Goal: Information Seeking & Learning: Learn about a topic

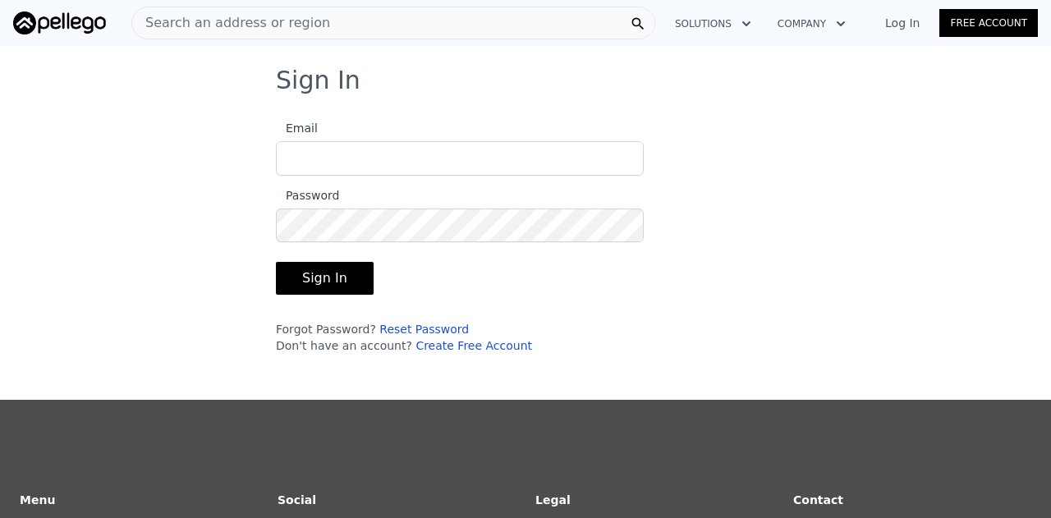
type input "u"
type input "[EMAIL_ADDRESS][DOMAIN_NAME]"
click at [328, 270] on button "Sign In" at bounding box center [325, 278] width 98 height 33
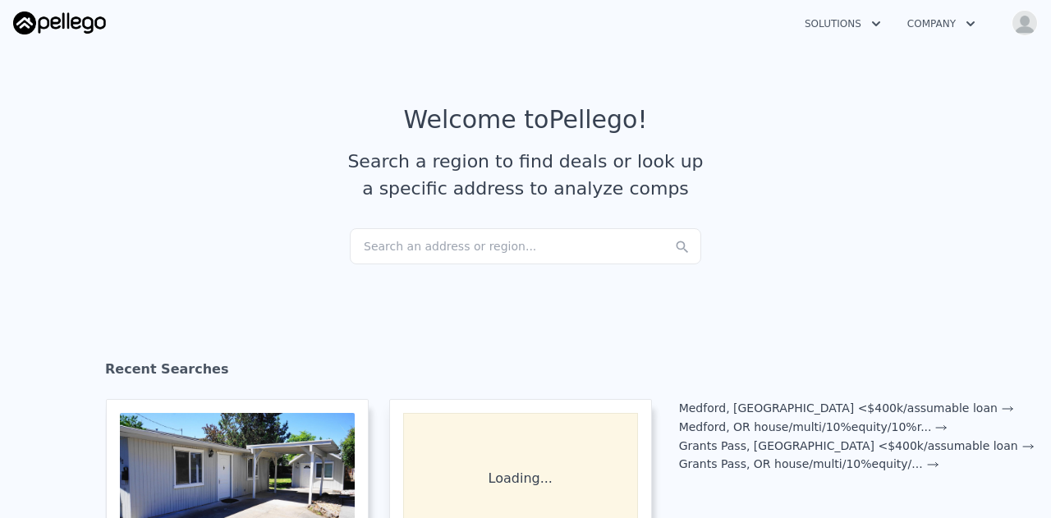
checkbox input "true"
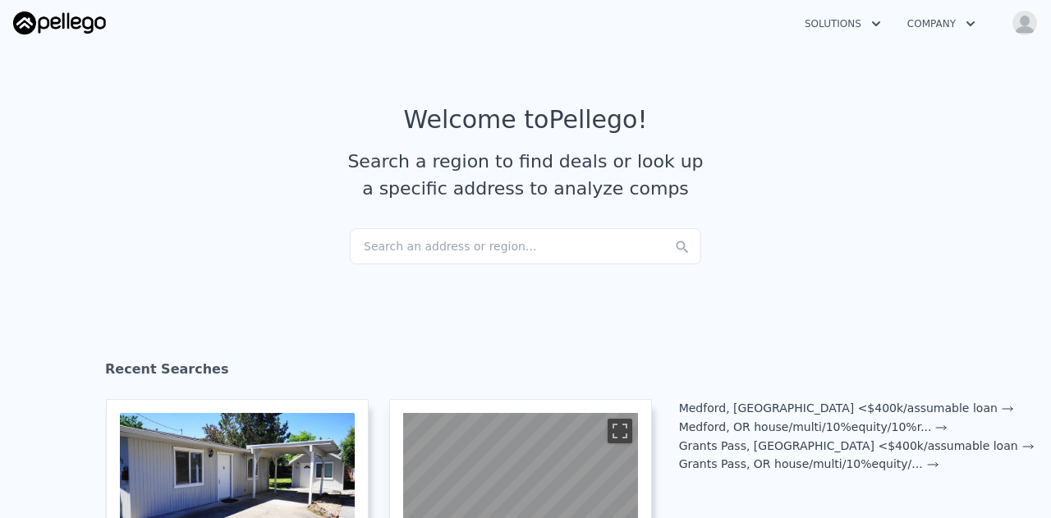
click at [1030, 27] on img "button" at bounding box center [1025, 23] width 26 height 26
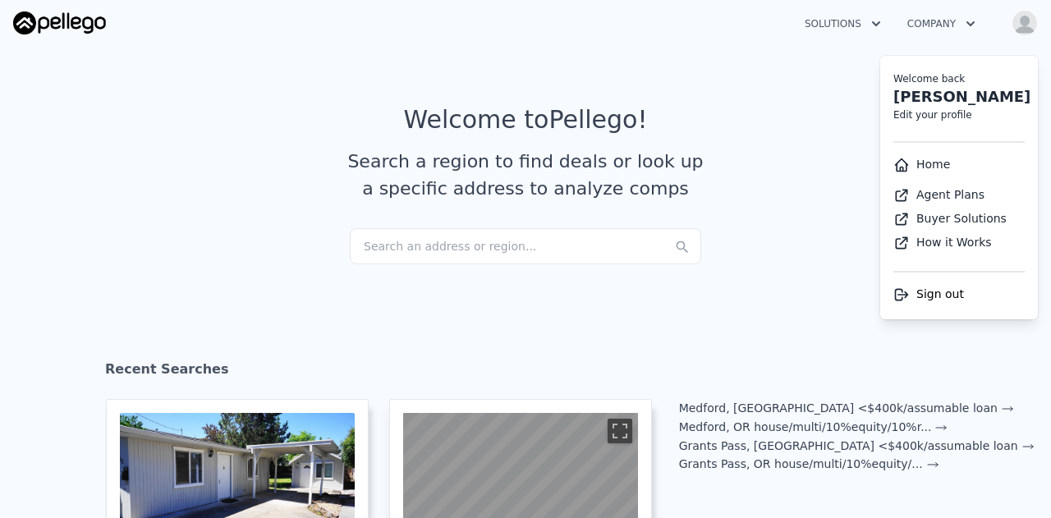
click at [943, 166] on link "Home" at bounding box center [921, 164] width 57 height 13
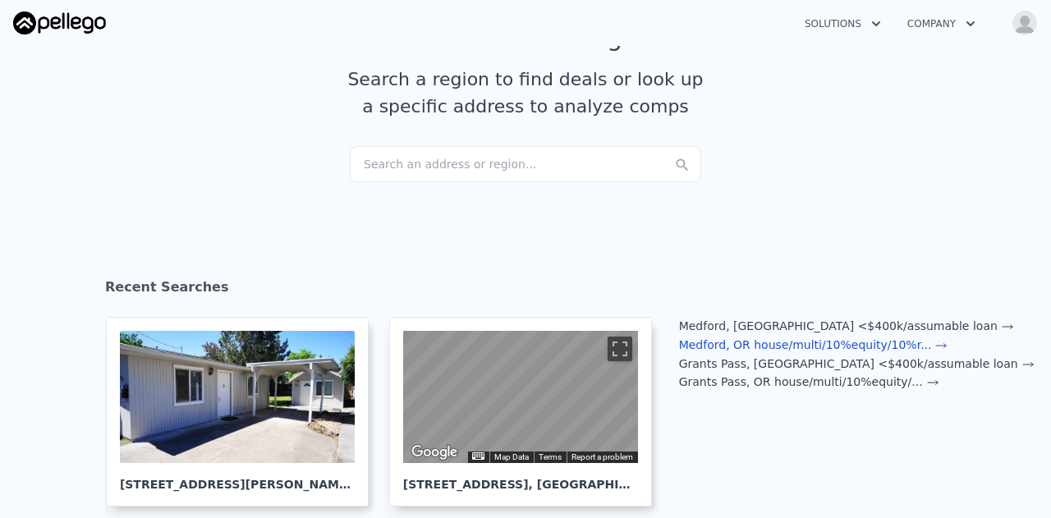
scroll to position [164, 0]
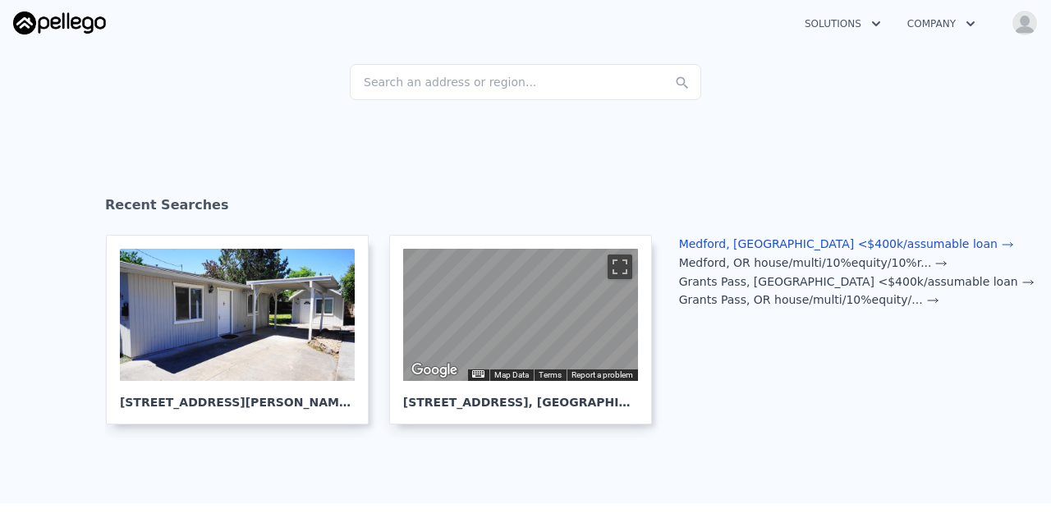
click at [844, 244] on link "Medford, [GEOGRAPHIC_DATA] <$400k/assumable loan" at bounding box center [846, 243] width 335 height 13
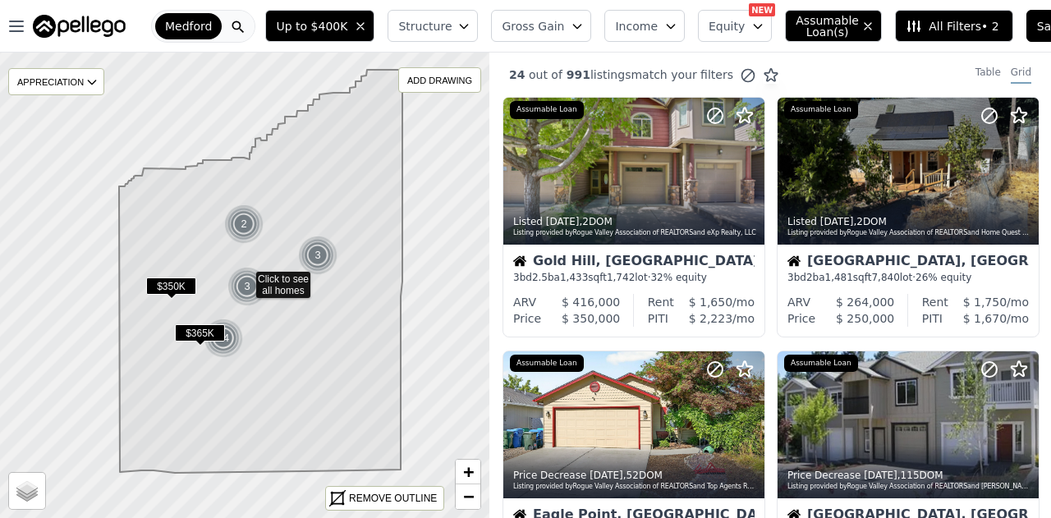
click at [185, 26] on span "Medford" at bounding box center [188, 26] width 47 height 16
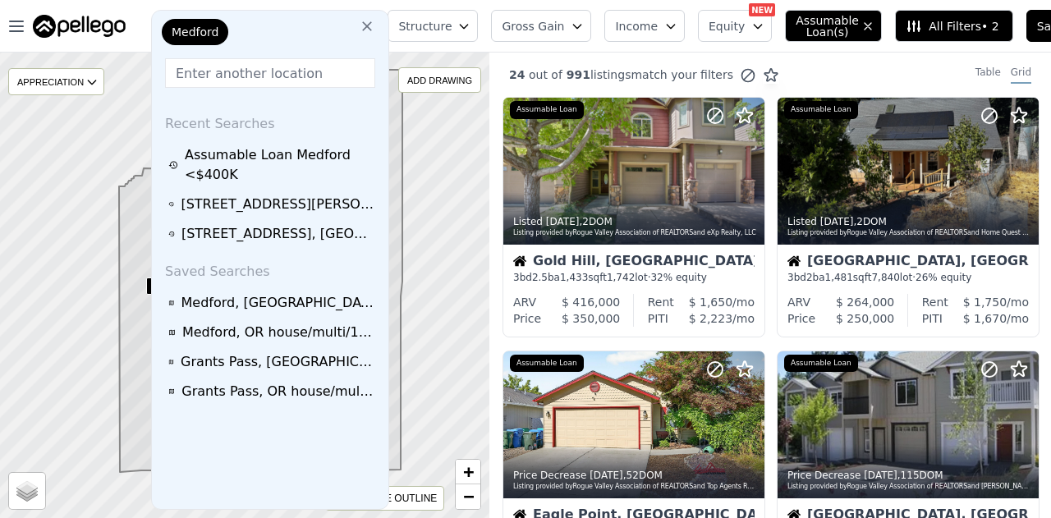
click at [239, 70] on input "text" at bounding box center [270, 73] width 210 height 30
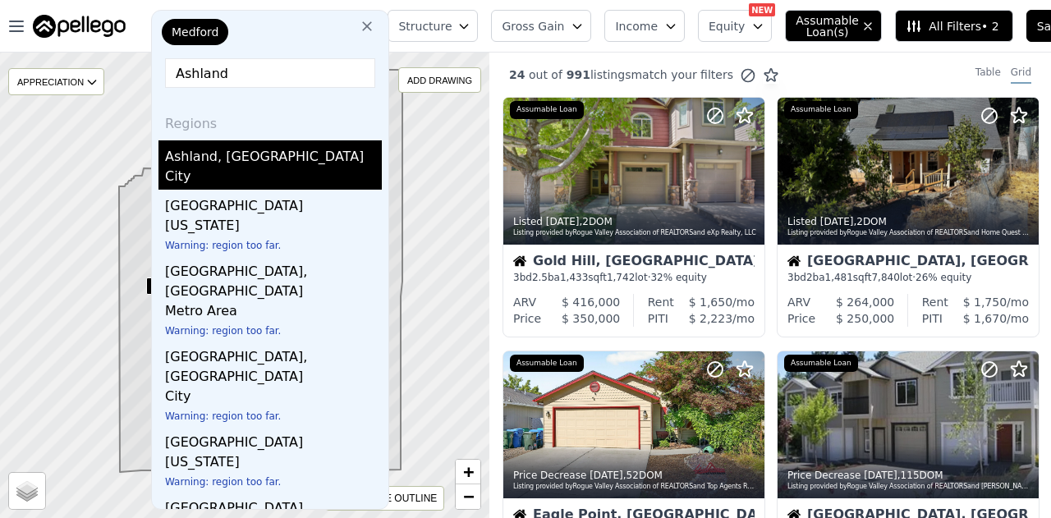
type input "Ashland"
click at [253, 158] on div "Ashland, OR" at bounding box center [273, 153] width 217 height 26
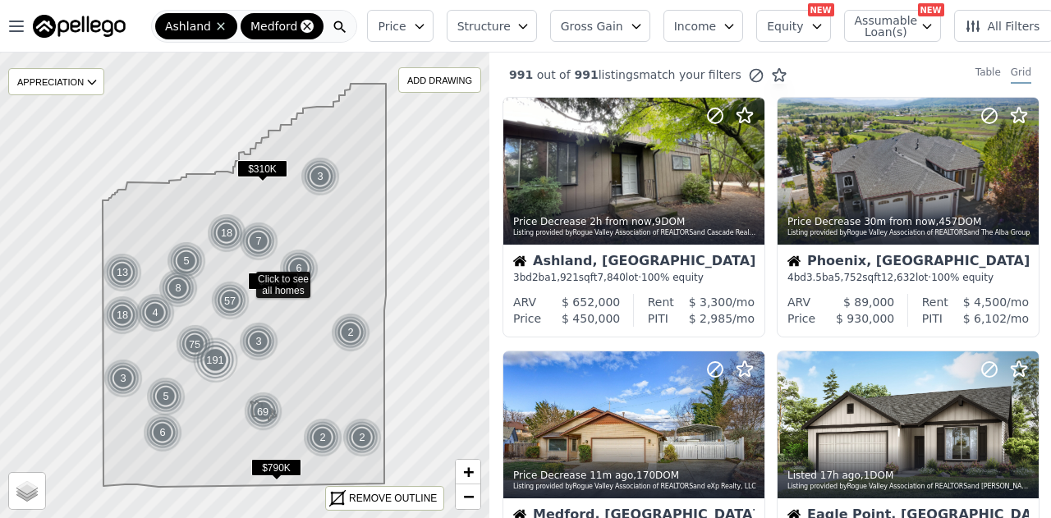
click at [301, 30] on icon at bounding box center [307, 26] width 13 height 13
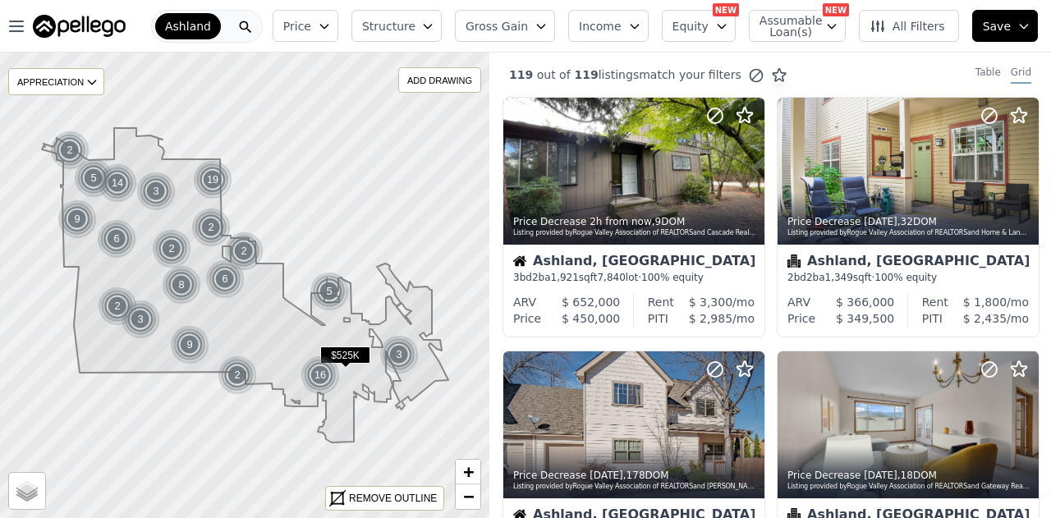
click at [1029, 30] on icon "button" at bounding box center [1023, 26] width 13 height 13
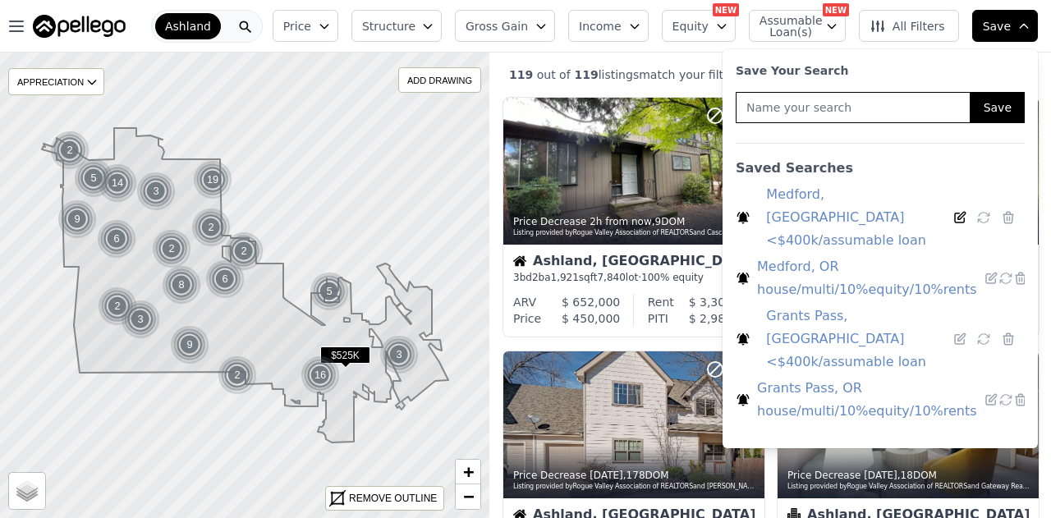
click at [956, 210] on icon at bounding box center [959, 217] width 15 height 15
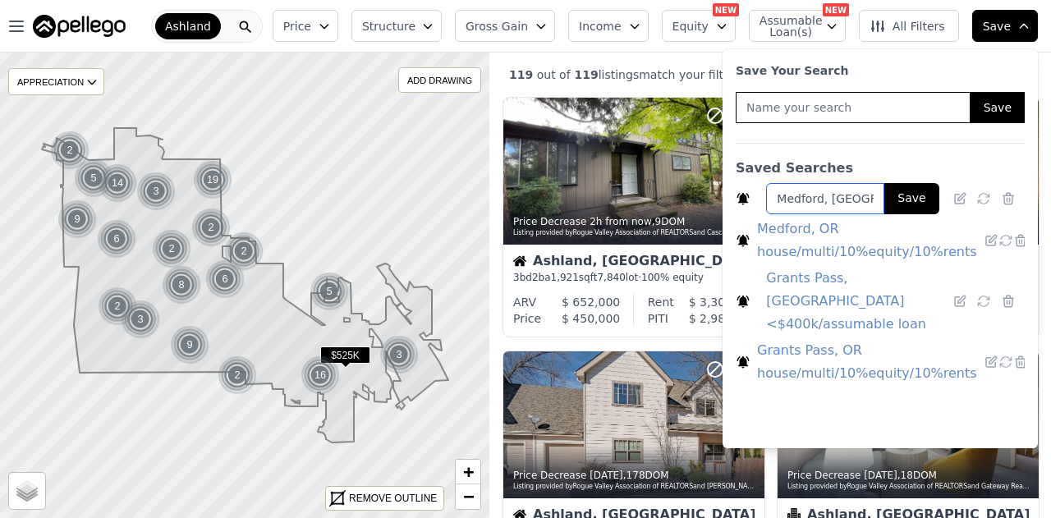
scroll to position [0, 92]
drag, startPoint x: 773, startPoint y: 198, endPoint x: 957, endPoint y: 211, distance: 185.2
click at [957, 211] on li "Medford, OR <$400k/assumable loan Save" at bounding box center [880, 197] width 289 height 34
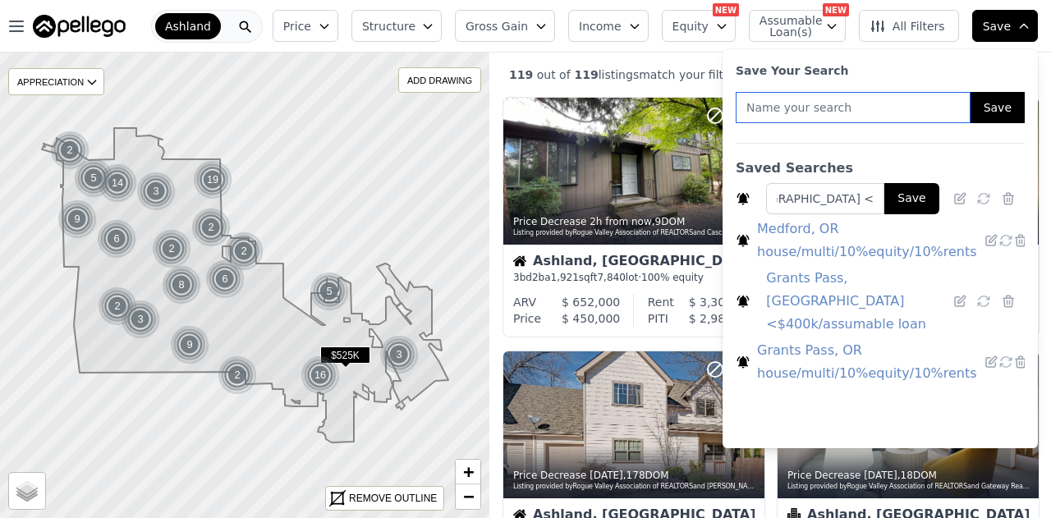
scroll to position [0, 0]
click at [867, 104] on input "text" at bounding box center [853, 107] width 235 height 31
paste input "Medford, [GEOGRAPHIC_DATA] <$400k/assumable loan"
drag, startPoint x: 789, startPoint y: 106, endPoint x: 736, endPoint y: 111, distance: 53.6
click at [736, 111] on input "Medford, [GEOGRAPHIC_DATA] <$400k/assumable loan" at bounding box center [853, 107] width 235 height 31
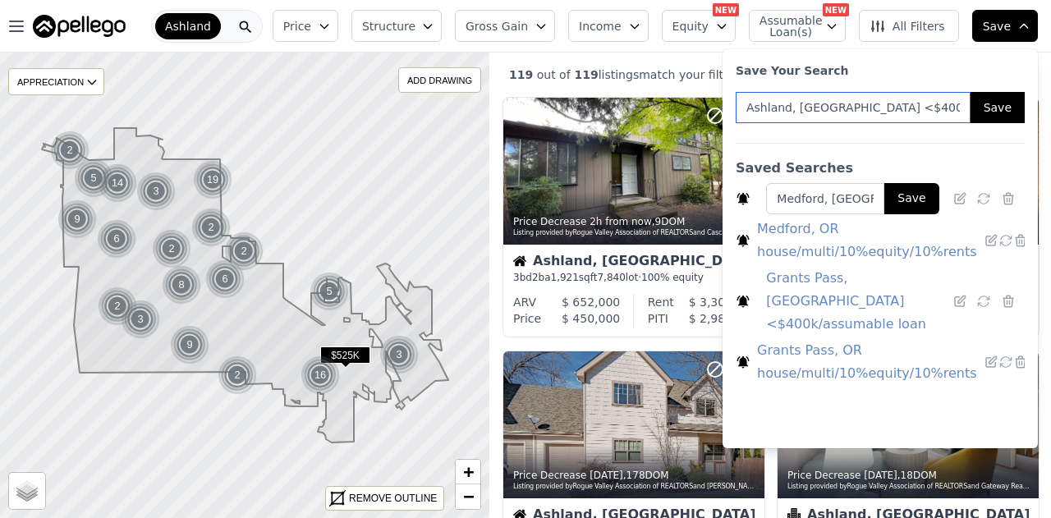
type input "Ashland, [GEOGRAPHIC_DATA] <$400k/assumable loan"
click at [995, 106] on button "Save" at bounding box center [998, 107] width 54 height 31
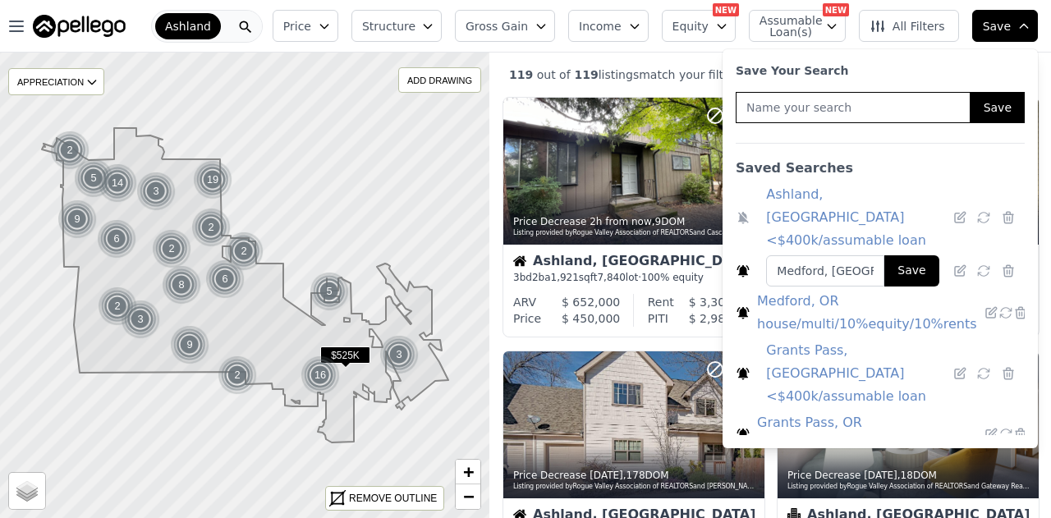
click at [1003, 163] on div "Saved Searches" at bounding box center [880, 161] width 289 height 37
click at [931, 255] on button "Save" at bounding box center [911, 270] width 54 height 31
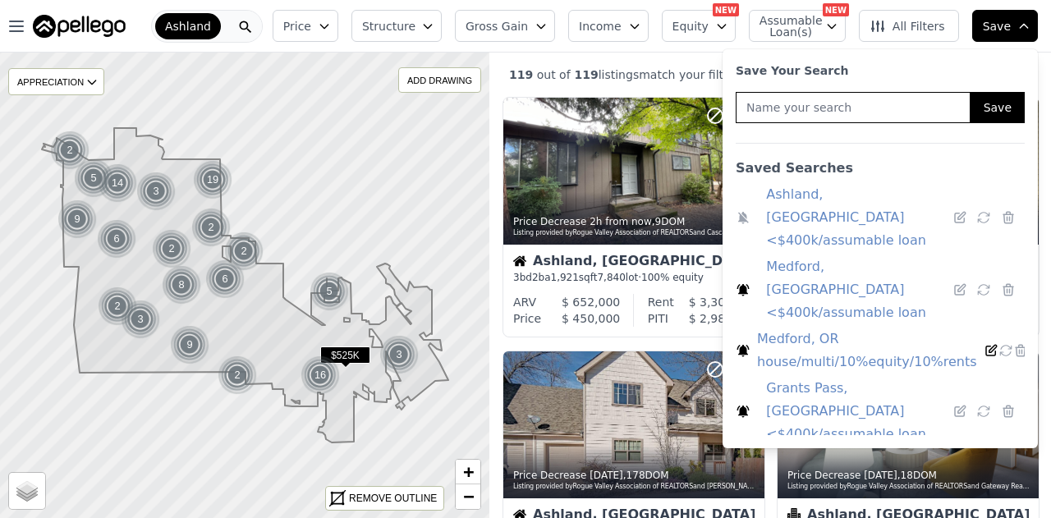
click at [984, 343] on icon at bounding box center [991, 350] width 15 height 15
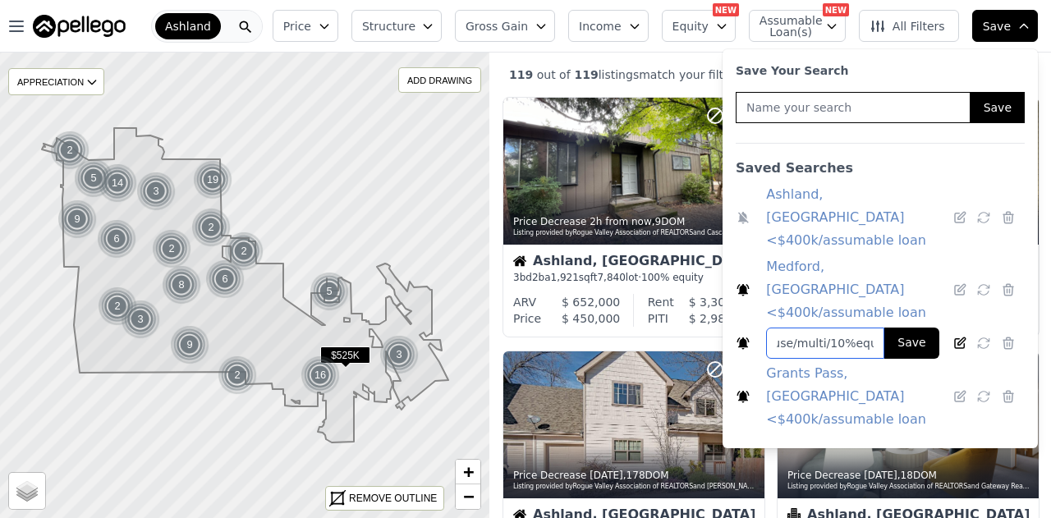
scroll to position [0, 141]
drag, startPoint x: 775, startPoint y: 293, endPoint x: 967, endPoint y: 290, distance: 192.2
click at [967, 324] on li "Medford, OR house/multi/10%equity/10%rents Save" at bounding box center [880, 341] width 289 height 34
click at [911, 328] on button "Save" at bounding box center [911, 343] width 54 height 31
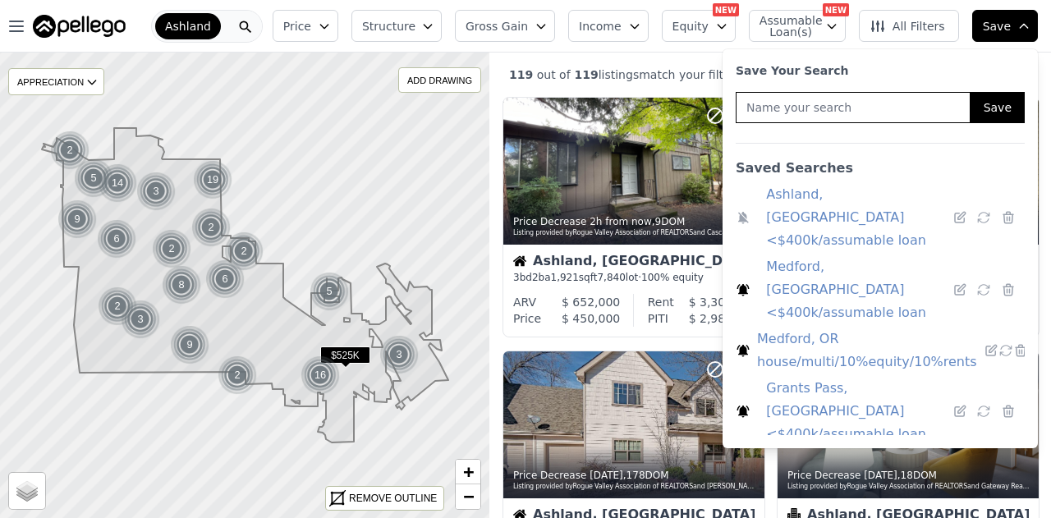
click at [824, 328] on link "Medford, OR house/multi/10%equity/10%rents" at bounding box center [867, 351] width 220 height 46
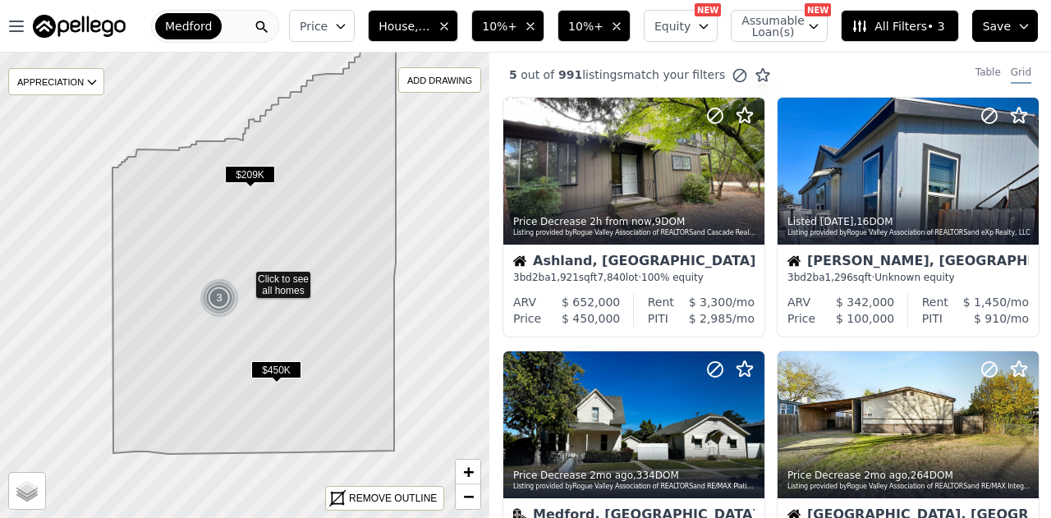
click at [208, 31] on span "Medford" at bounding box center [188, 26] width 47 height 16
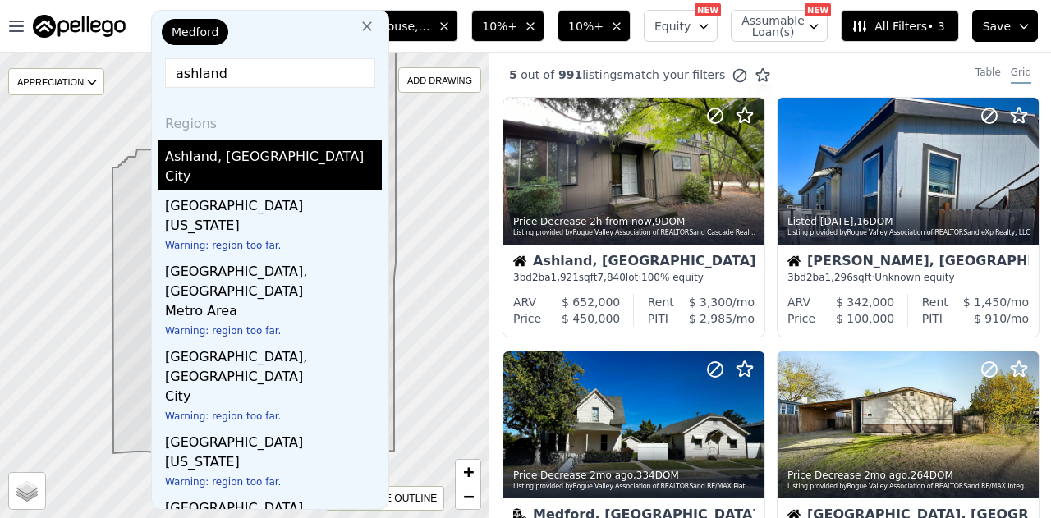
type input "ashland"
click at [213, 150] on div "Ashland, [GEOGRAPHIC_DATA]" at bounding box center [273, 153] width 217 height 26
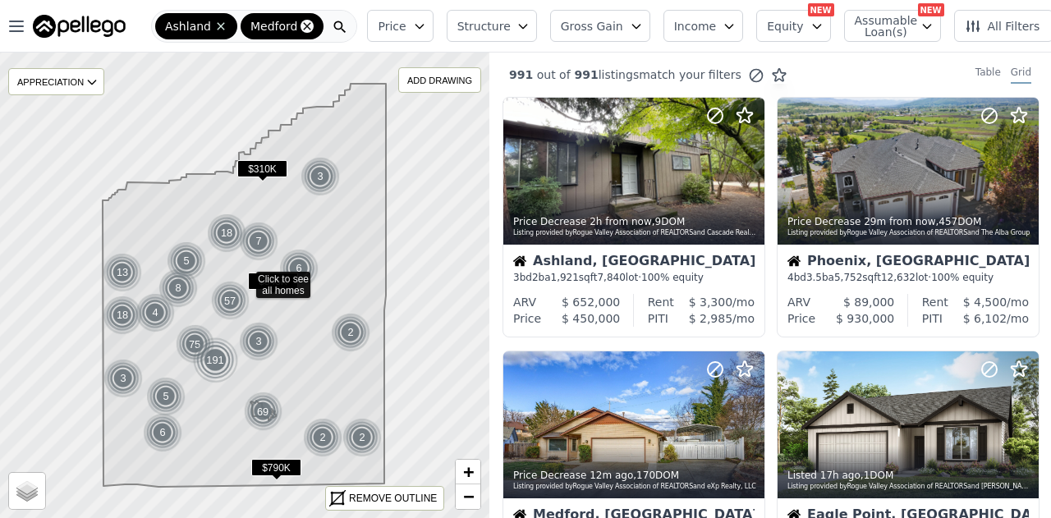
click at [301, 24] on icon at bounding box center [307, 26] width 13 height 13
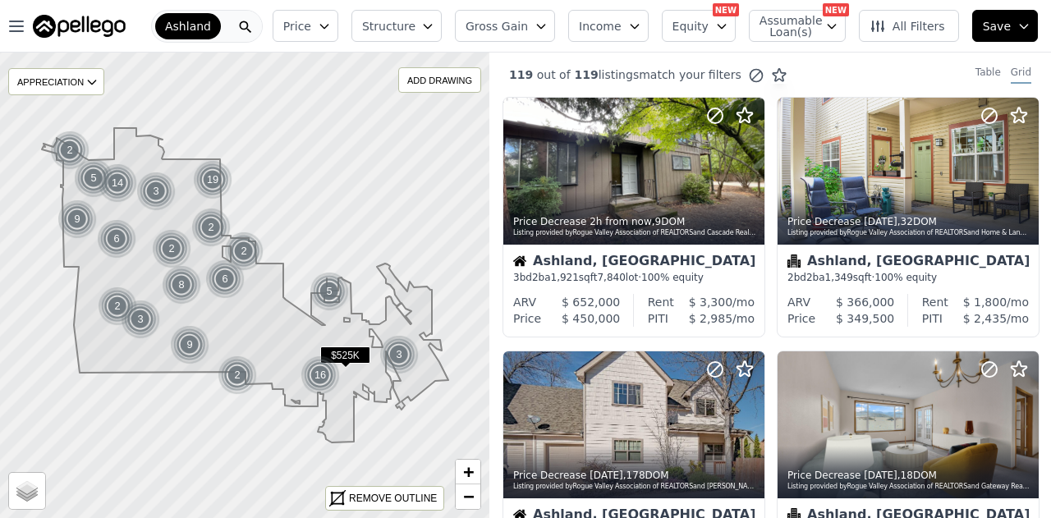
click at [102, 24] on img at bounding box center [79, 26] width 93 height 23
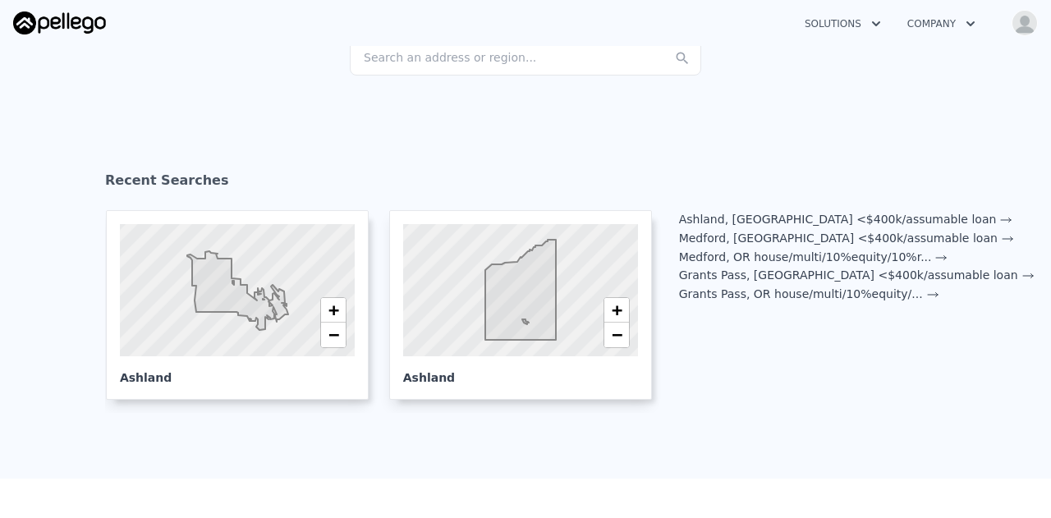
scroll to position [164, 0]
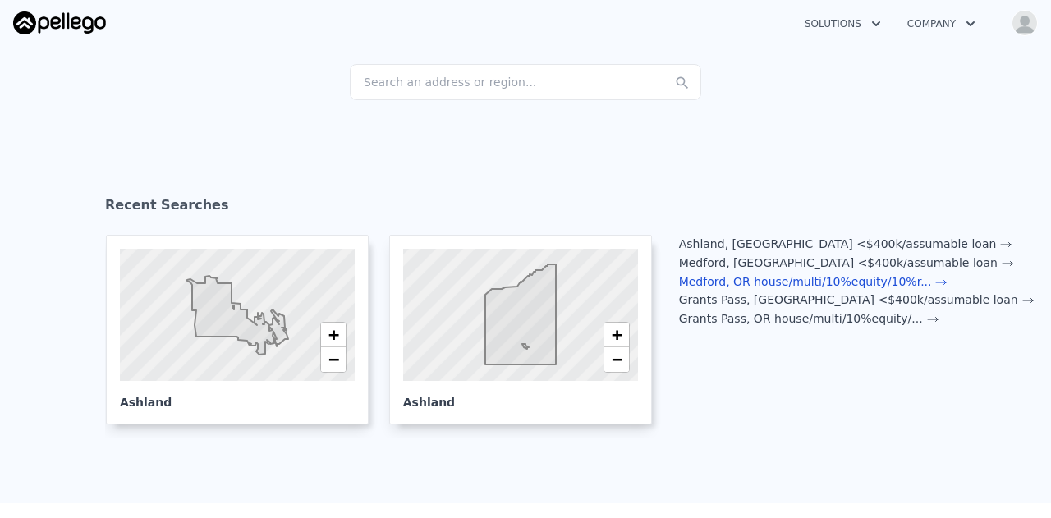
click at [726, 279] on link "Medford, OR house/multi/10%equity/10%r ..." at bounding box center [813, 281] width 269 height 13
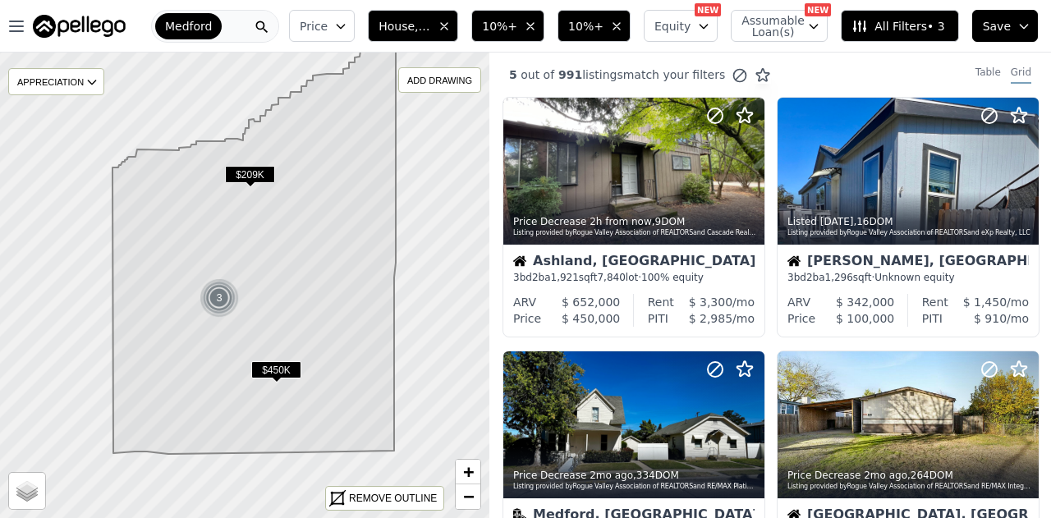
click at [192, 28] on span "Medford" at bounding box center [188, 26] width 47 height 16
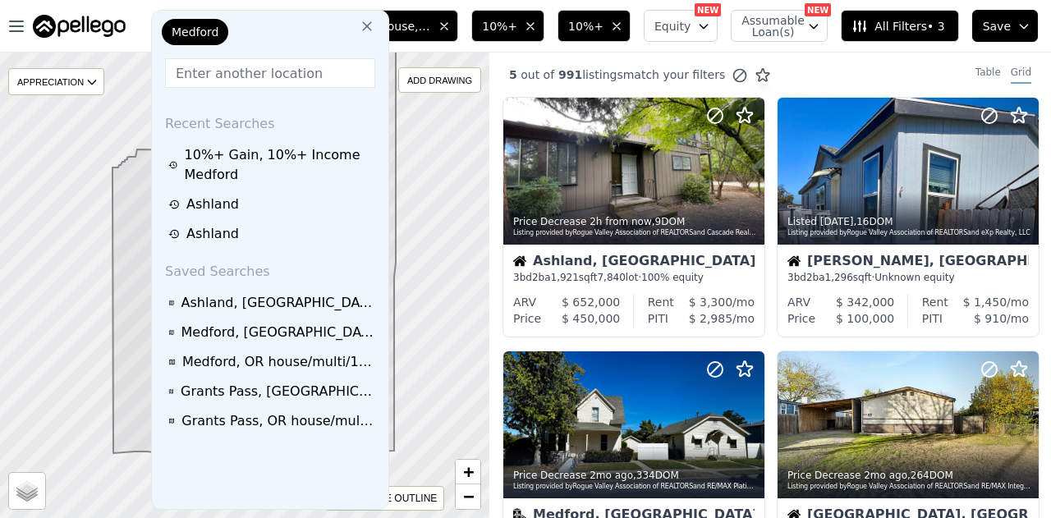
click at [359, 30] on icon at bounding box center [367, 26] width 16 height 16
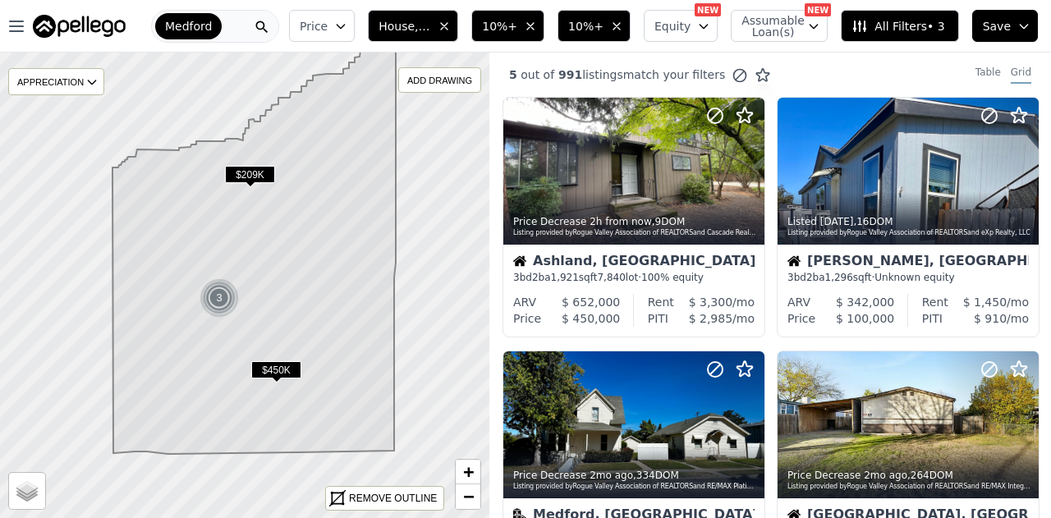
click at [228, 24] on div "Medford" at bounding box center [215, 26] width 128 height 33
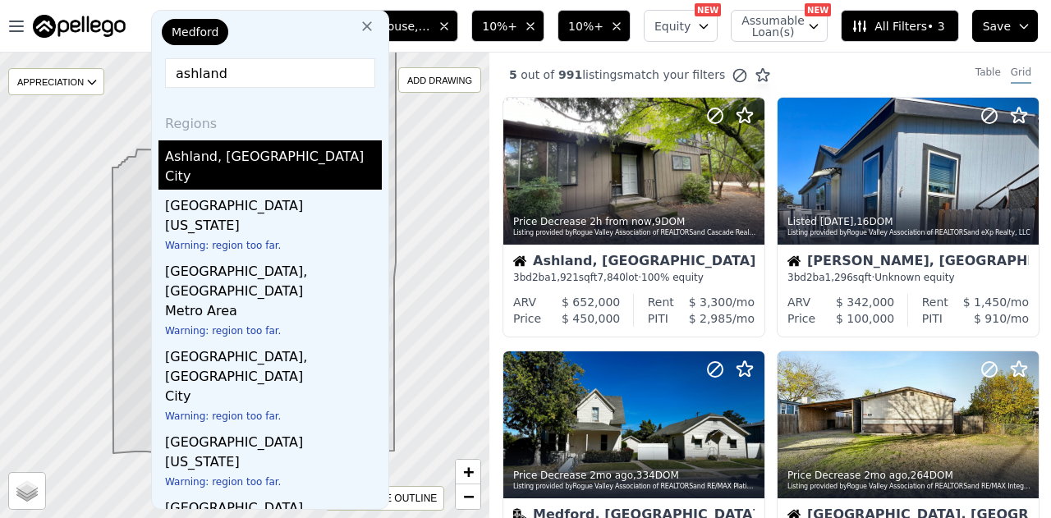
type input "ashland"
click at [234, 147] on div "Ashland, [GEOGRAPHIC_DATA]" at bounding box center [273, 153] width 217 height 26
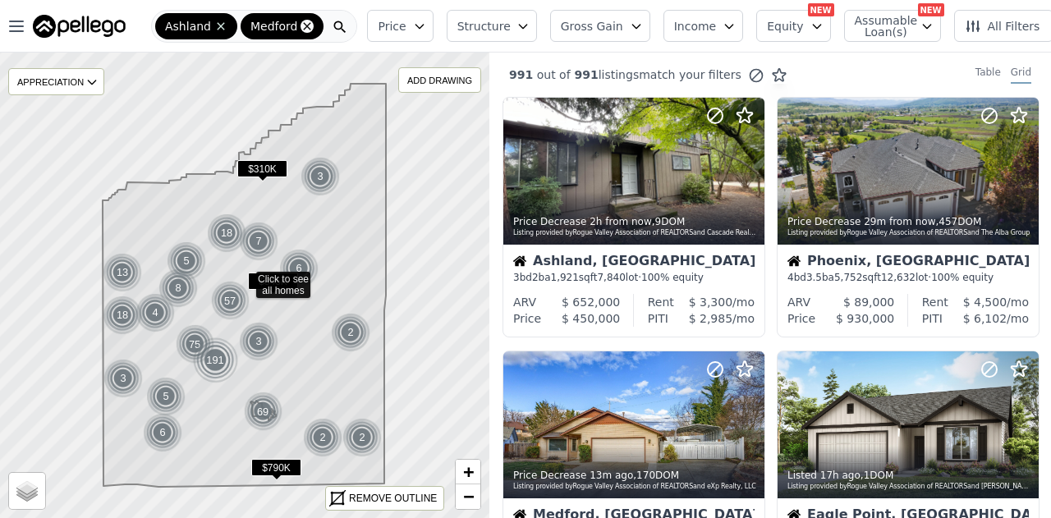
click at [304, 29] on icon at bounding box center [307, 25] width 7 height 7
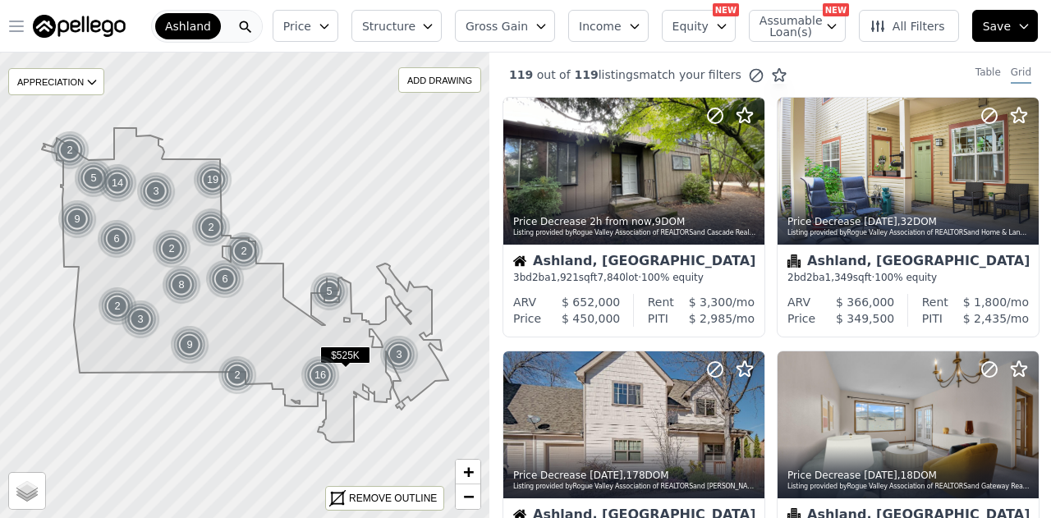
click at [10, 22] on icon "button" at bounding box center [17, 26] width 20 height 20
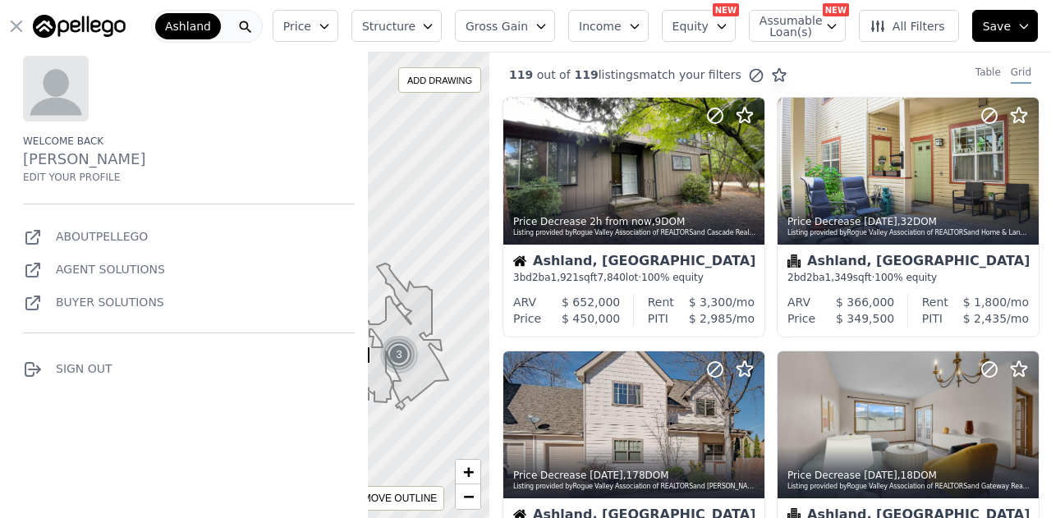
click at [81, 15] on img at bounding box center [79, 26] width 93 height 23
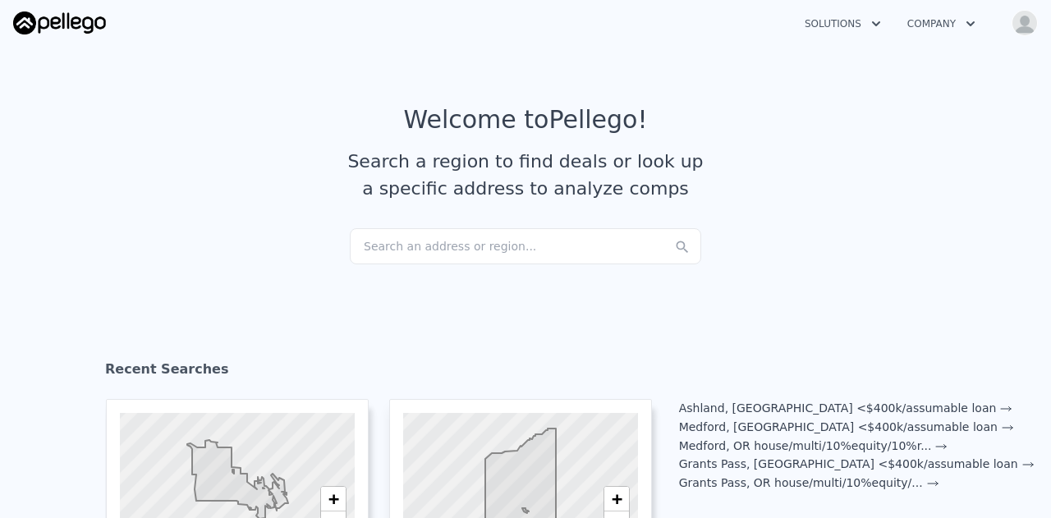
scroll to position [82, 0]
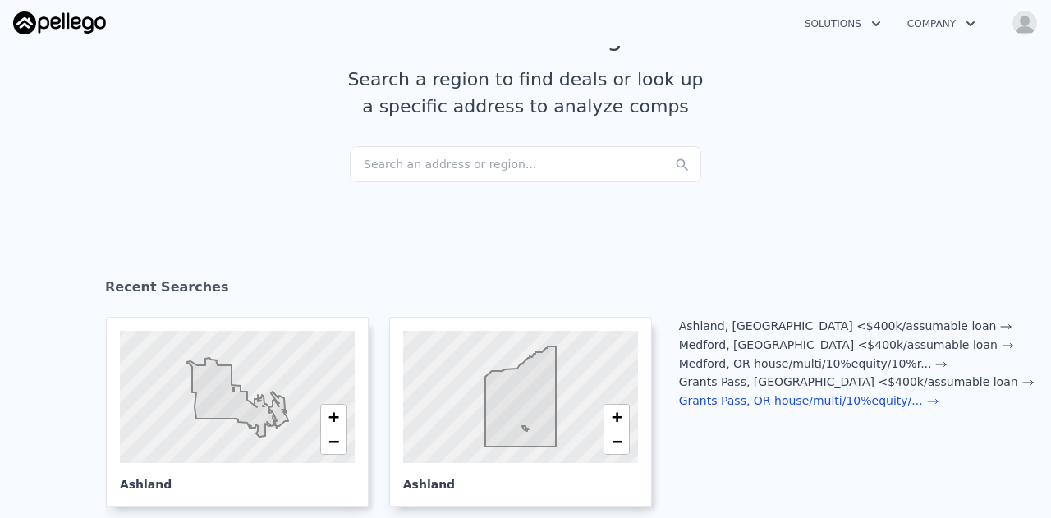
click at [853, 398] on link "Grants Pass, OR house/multi/10%equity/ ..." at bounding box center [809, 400] width 260 height 13
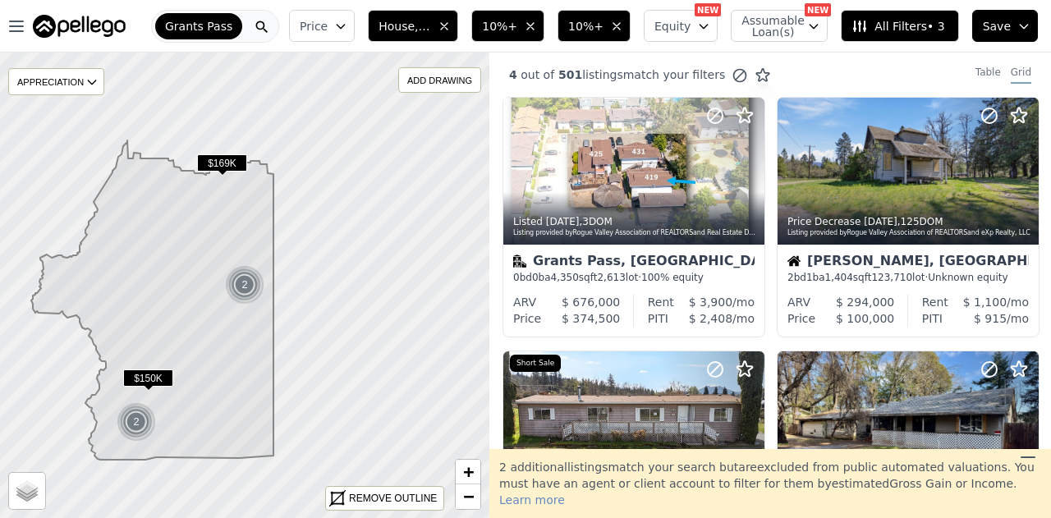
click at [89, 32] on img at bounding box center [79, 26] width 93 height 23
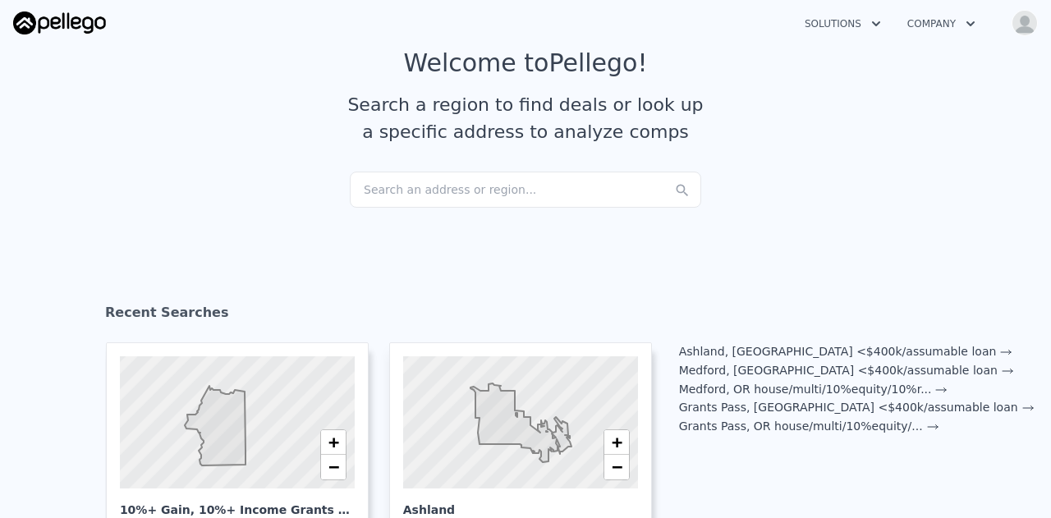
scroll to position [82, 0]
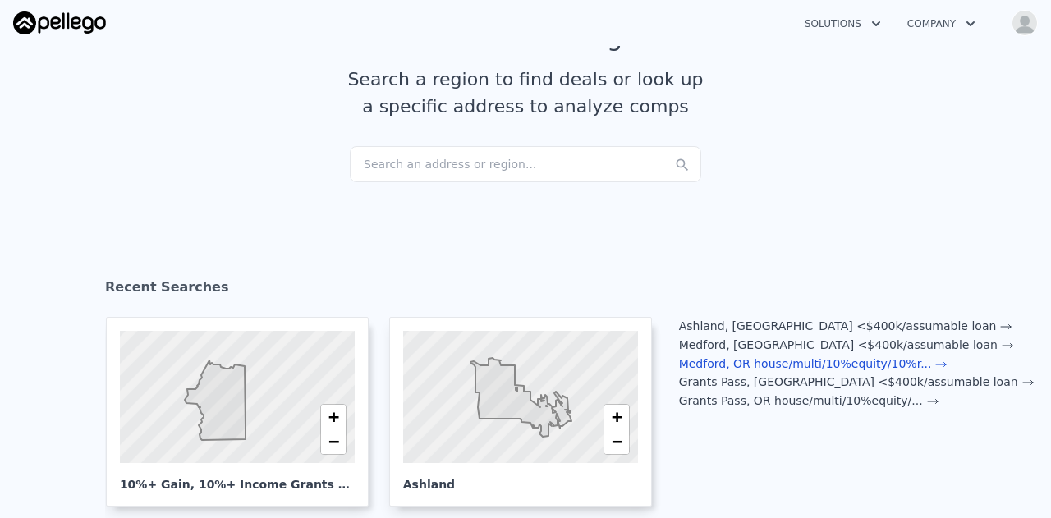
click at [806, 359] on link "Medford, OR house/multi/10%equity/10%r ..." at bounding box center [813, 363] width 269 height 13
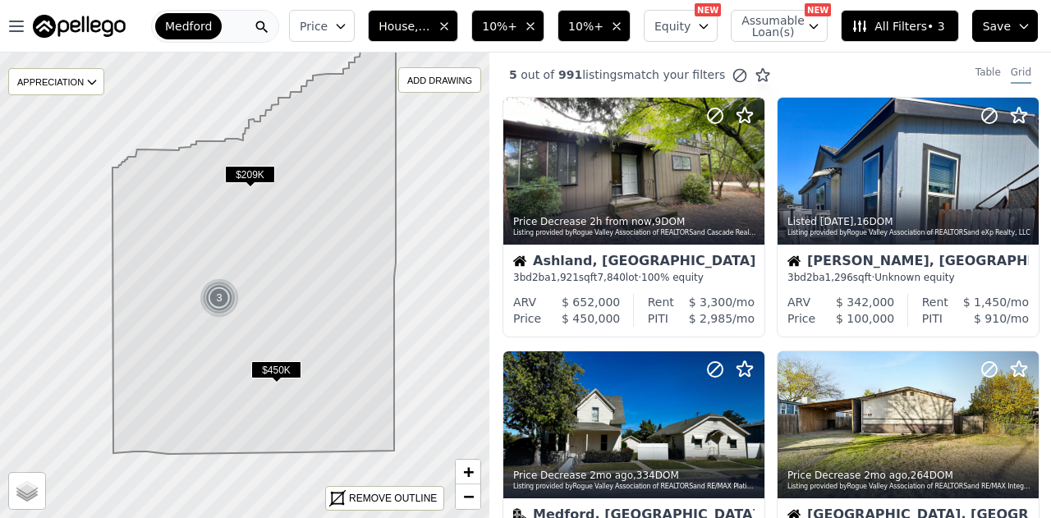
click at [240, 26] on div "Medford" at bounding box center [215, 26] width 128 height 33
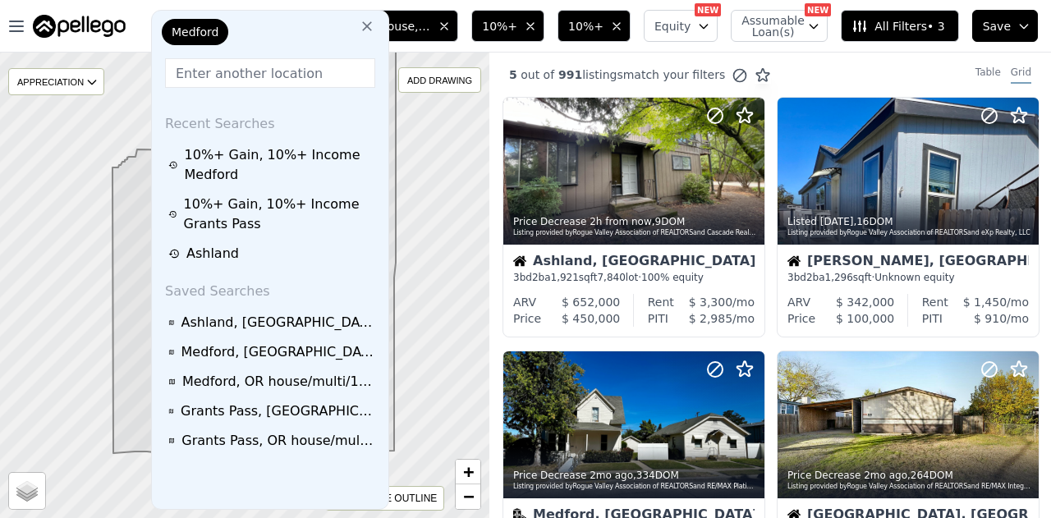
click at [362, 25] on icon at bounding box center [367, 26] width 10 height 10
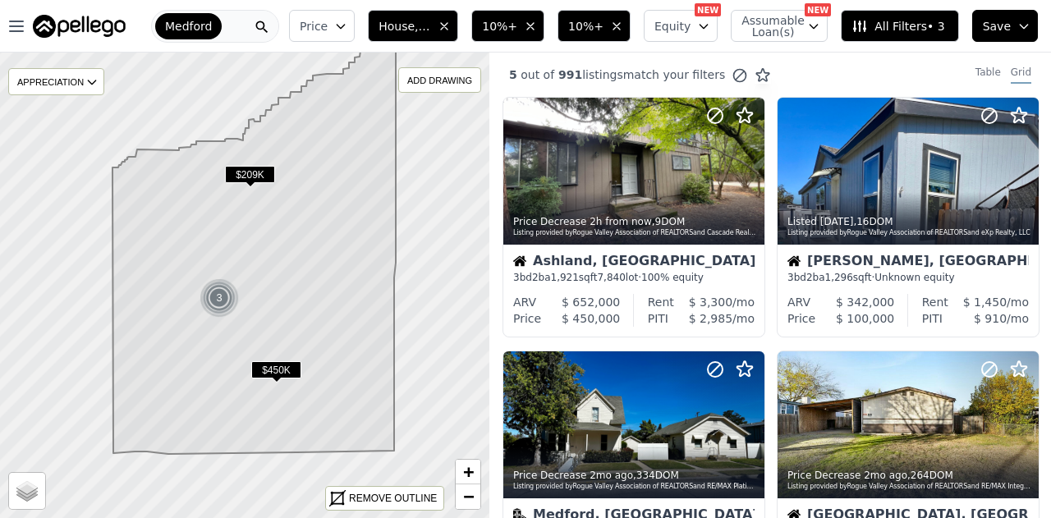
click at [232, 33] on div "Medford" at bounding box center [215, 26] width 128 height 33
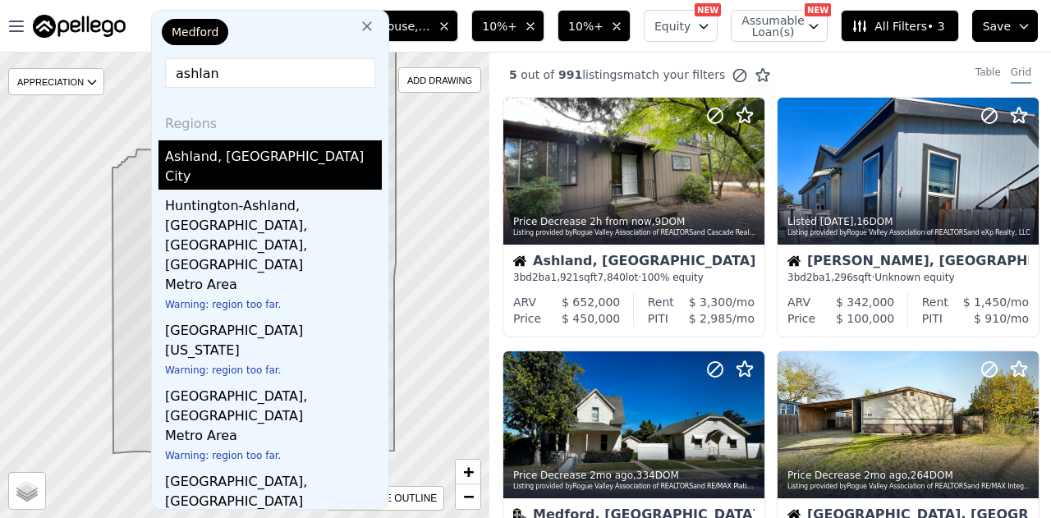
type input "ashlan"
click at [211, 140] on div "Ashland, OR" at bounding box center [273, 153] width 217 height 26
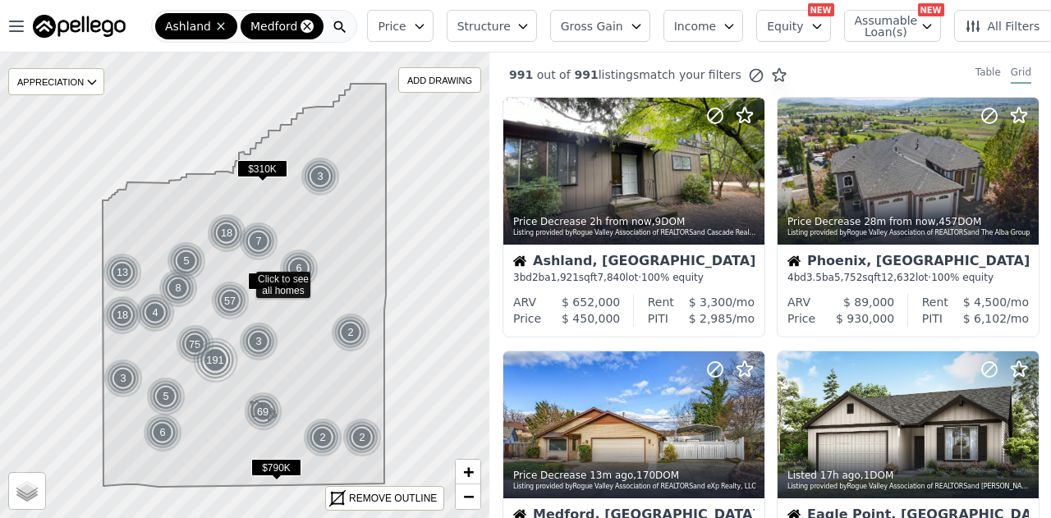
click at [301, 28] on icon at bounding box center [307, 26] width 13 height 13
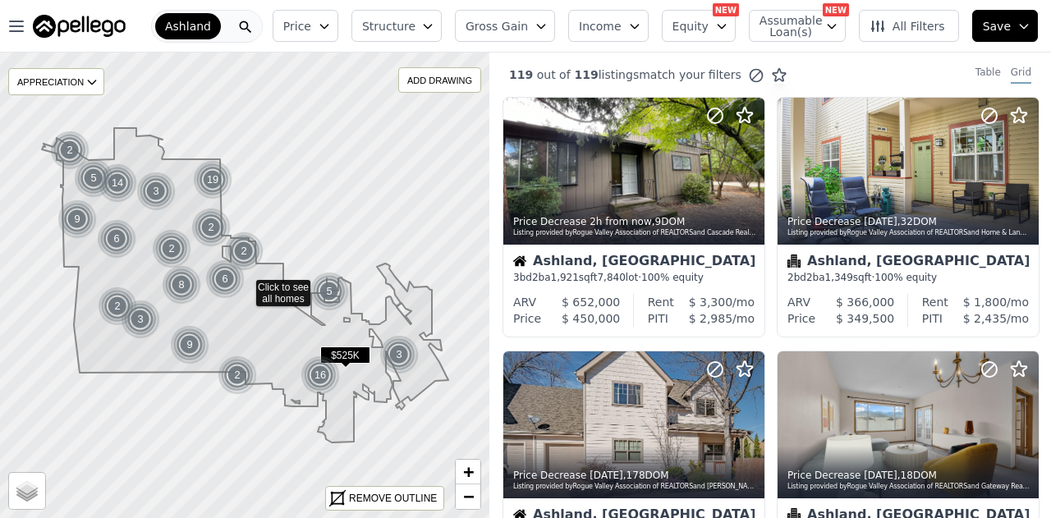
click at [338, 30] on button "Price" at bounding box center [306, 26] width 66 height 32
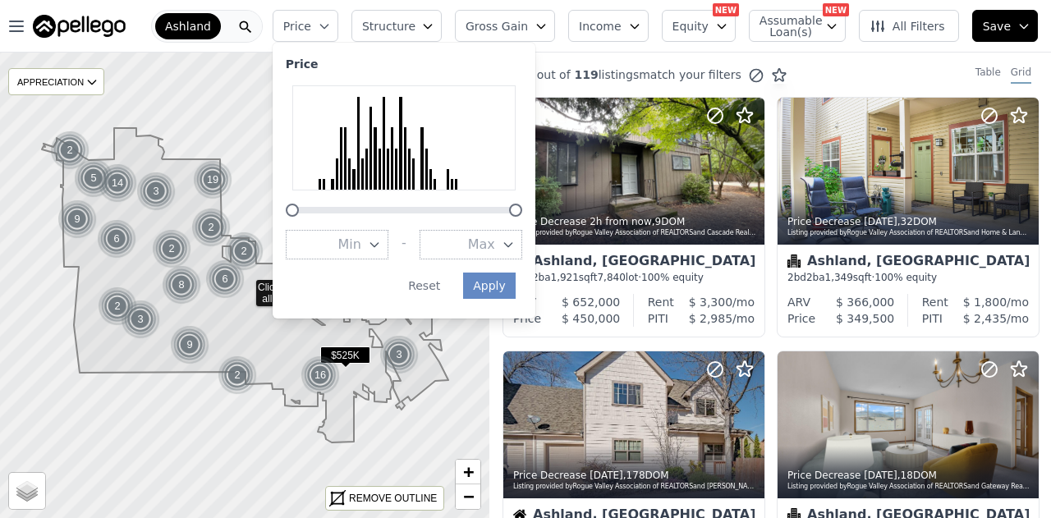
click at [338, 30] on button "Price" at bounding box center [306, 26] width 66 height 32
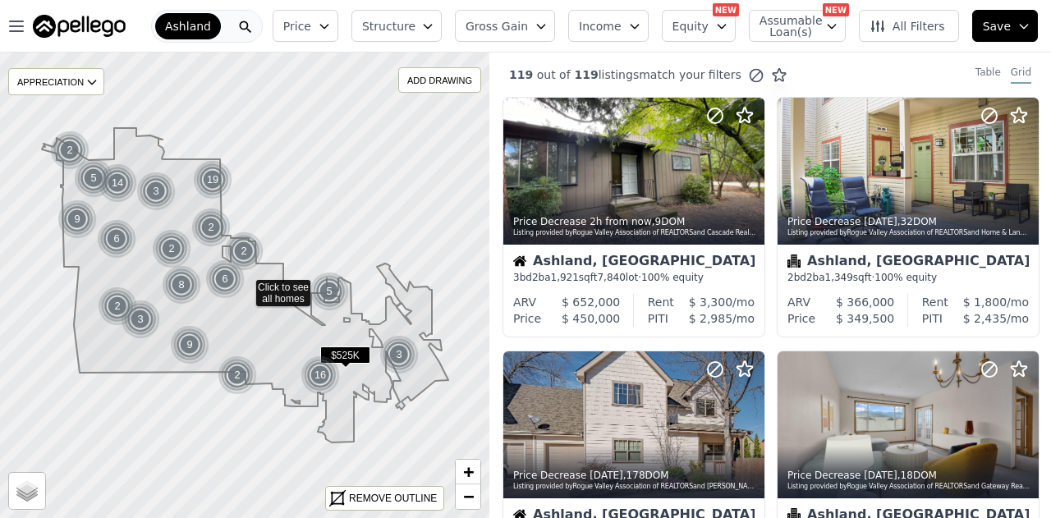
click at [918, 37] on button "All Filters" at bounding box center [909, 26] width 100 height 32
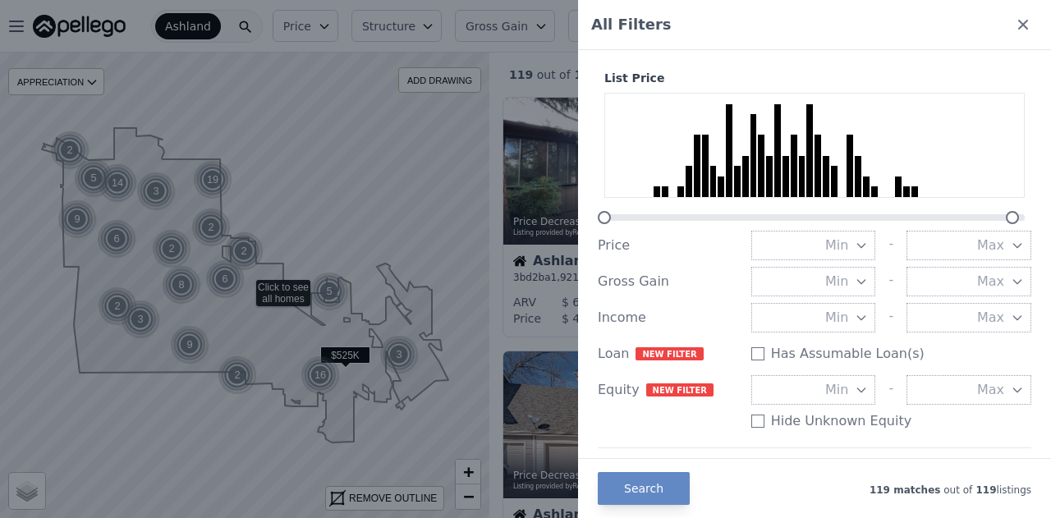
click at [918, 37] on div "All Filters" at bounding box center [814, 25] width 473 height 50
click at [291, 32] on div at bounding box center [525, 259] width 1051 height 518
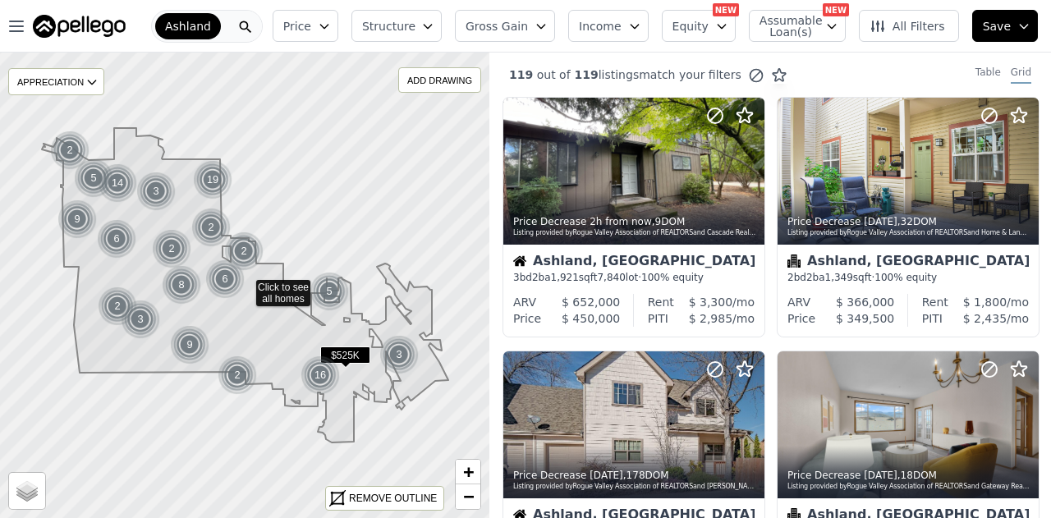
click at [85, 22] on img at bounding box center [79, 26] width 93 height 23
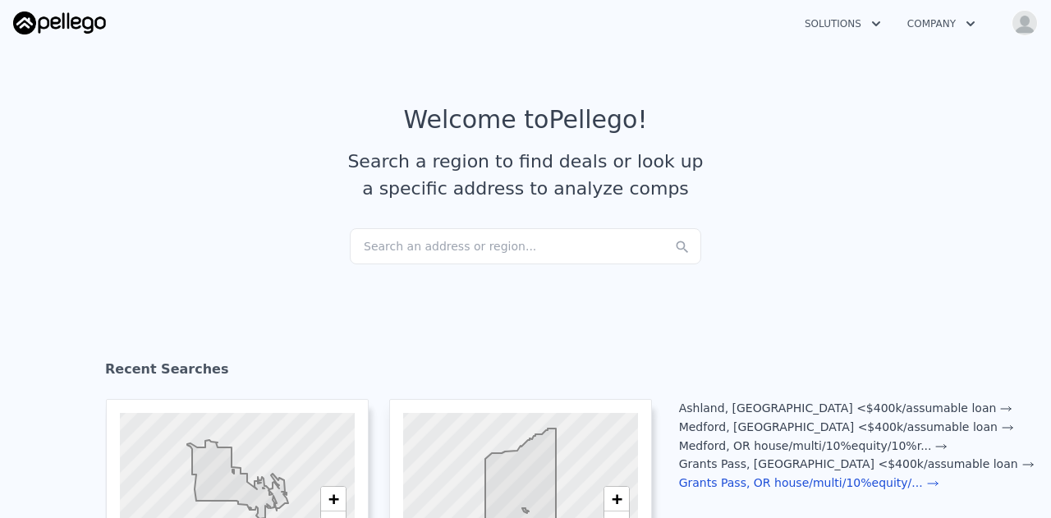
click at [825, 485] on link "Grants Pass, OR house/multi/10%equity/ ..." at bounding box center [809, 482] width 260 height 13
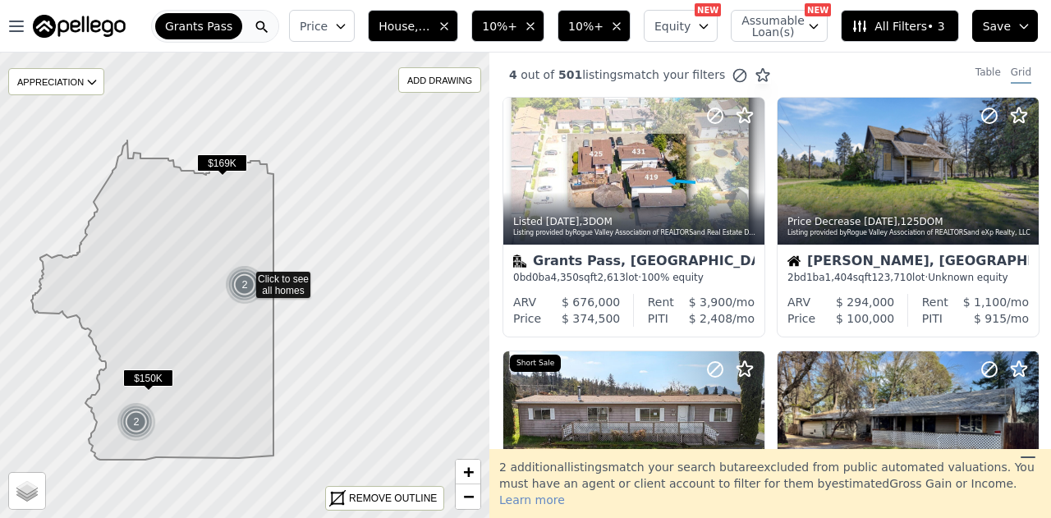
click at [248, 25] on div "Grants Pass" at bounding box center [215, 26] width 128 height 33
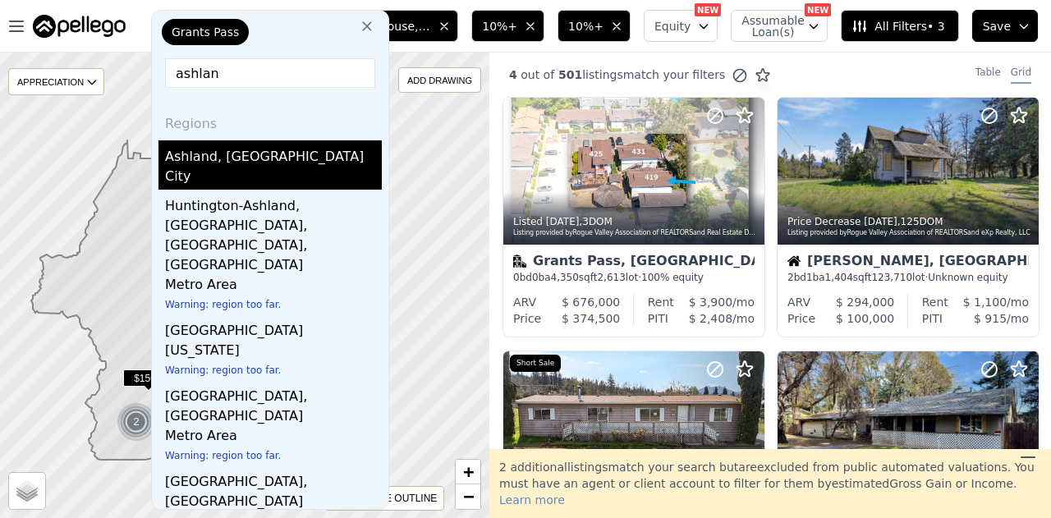
type input "ashlan"
click at [248, 148] on div "Ashland, OR" at bounding box center [273, 153] width 217 height 26
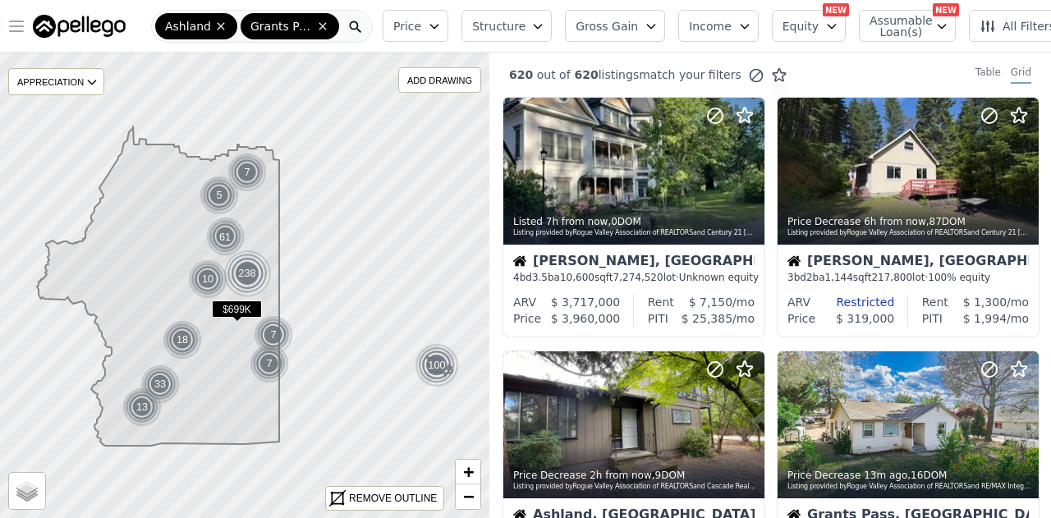
click at [27, 28] on button "Open main menu" at bounding box center [20, 26] width 26 height 33
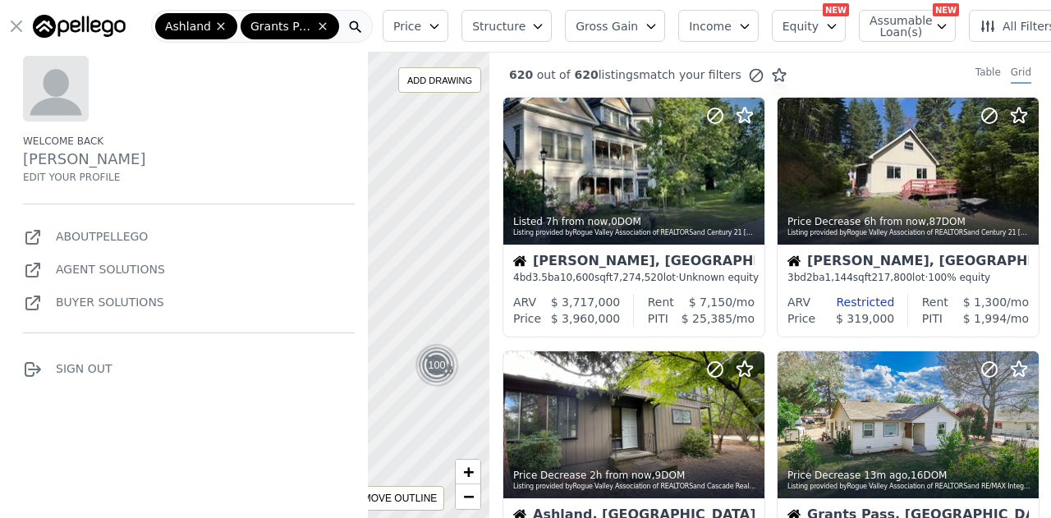
click at [24, 29] on icon "button" at bounding box center [17, 26] width 20 height 20
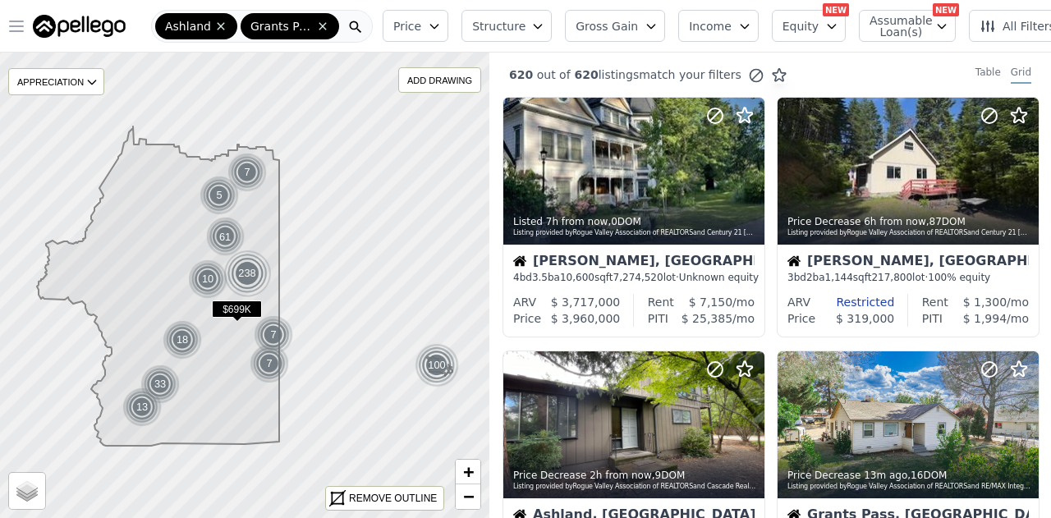
click at [417, 12] on button "Price" at bounding box center [416, 26] width 66 height 32
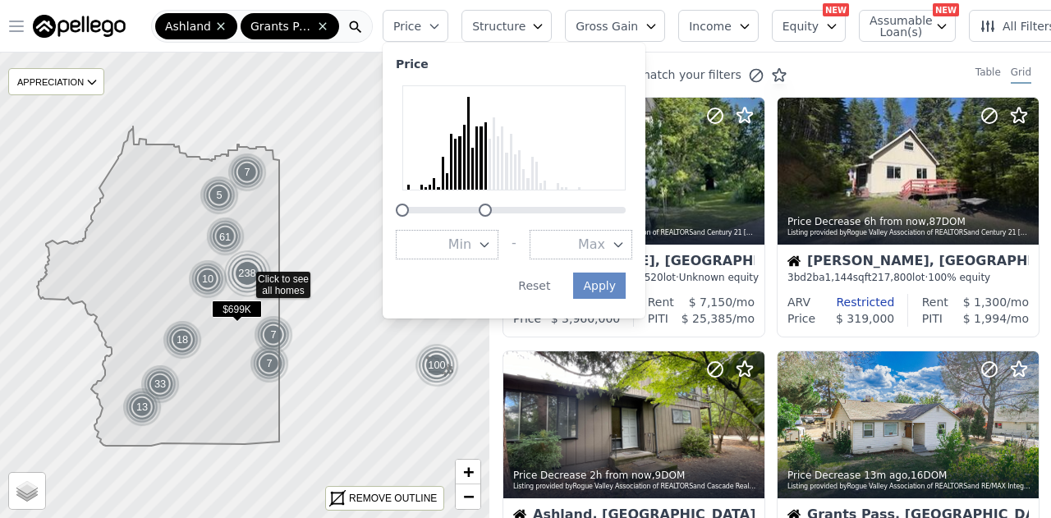
drag, startPoint x: 616, startPoint y: 214, endPoint x: 475, endPoint y: 199, distance: 142.1
click at [475, 199] on div at bounding box center [514, 150] width 236 height 131
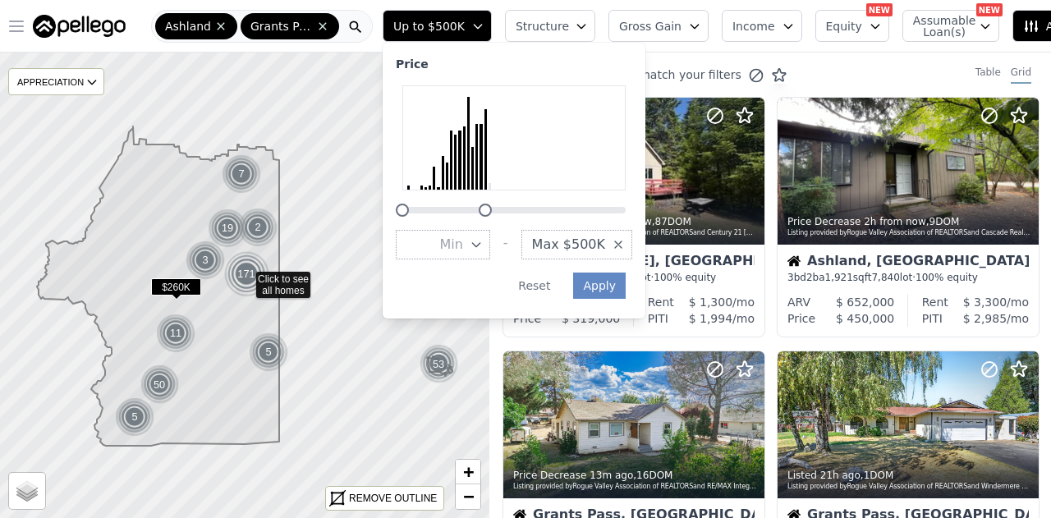
click at [455, 237] on span "Min" at bounding box center [450, 245] width 23 height 20
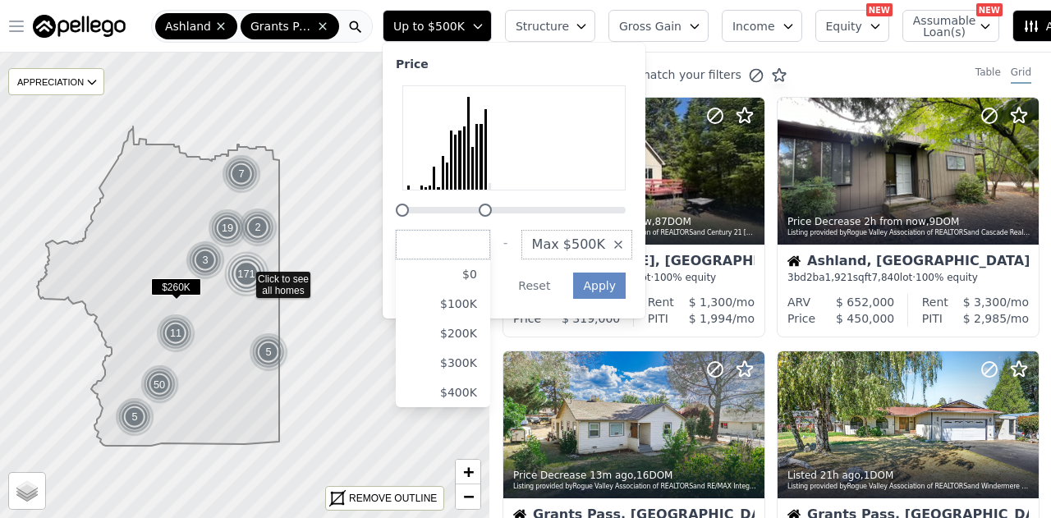
click at [541, 252] on span "Max $500K" at bounding box center [568, 245] width 73 height 20
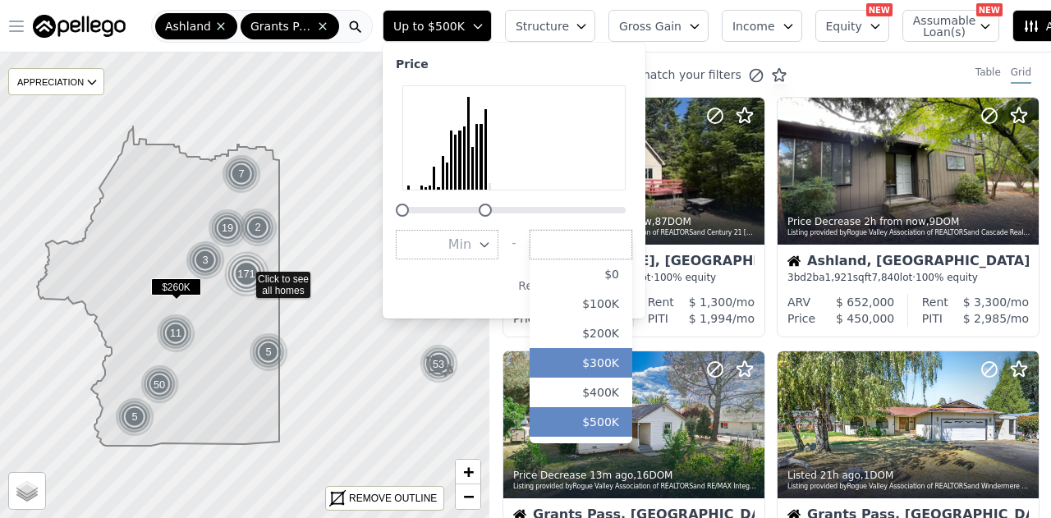
click at [588, 360] on button "$300K" at bounding box center [581, 363] width 103 height 30
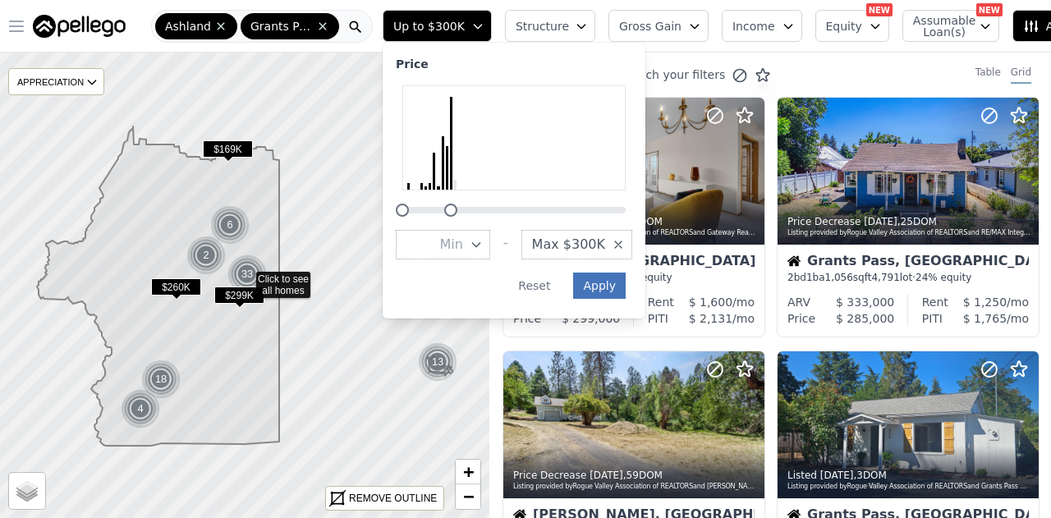
click at [598, 286] on button "Apply" at bounding box center [599, 286] width 53 height 26
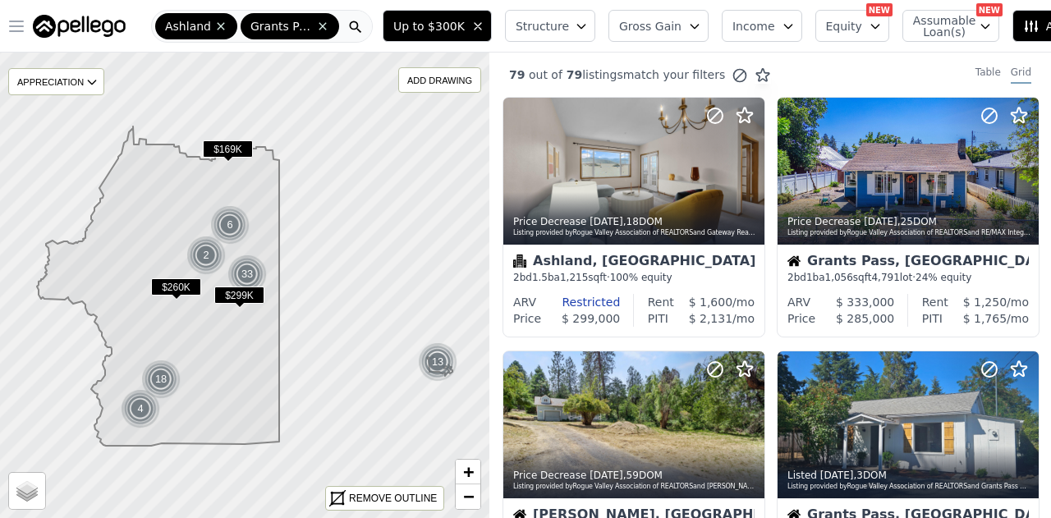
click at [517, 25] on span "Structure" at bounding box center [542, 26] width 53 height 16
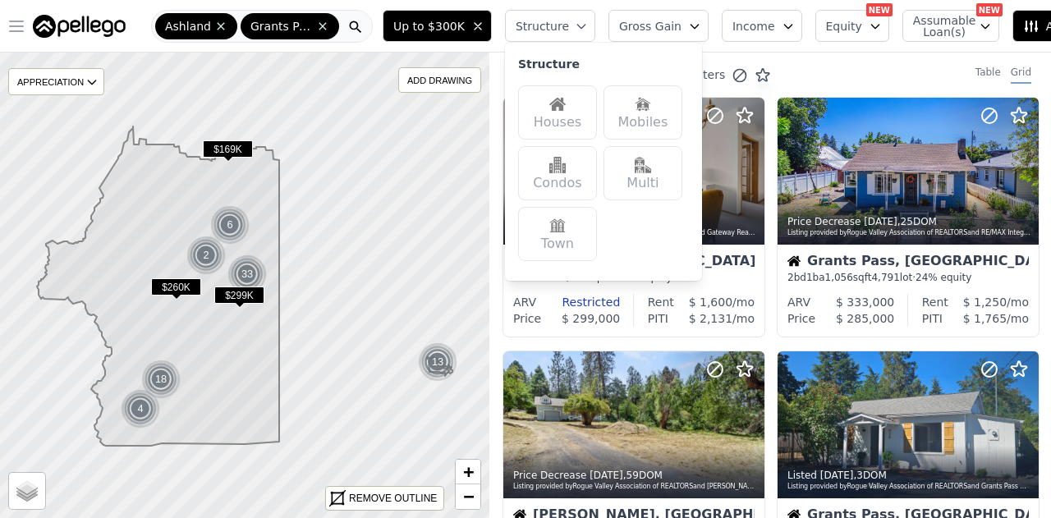
click at [552, 109] on div "Houses" at bounding box center [557, 112] width 79 height 54
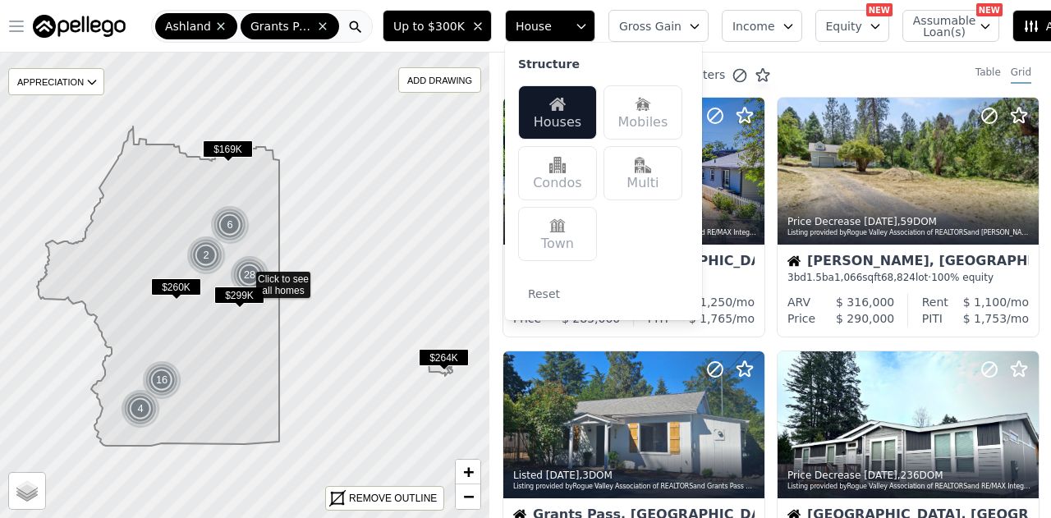
click at [637, 173] on div "Multi" at bounding box center [642, 173] width 79 height 54
click at [824, 39] on button "Equity" at bounding box center [852, 26] width 74 height 32
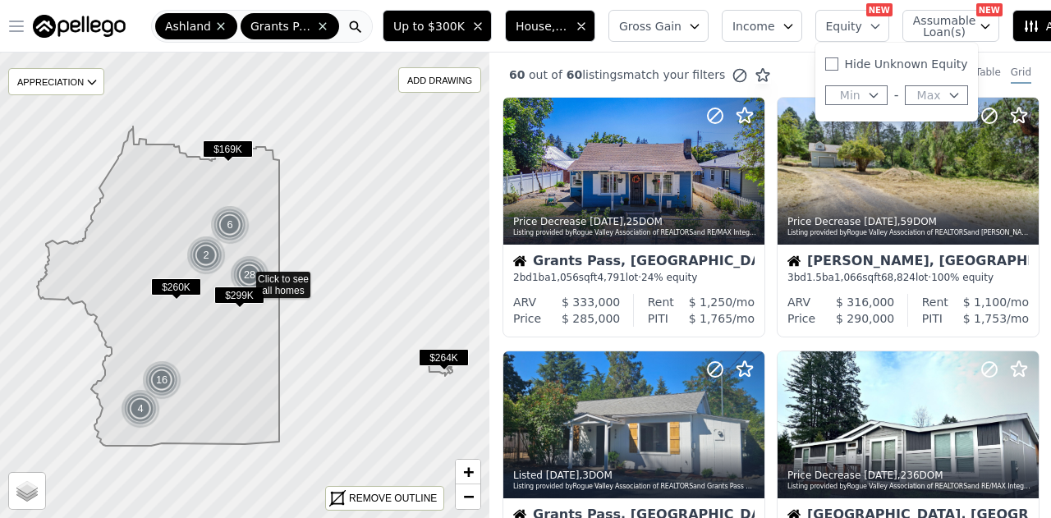
click at [630, 38] on button "Gross Gain" at bounding box center [658, 26] width 100 height 32
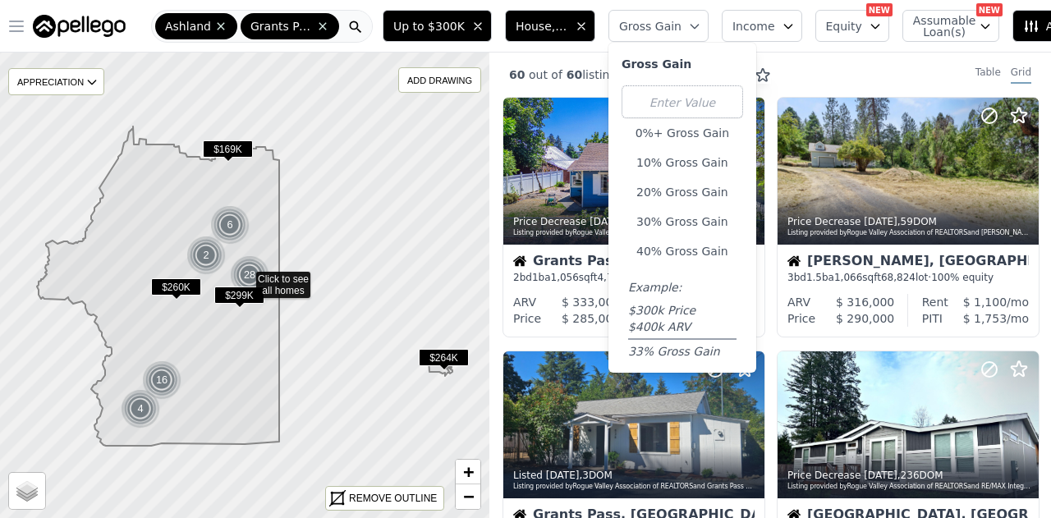
click at [630, 38] on button "Gross Gain" at bounding box center [658, 26] width 100 height 32
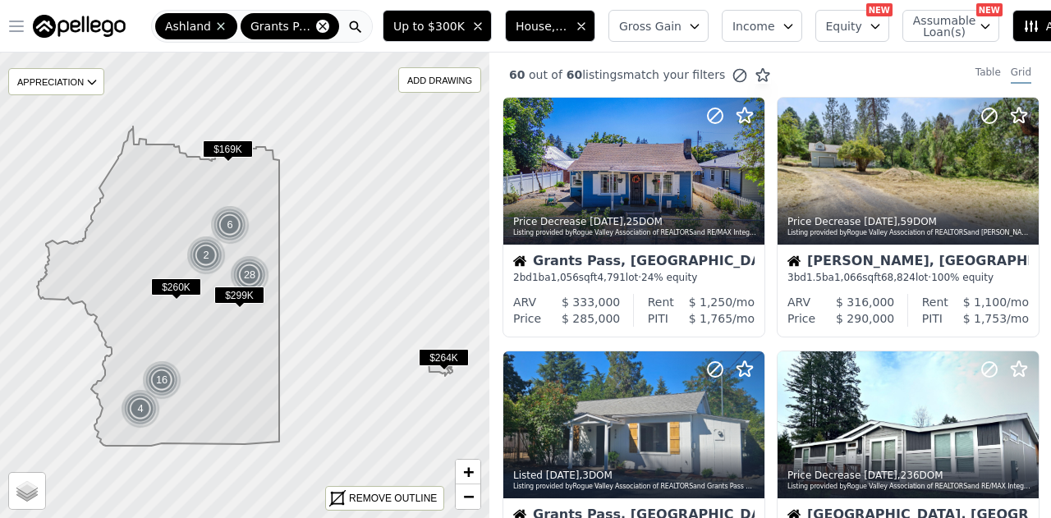
click at [316, 25] on icon at bounding box center [322, 26] width 13 height 13
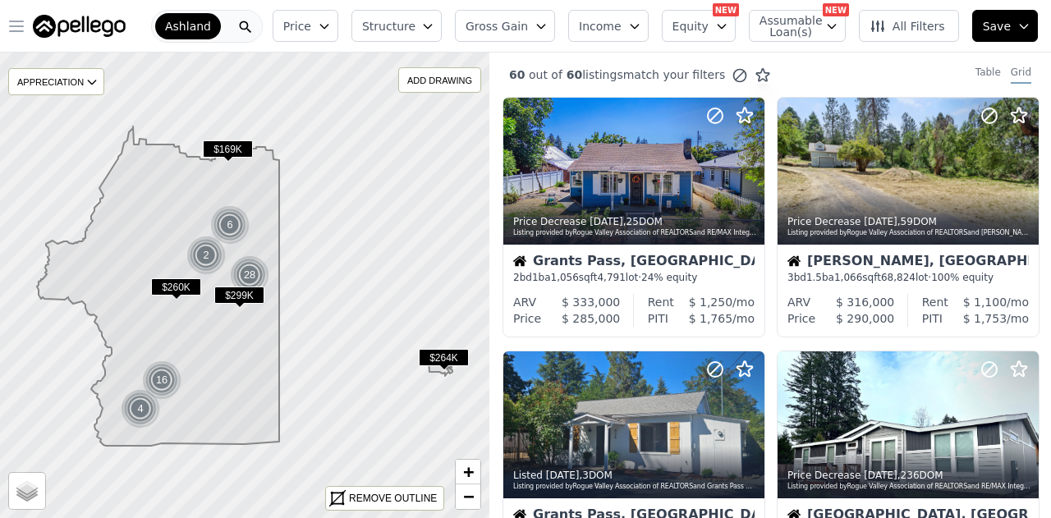
click at [311, 30] on span "Price" at bounding box center [297, 26] width 28 height 16
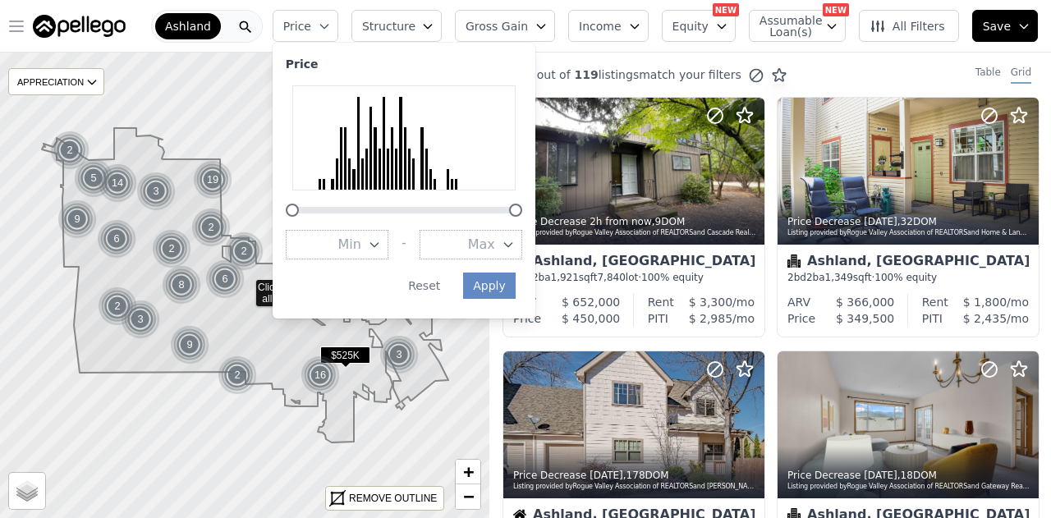
click at [495, 254] on span "Max" at bounding box center [481, 245] width 27 height 20
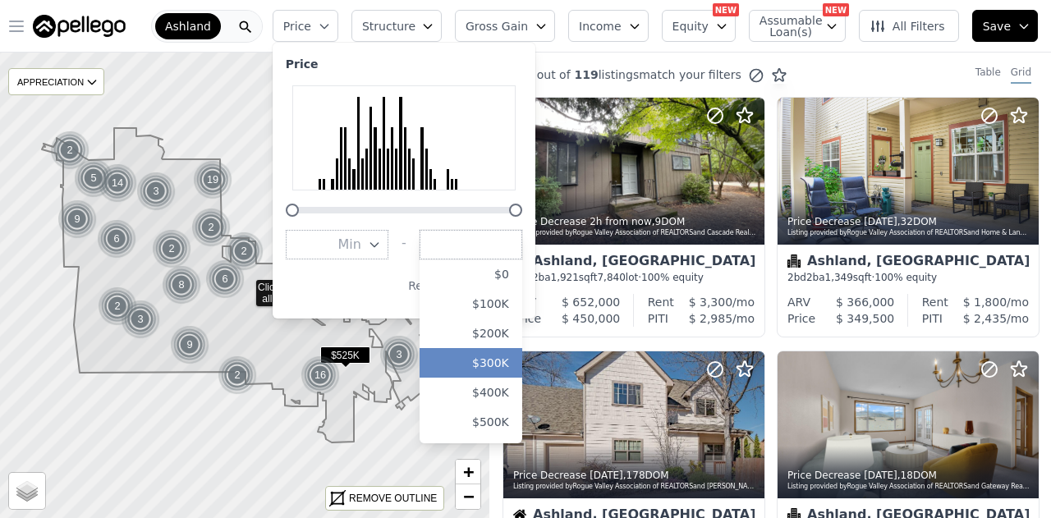
click at [511, 362] on button "$300K" at bounding box center [471, 363] width 103 height 30
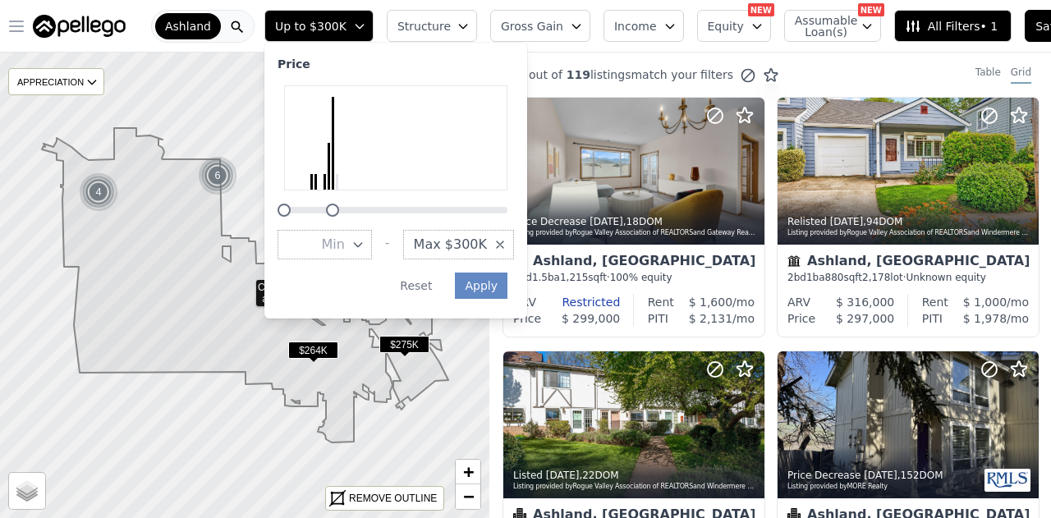
click at [434, 20] on span "Structure" at bounding box center [423, 26] width 53 height 16
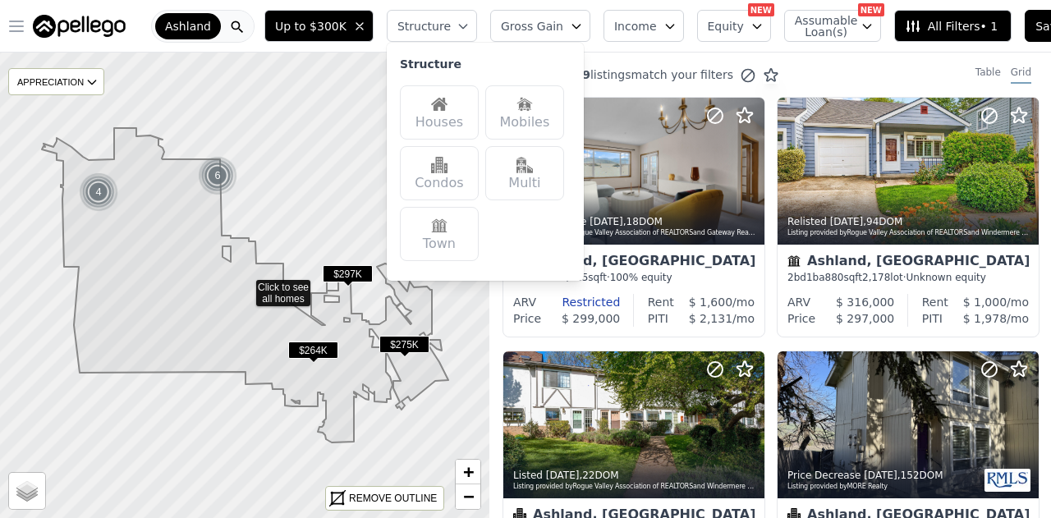
click at [439, 105] on div "Houses" at bounding box center [439, 112] width 79 height 54
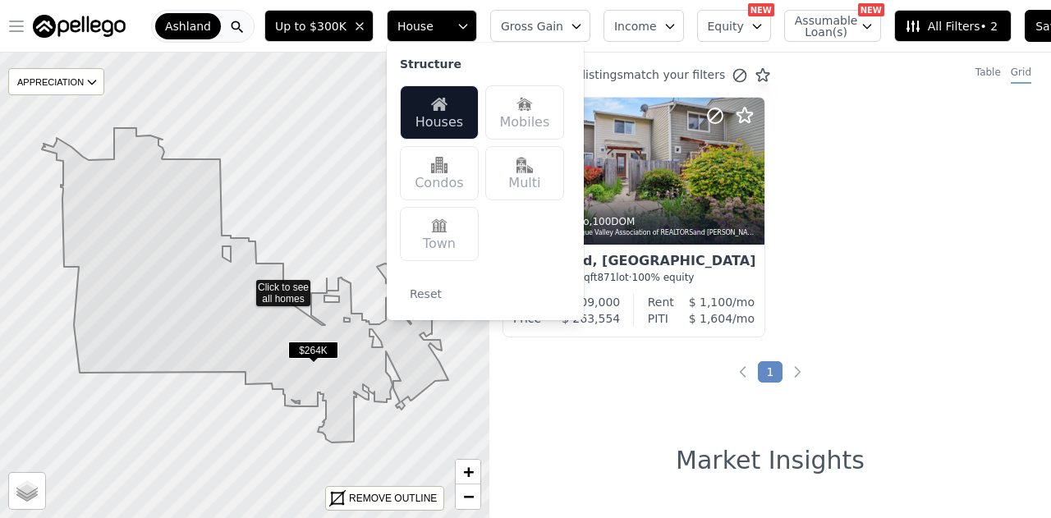
click at [521, 171] on div "Multi" at bounding box center [524, 173] width 79 height 54
click at [882, 229] on div "Listed 3mo ago , 100 DOM Listing provided by Rogue Valley Association of REALTO…" at bounding box center [770, 224] width 562 height 254
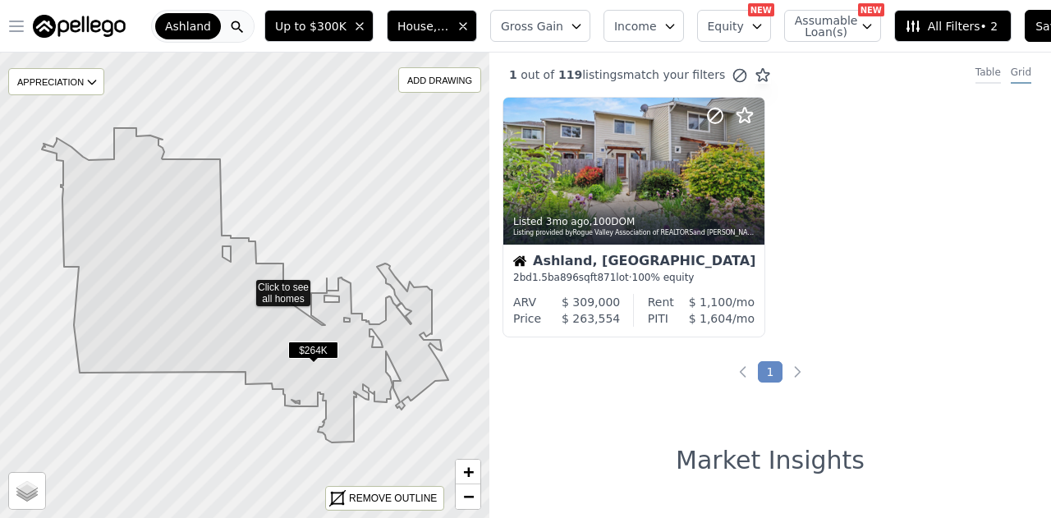
click at [988, 76] on div "Table" at bounding box center [987, 75] width 25 height 18
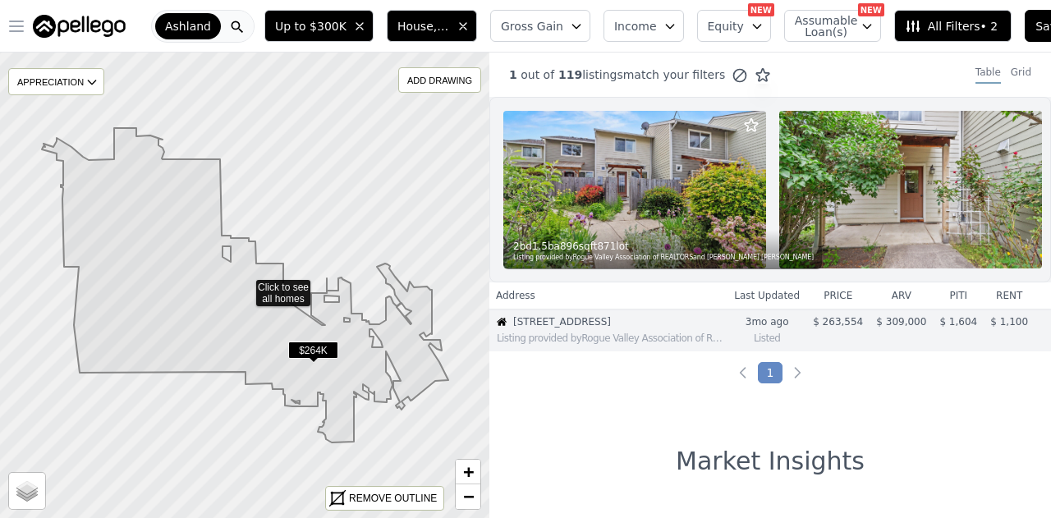
click at [1027, 26] on button "Save" at bounding box center [1058, 26] width 66 height 32
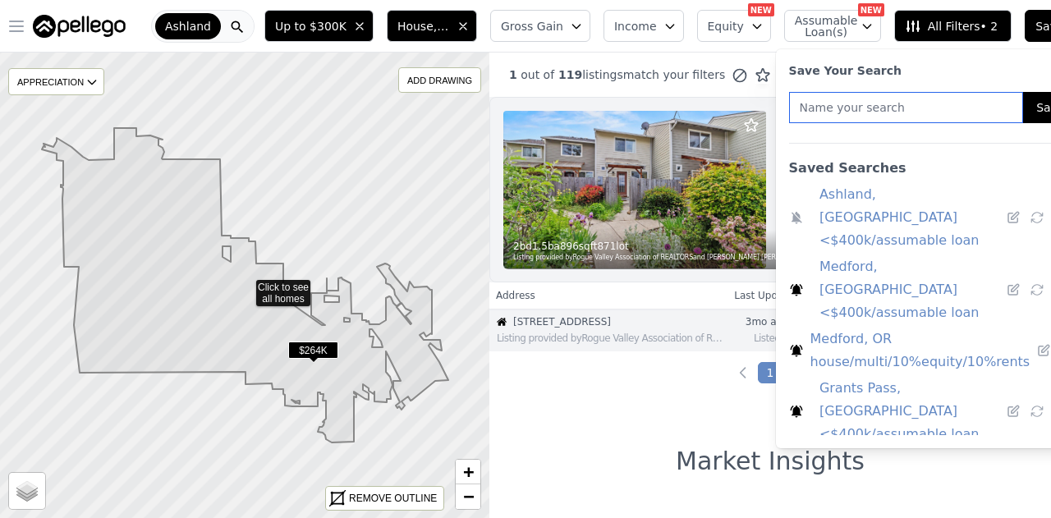
paste input "Medford, OR house/multi/10%equity/10%rents"
drag, startPoint x: 782, startPoint y: 108, endPoint x: 636, endPoint y: 76, distance: 149.6
click at [636, 76] on div "Open main menu Ashland Up to $300K House, Multifamily Gross Gain Income Equity …" at bounding box center [525, 259] width 1051 height 518
drag, startPoint x: 941, startPoint y: 108, endPoint x: 1010, endPoint y: 117, distance: 69.6
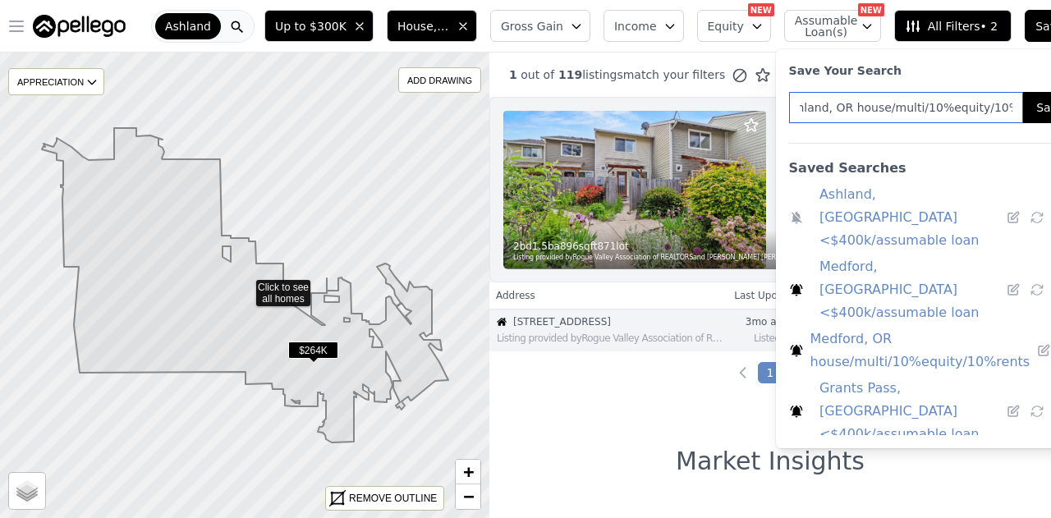
click at [1010, 117] on div "Ashland, OR house/multi/10%equity/10%rents Save" at bounding box center [933, 107] width 289 height 31
type input "Ashland, OR house/multi/10%equity/10%rents"
click at [1023, 111] on button "Save" at bounding box center [1050, 107] width 54 height 31
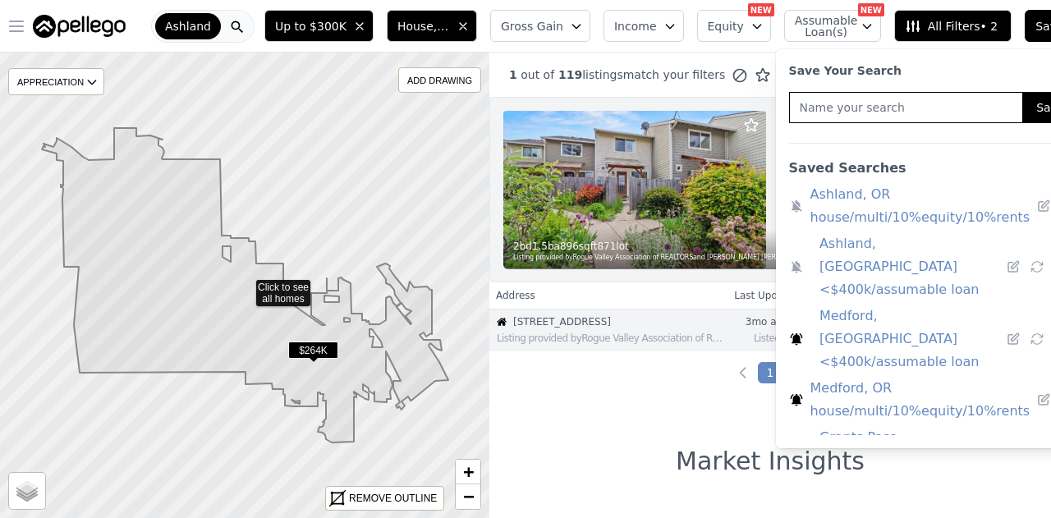
click at [293, 24] on span "Up to $300K" at bounding box center [310, 26] width 71 height 16
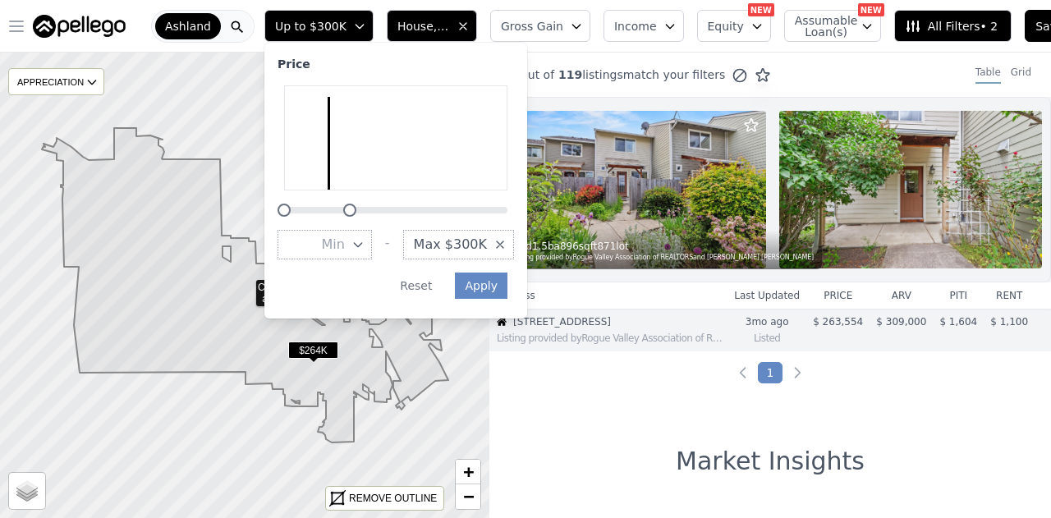
drag, startPoint x: 324, startPoint y: 206, endPoint x: 342, endPoint y: 211, distance: 19.5
click at [343, 211] on div at bounding box center [349, 210] width 13 height 13
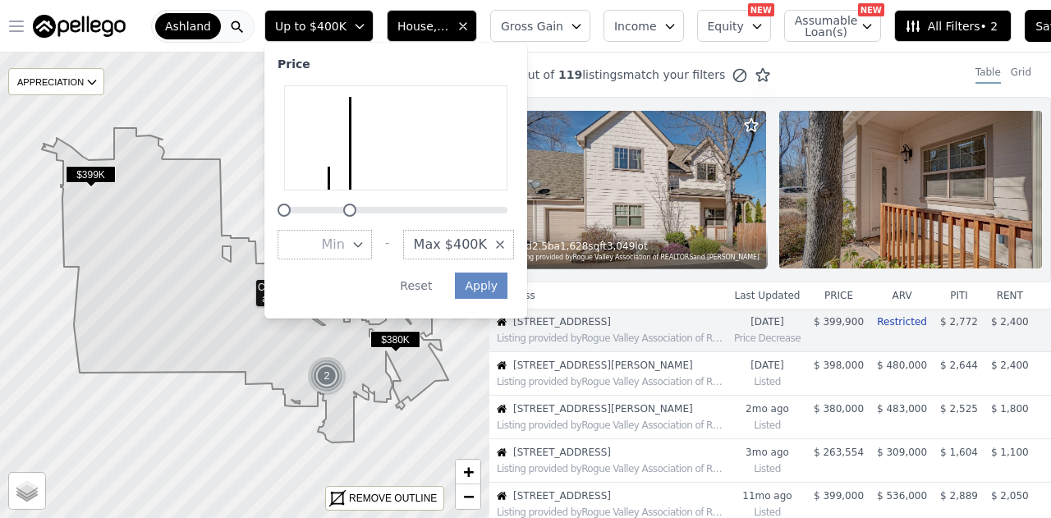
scroll to position [22, 0]
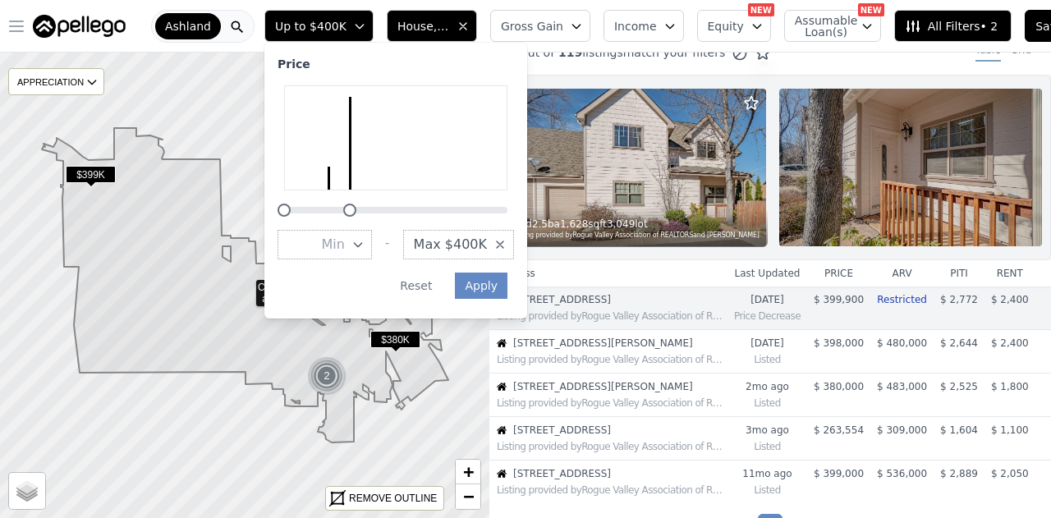
click at [532, 34] on button "Gross Gain" at bounding box center [540, 26] width 100 height 32
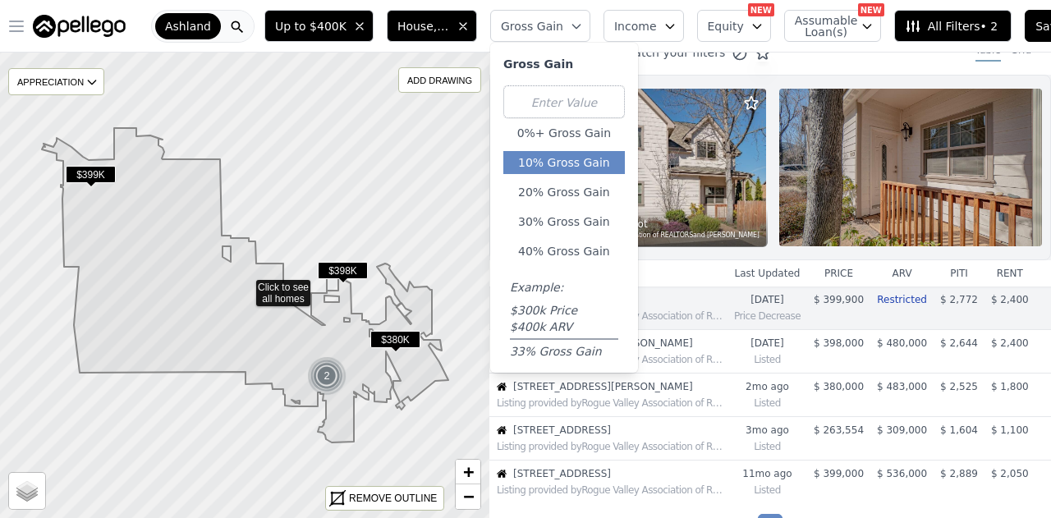
click at [570, 162] on button "10% Gross Gain" at bounding box center [564, 162] width 122 height 23
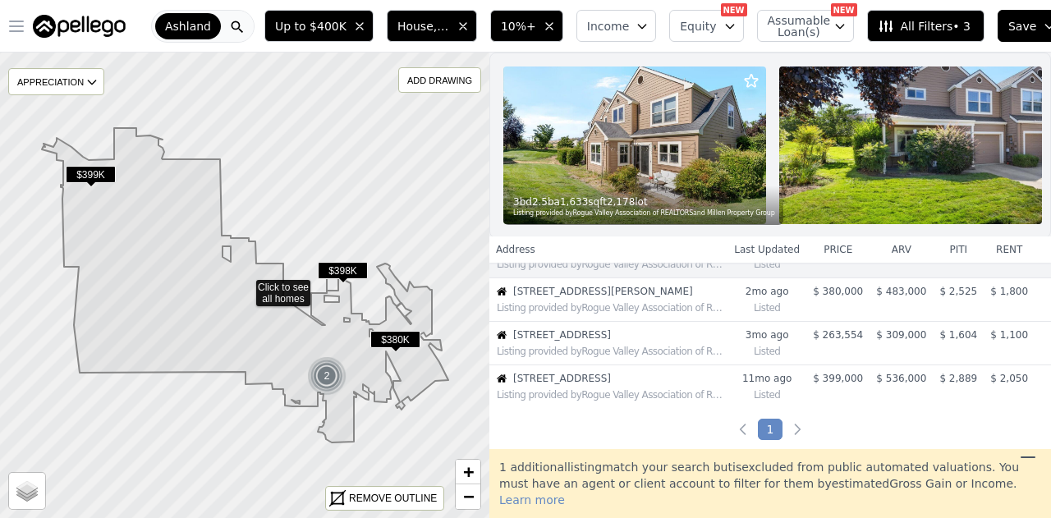
scroll to position [75, 0]
click at [609, 27] on span "Income" at bounding box center [608, 26] width 43 height 16
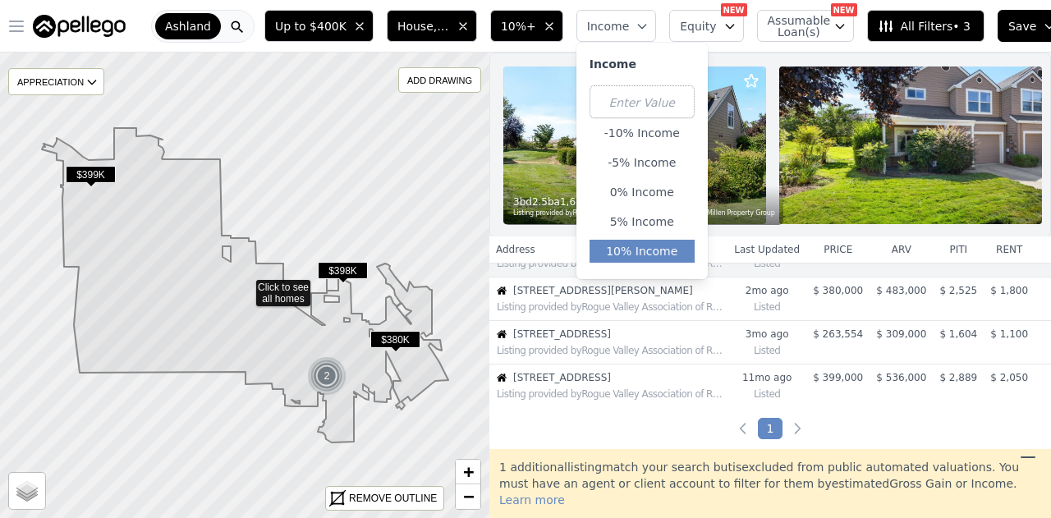
click at [659, 246] on button "10% Income" at bounding box center [642, 251] width 105 height 23
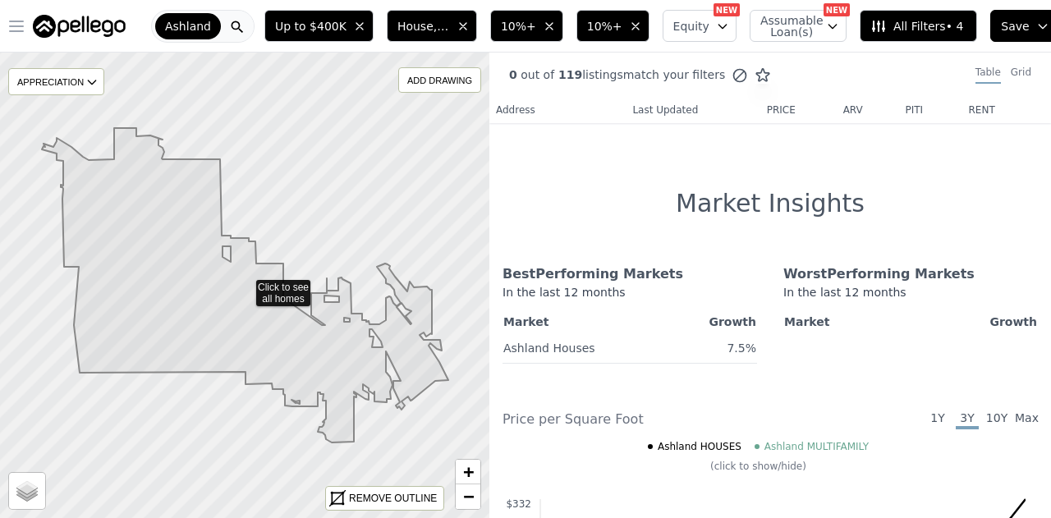
click at [706, 25] on button "Equity" at bounding box center [700, 26] width 74 height 32
click at [795, 93] on icon "button" at bounding box center [801, 95] width 13 height 13
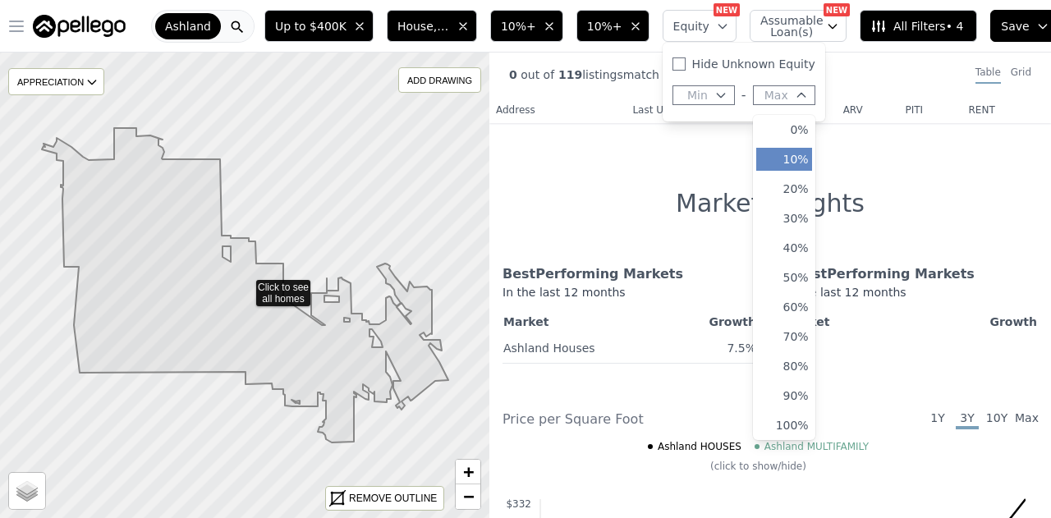
click at [782, 165] on button "10%" at bounding box center [784, 159] width 56 height 23
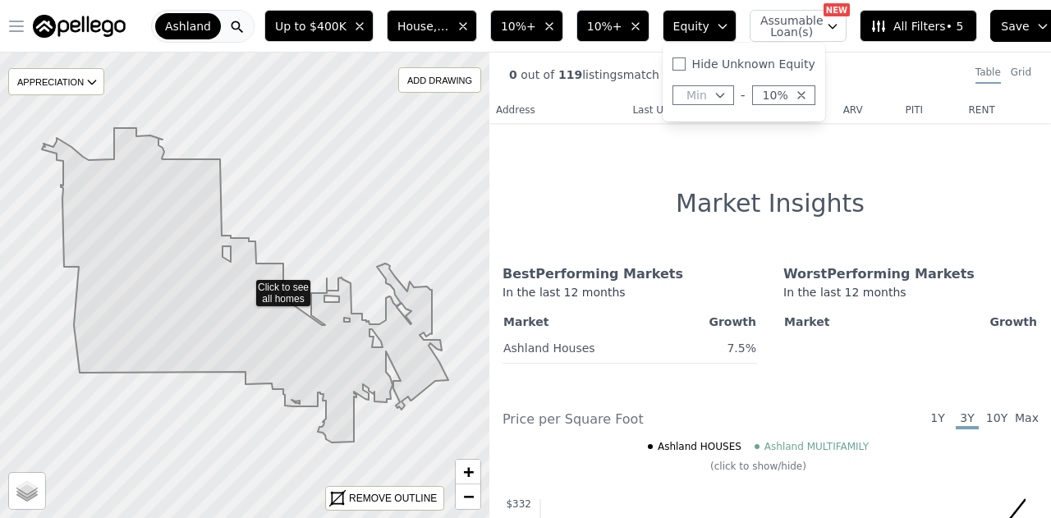
click at [548, 26] on icon "button" at bounding box center [549, 26] width 13 height 13
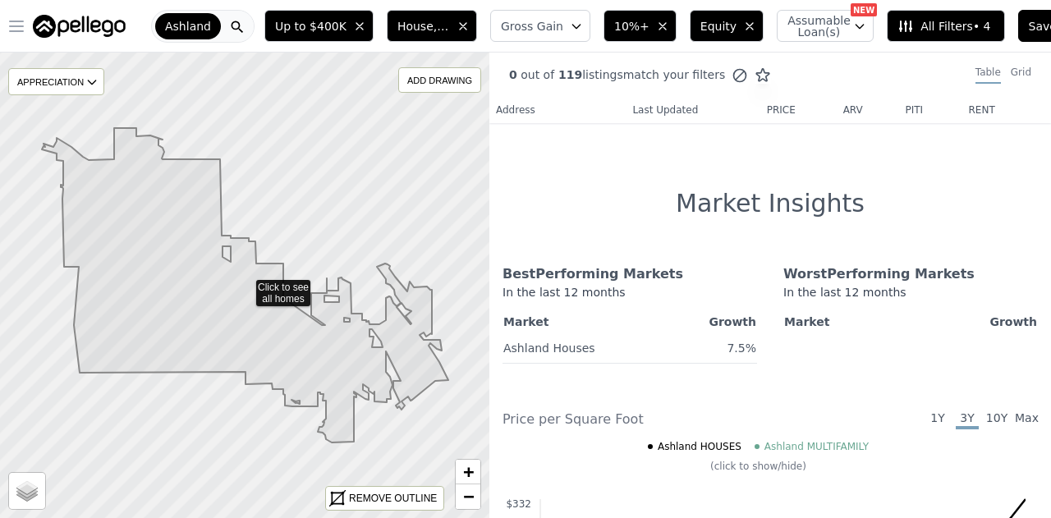
click at [1029, 34] on span "Save" at bounding box center [1043, 26] width 28 height 16
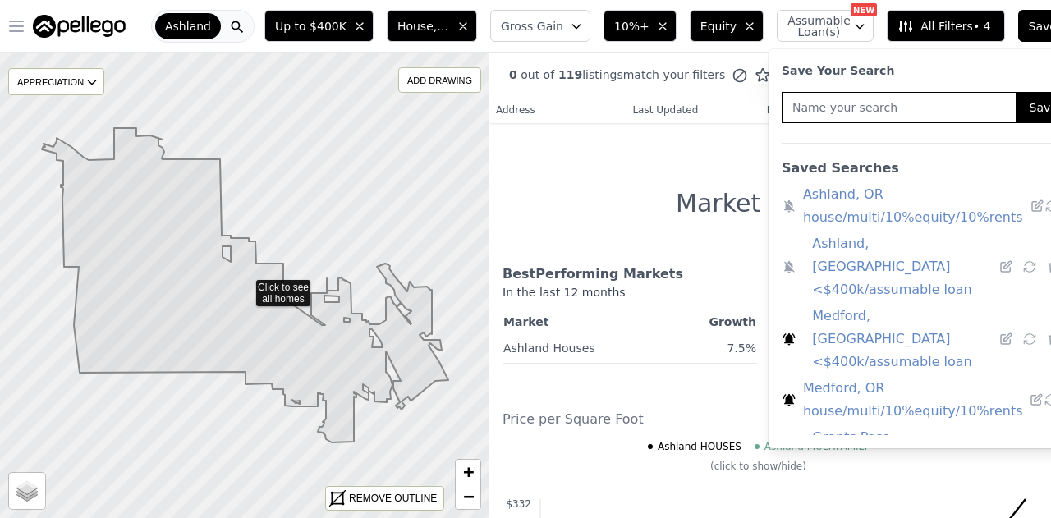
click at [809, 377] on link "Medford, OR house/multi/10%equity/10%rents" at bounding box center [913, 400] width 220 height 46
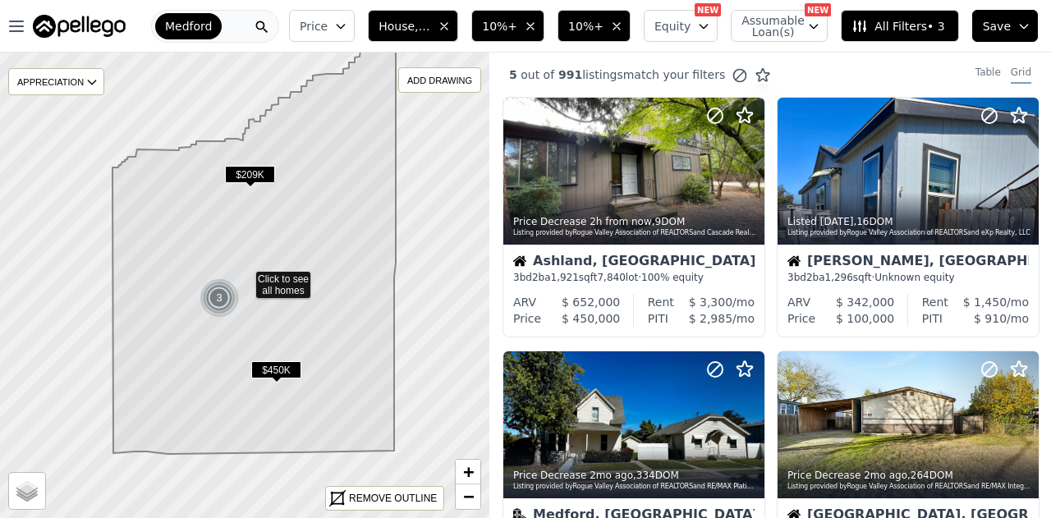
click at [415, 30] on span "House, Multifamily" at bounding box center [405, 26] width 53 height 16
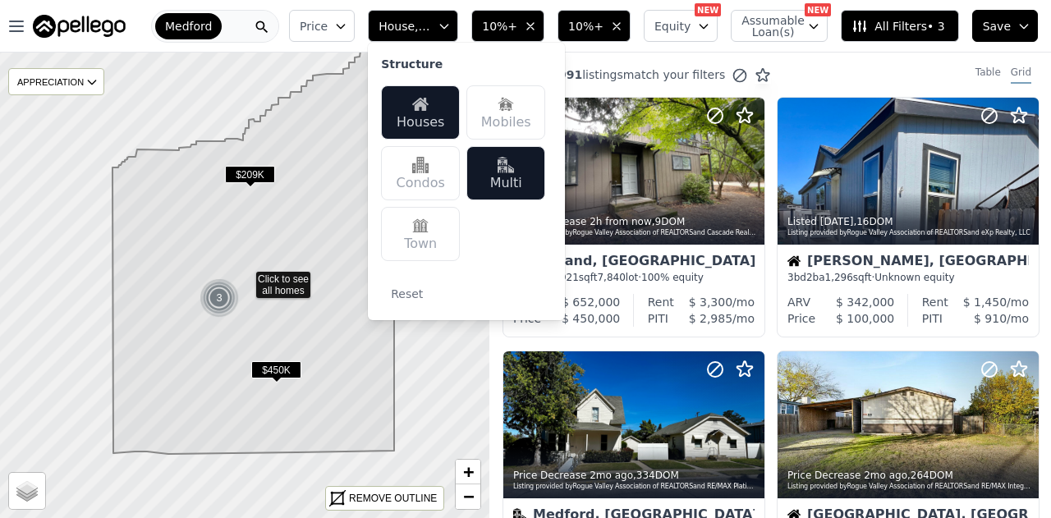
click at [517, 27] on span "10%+" at bounding box center [499, 26] width 35 height 16
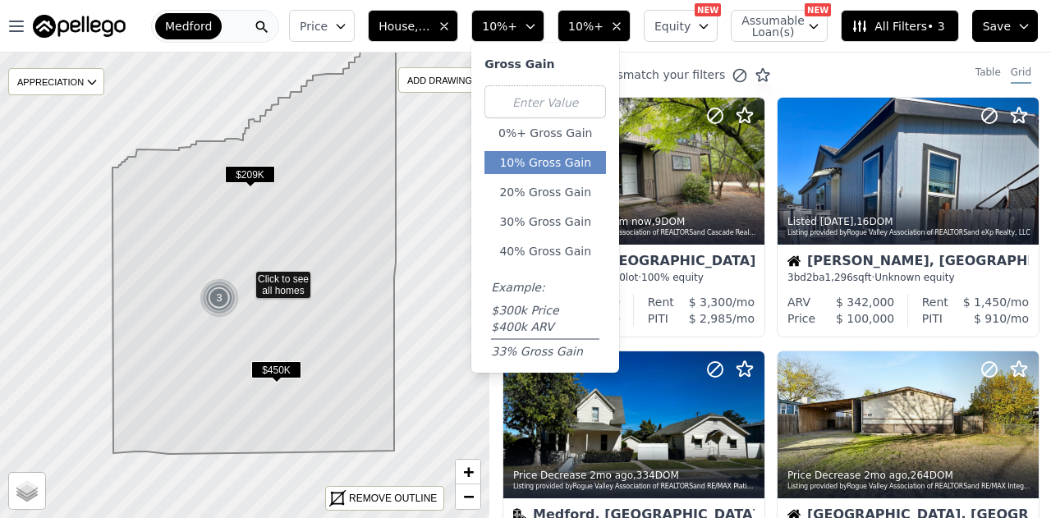
click at [595, 34] on span "10%+" at bounding box center [585, 26] width 35 height 16
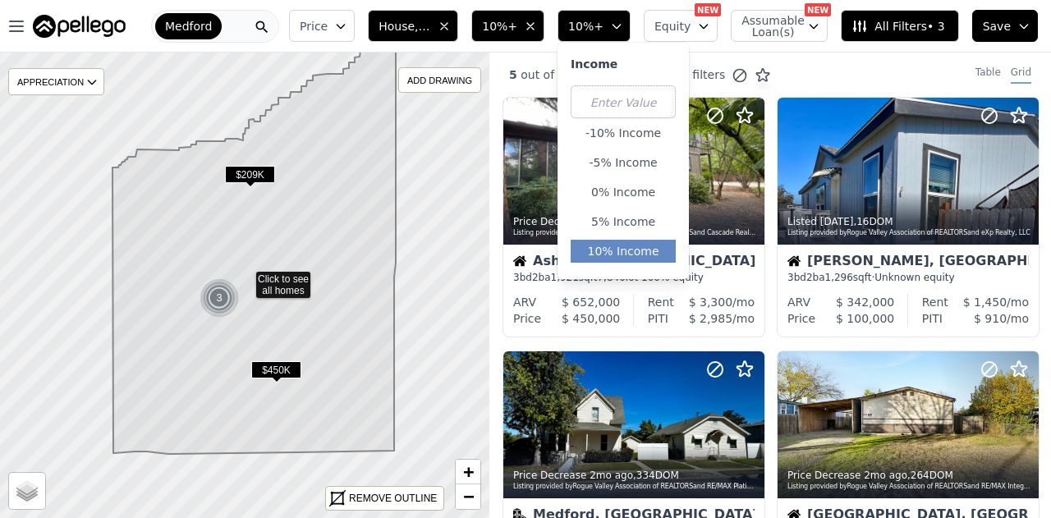
click at [680, 25] on span "Equity" at bounding box center [672, 26] width 36 height 16
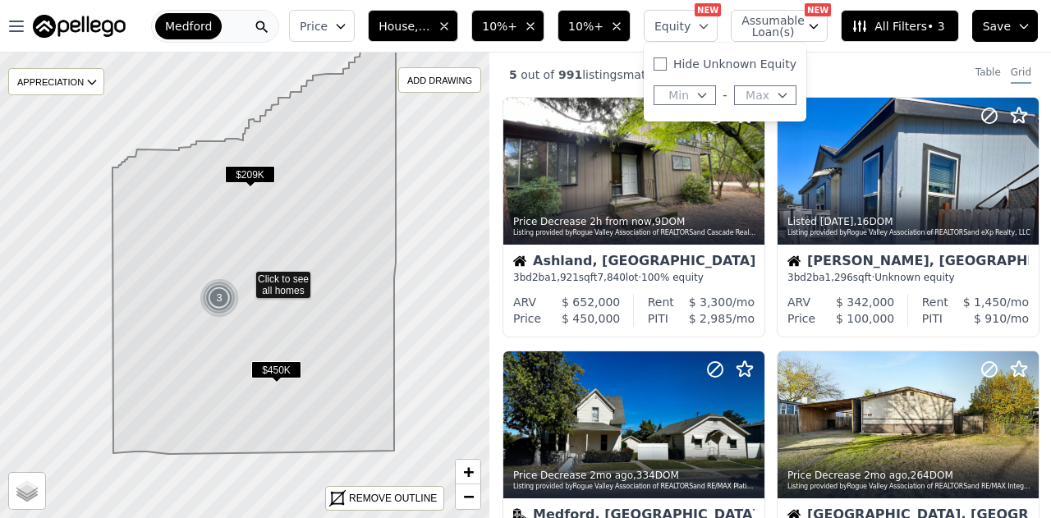
click at [782, 94] on icon "button" at bounding box center [782, 95] width 13 height 13
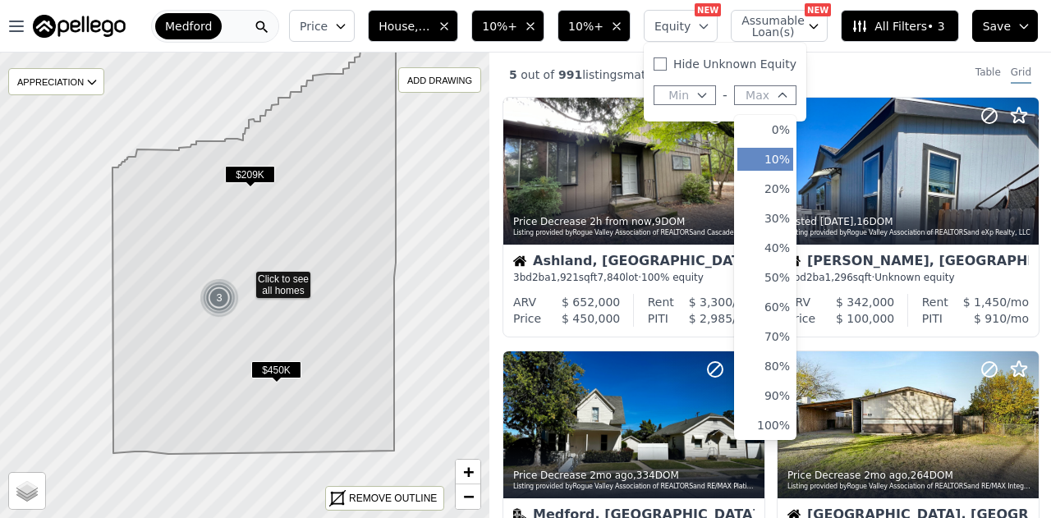
click at [788, 160] on button "10%" at bounding box center [765, 159] width 56 height 23
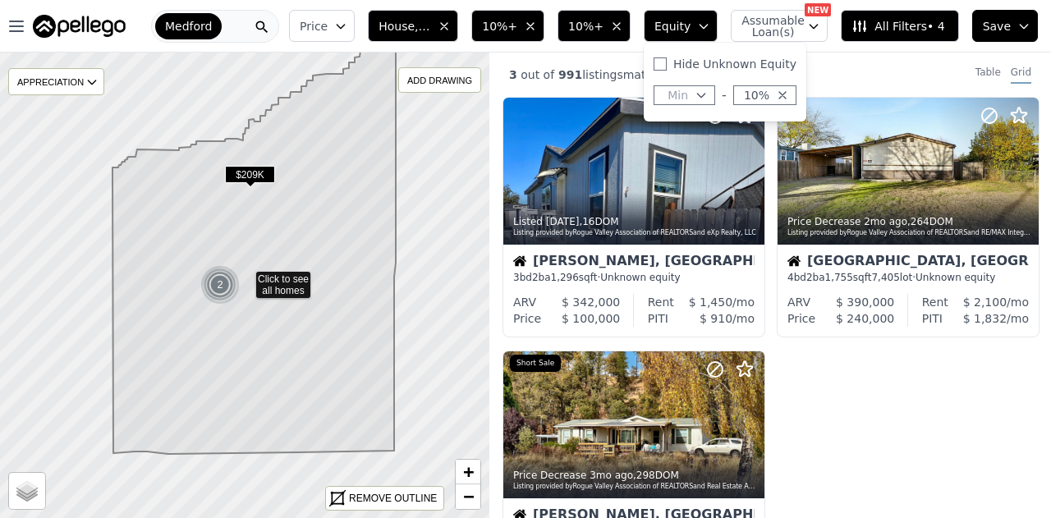
click at [1010, 29] on span "Save" at bounding box center [997, 26] width 28 height 16
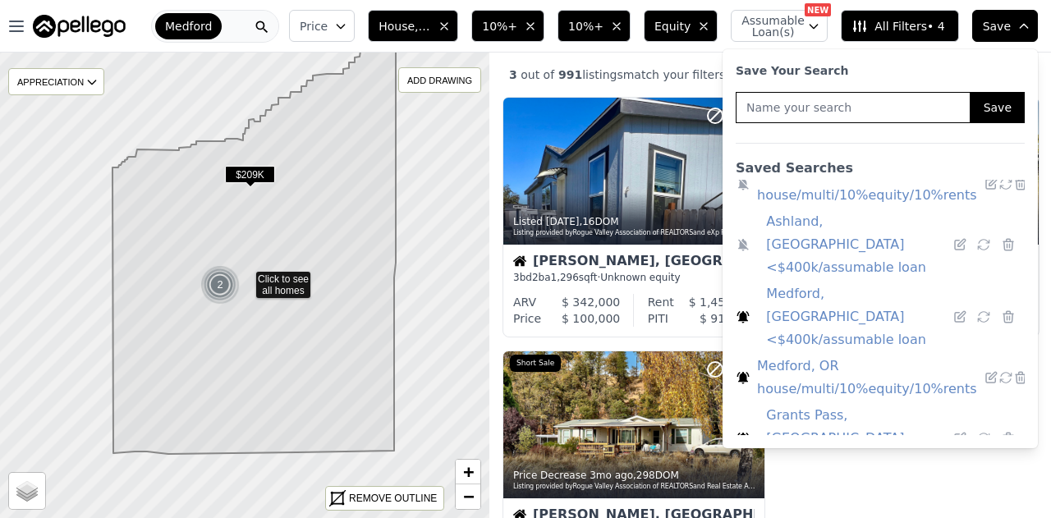
scroll to position [39, 0]
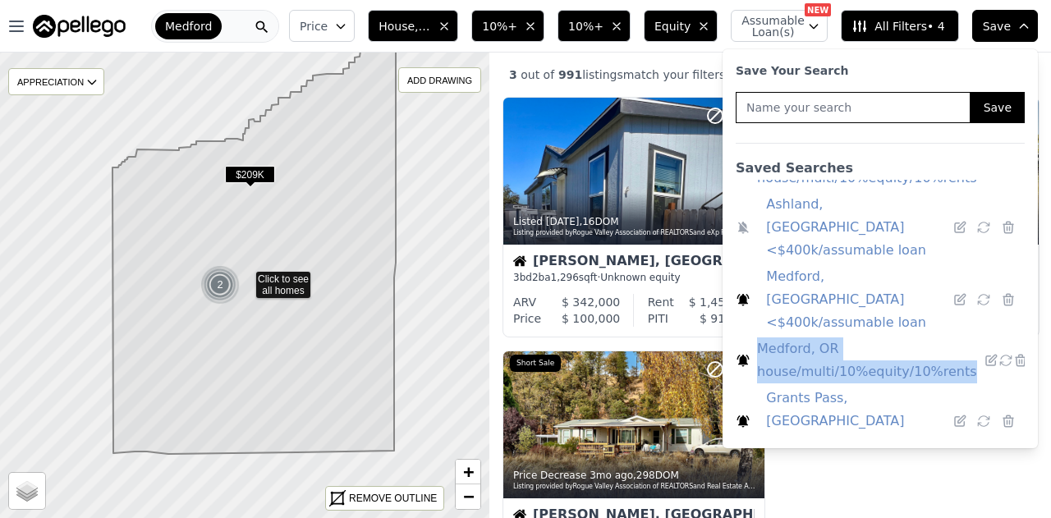
drag, startPoint x: 959, startPoint y: 328, endPoint x: 762, endPoint y: 300, distance: 199.0
click at [762, 337] on div "Medford, OR house/multi/10%equity/10%rents" at bounding box center [866, 360] width 233 height 46
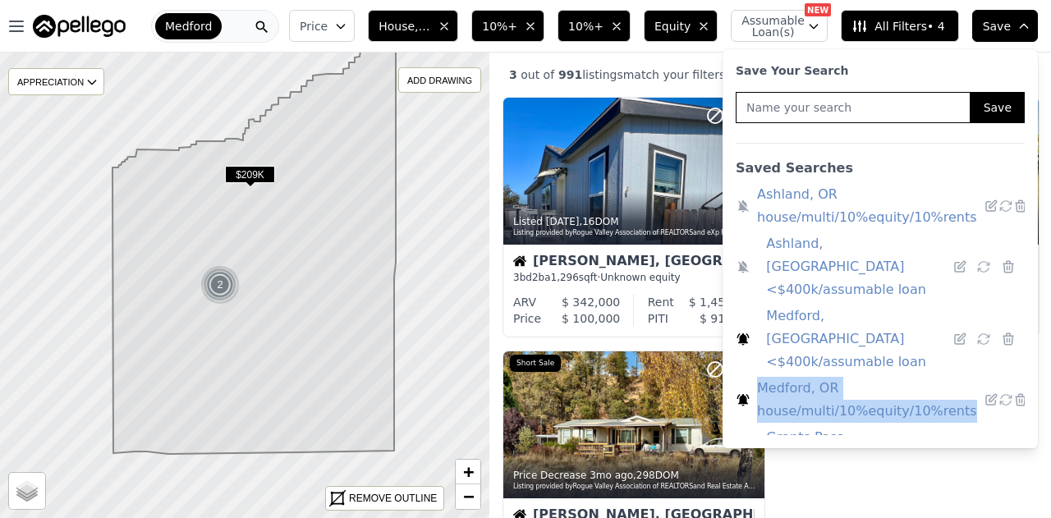
click at [795, 215] on link "Ashland, OR house/multi/10%equity/10%rents" at bounding box center [867, 206] width 220 height 46
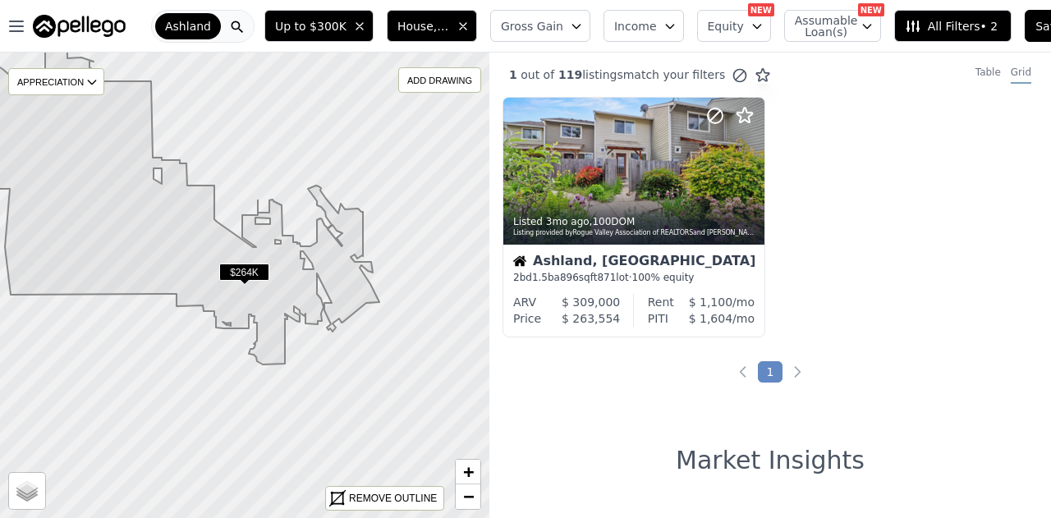
click at [356, 26] on icon "button" at bounding box center [359, 26] width 7 height 7
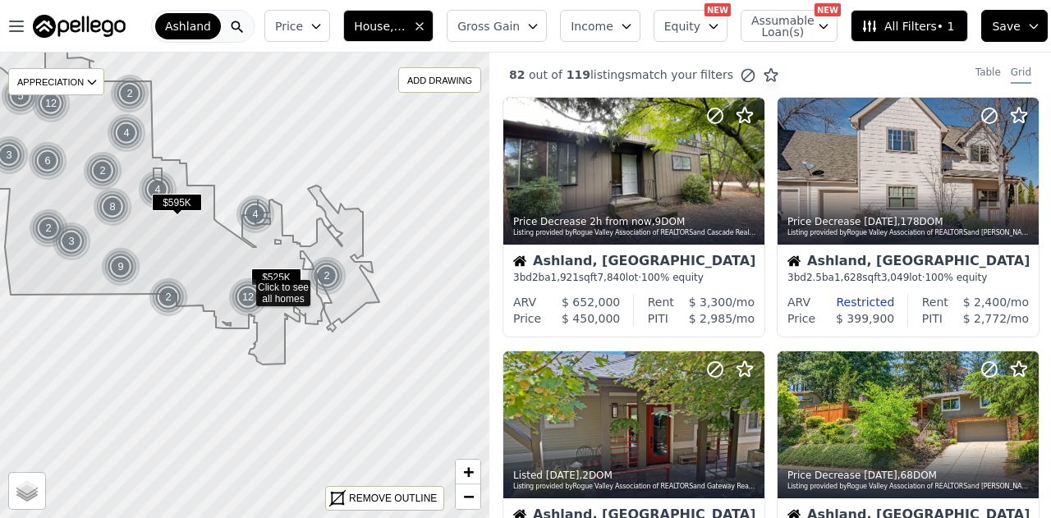
click at [497, 18] on span "Gross Gain" at bounding box center [488, 26] width 62 height 16
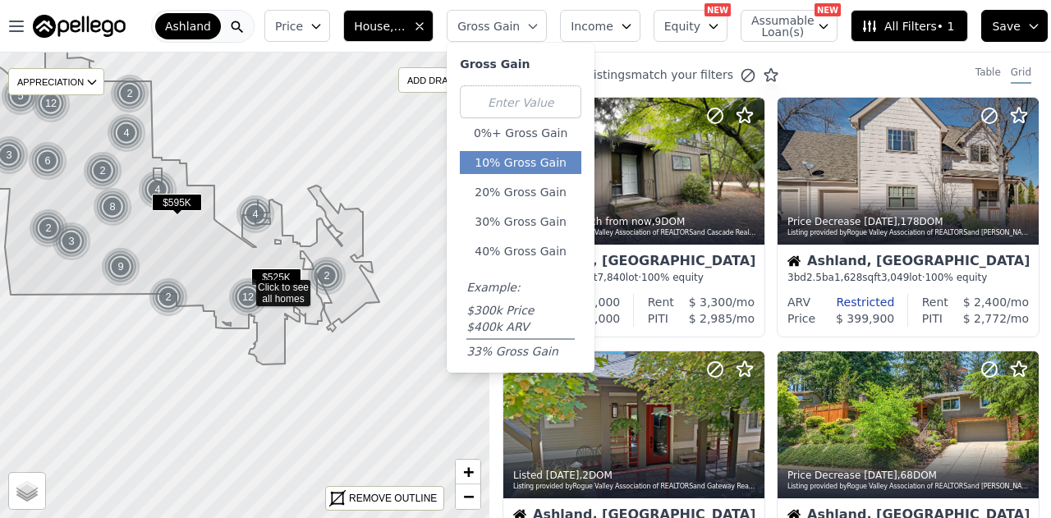
click at [536, 163] on button "10% Gross Gain" at bounding box center [521, 162] width 122 height 23
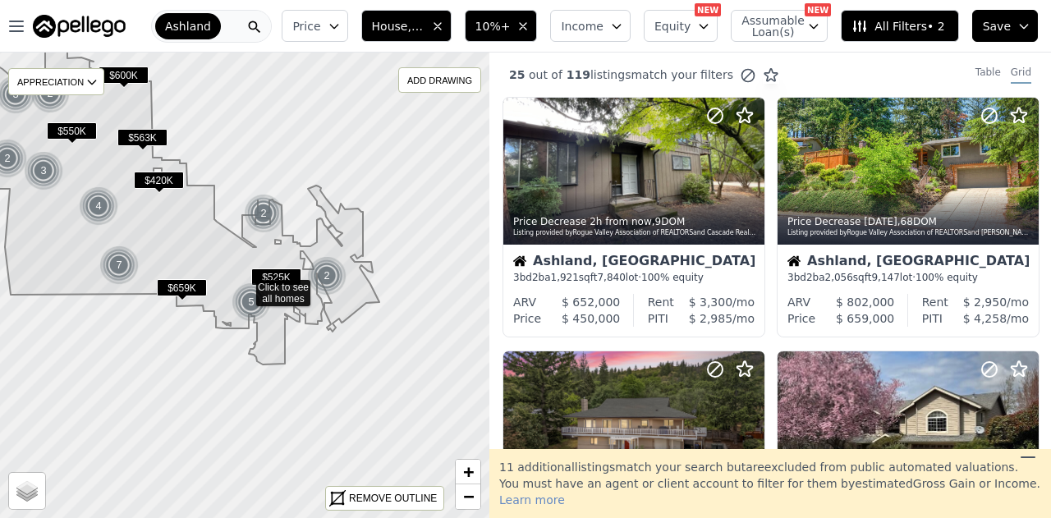
click at [594, 32] on span "Income" at bounding box center [582, 26] width 43 height 16
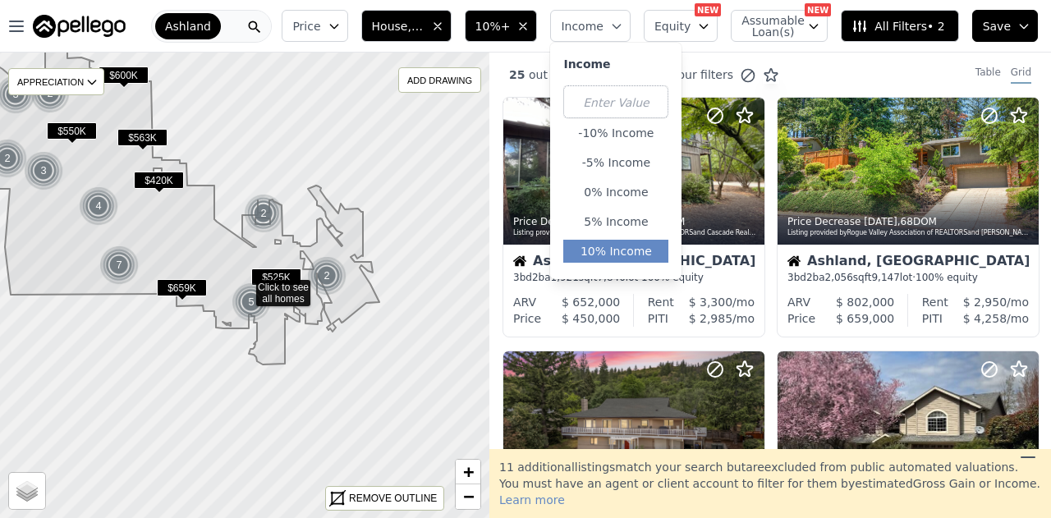
click at [627, 246] on button "10% Income" at bounding box center [615, 251] width 105 height 23
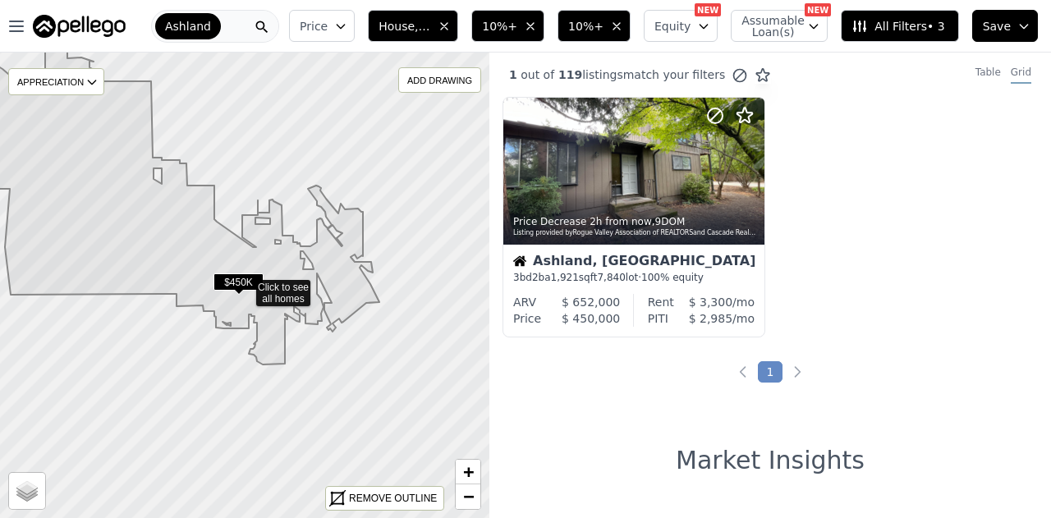
click at [681, 32] on span "Equity" at bounding box center [672, 26] width 36 height 16
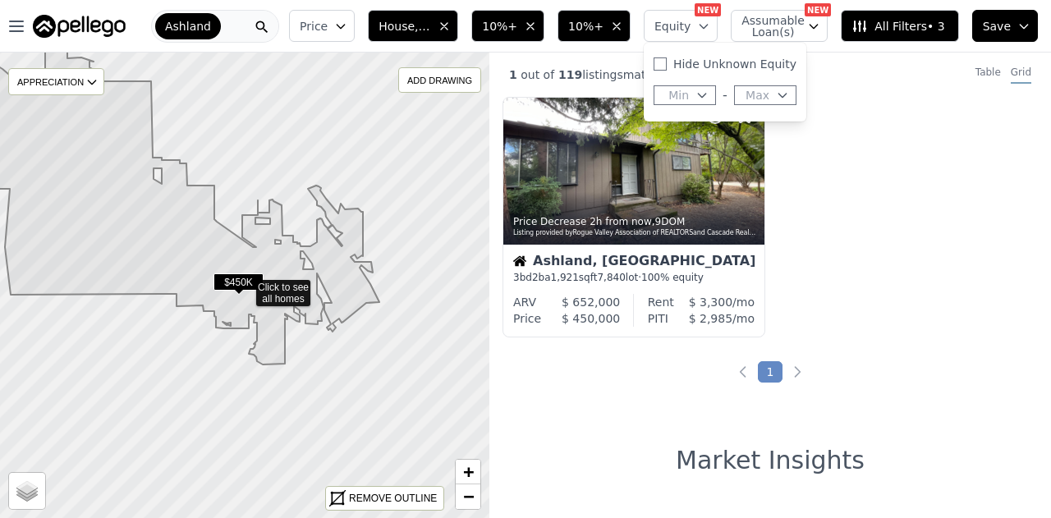
click at [691, 25] on span "Equity" at bounding box center [672, 26] width 36 height 16
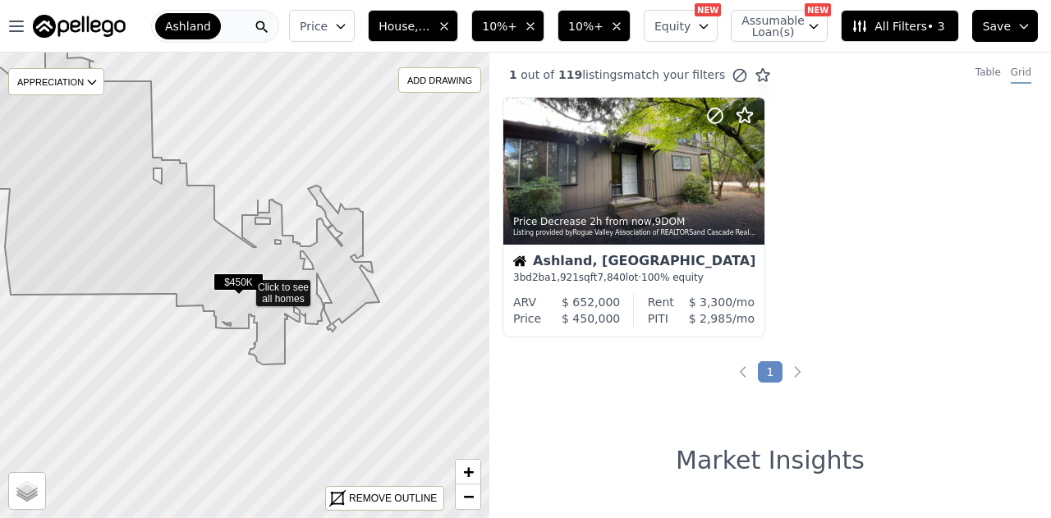
click at [710, 21] on icon "button" at bounding box center [703, 26] width 13 height 13
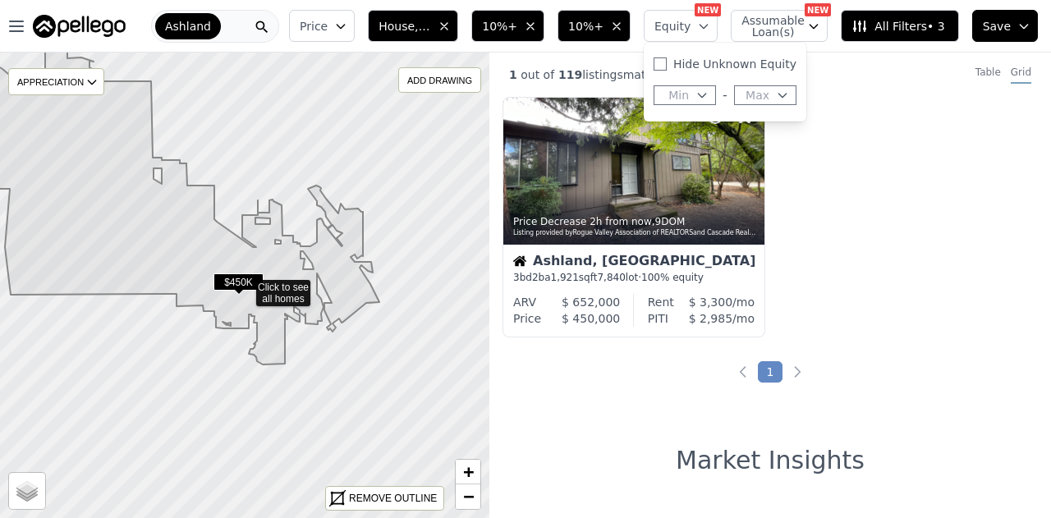
click at [778, 98] on button "Max" at bounding box center [765, 95] width 62 height 20
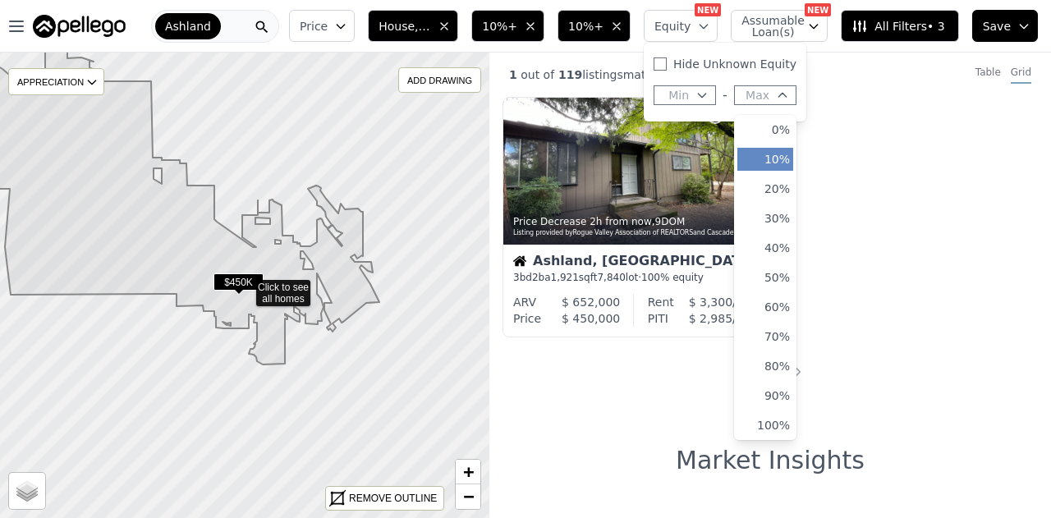
click at [788, 166] on button "10%" at bounding box center [765, 159] width 56 height 23
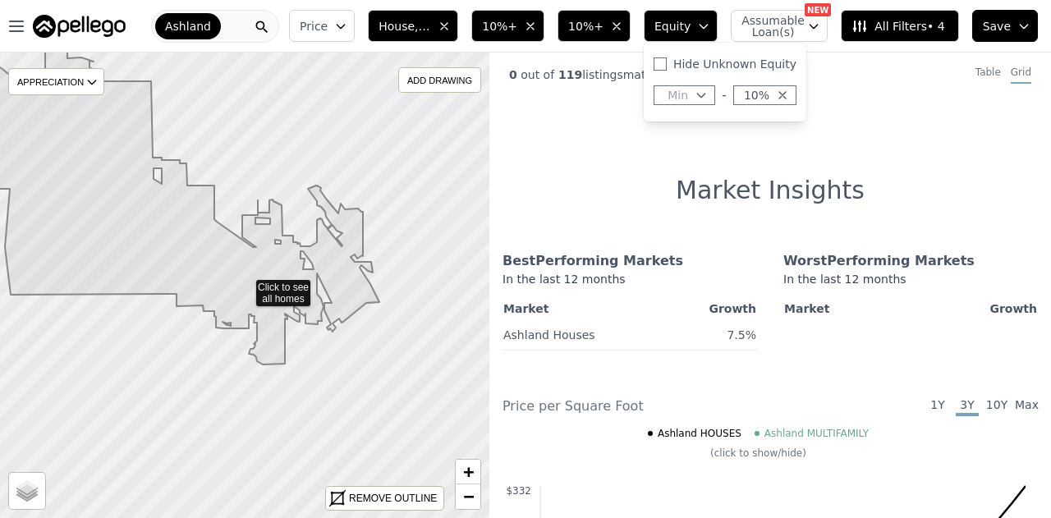
click at [1031, 27] on button "Save" at bounding box center [1005, 26] width 66 height 32
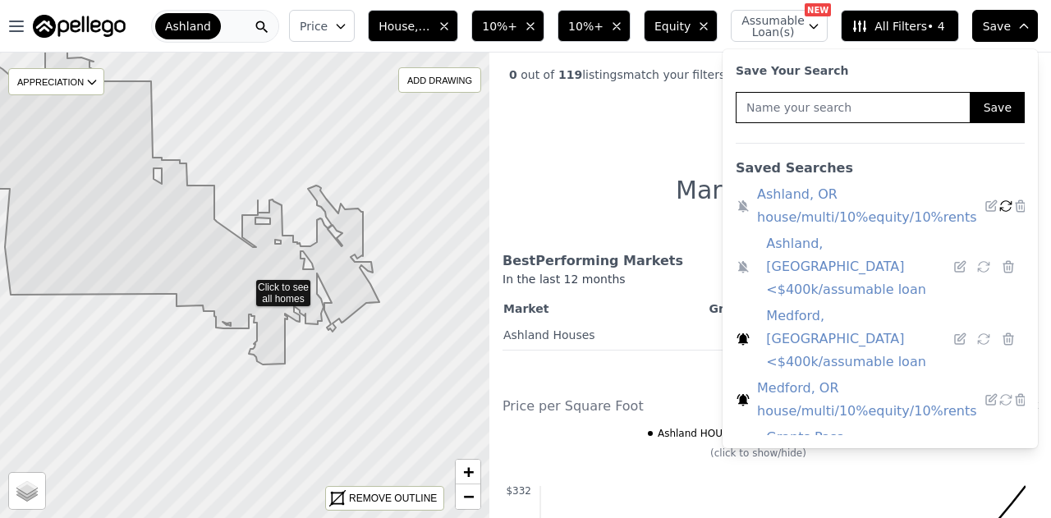
click at [998, 208] on icon at bounding box center [1005, 206] width 15 height 15
click at [890, 141] on div "Save Your Search Save Saved Searches Ashland, OR house/multi/10%equity/10%rents…" at bounding box center [880, 249] width 302 height 386
click at [984, 203] on icon at bounding box center [991, 206] width 15 height 15
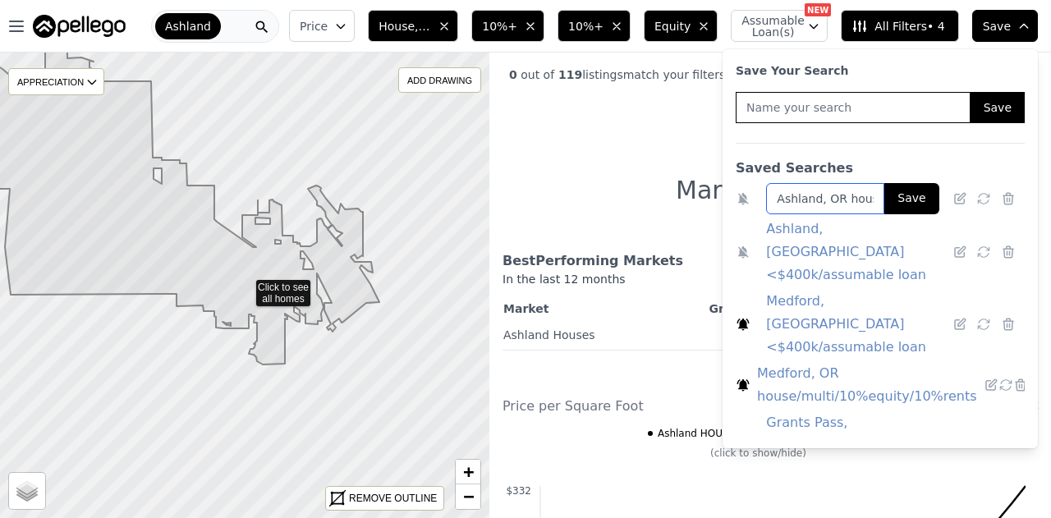
scroll to position [0, 138]
drag, startPoint x: 821, startPoint y: 193, endPoint x: 918, endPoint y: 217, distance: 99.8
click at [921, 218] on ul "Ashland, OR house/multi/10%equity/10%rents Save Ashland, OR <$400k/assumable lo…" at bounding box center [880, 307] width 289 height 255
click at [816, 191] on input "Ashland, OR house/multi/10%equity/10%rents" at bounding box center [825, 198] width 118 height 31
click at [871, 200] on input "Ashland, OR house/multi/10%equity/10%rents" at bounding box center [825, 198] width 118 height 31
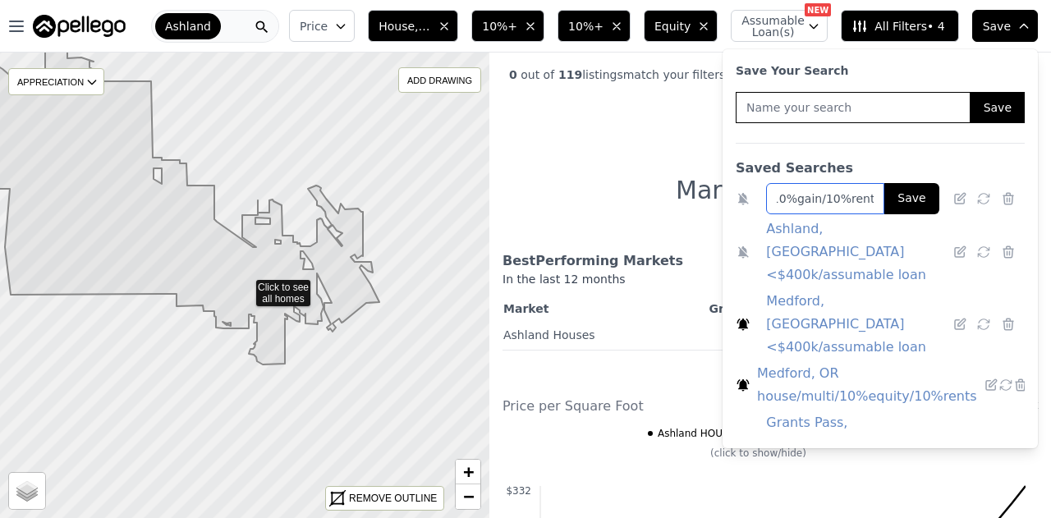
scroll to position [0, 142]
type input "Ashland, OR house/multi/10%gain/10%rents/ 10%equity"
click at [902, 204] on button "Save" at bounding box center [911, 198] width 54 height 31
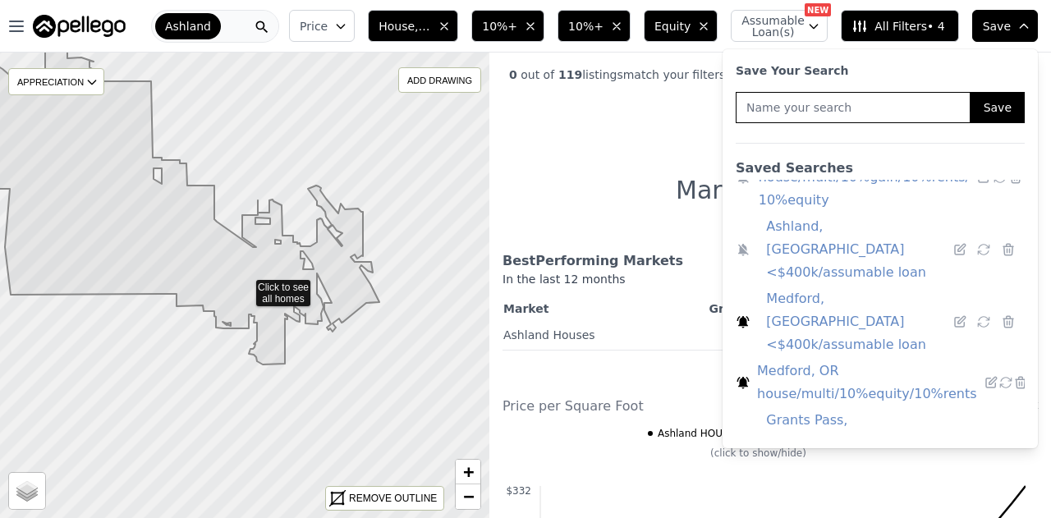
scroll to position [62, 0]
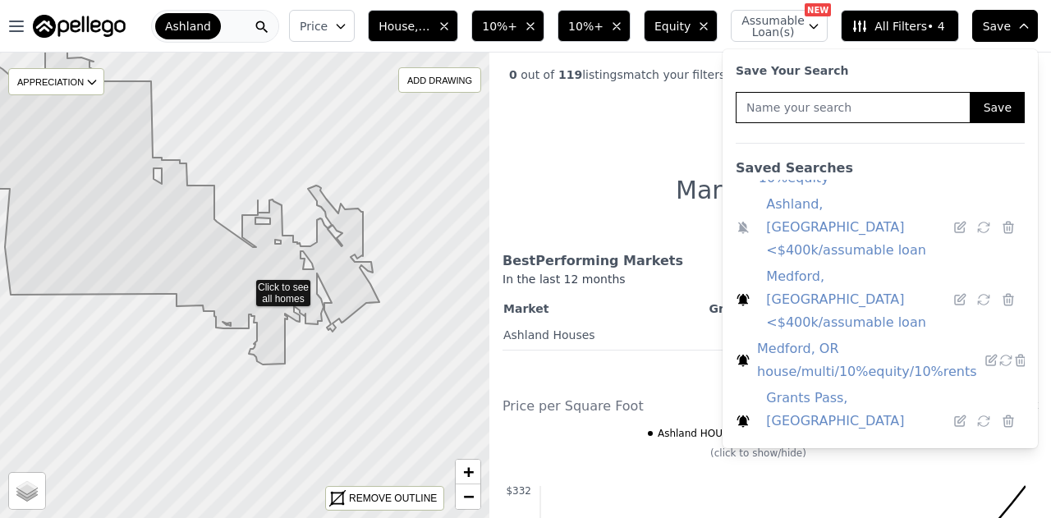
click at [814, 337] on link "Medford, OR house/multi/10%equity/10%rents" at bounding box center [867, 360] width 220 height 46
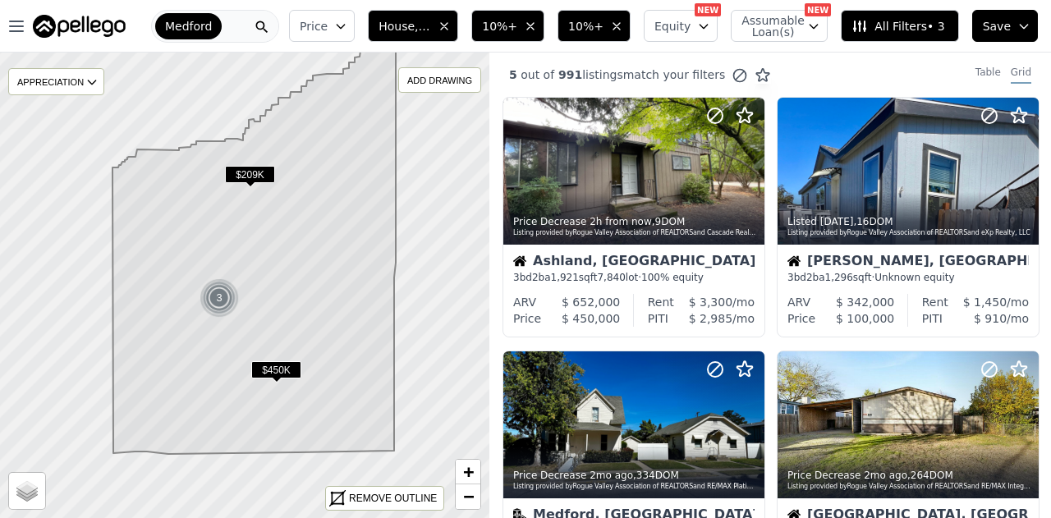
click at [710, 28] on icon "button" at bounding box center [703, 26] width 13 height 13
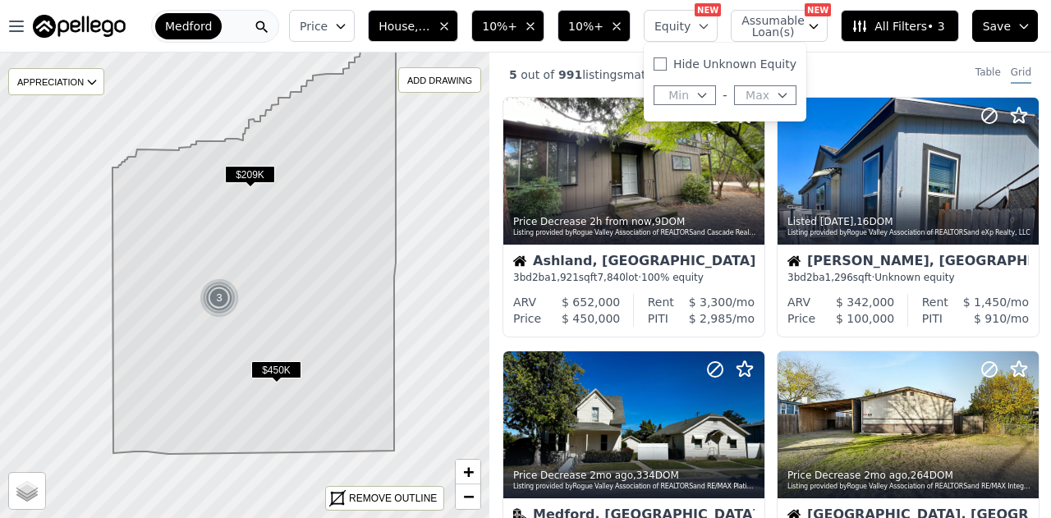
click at [778, 93] on button "Max" at bounding box center [765, 95] width 62 height 20
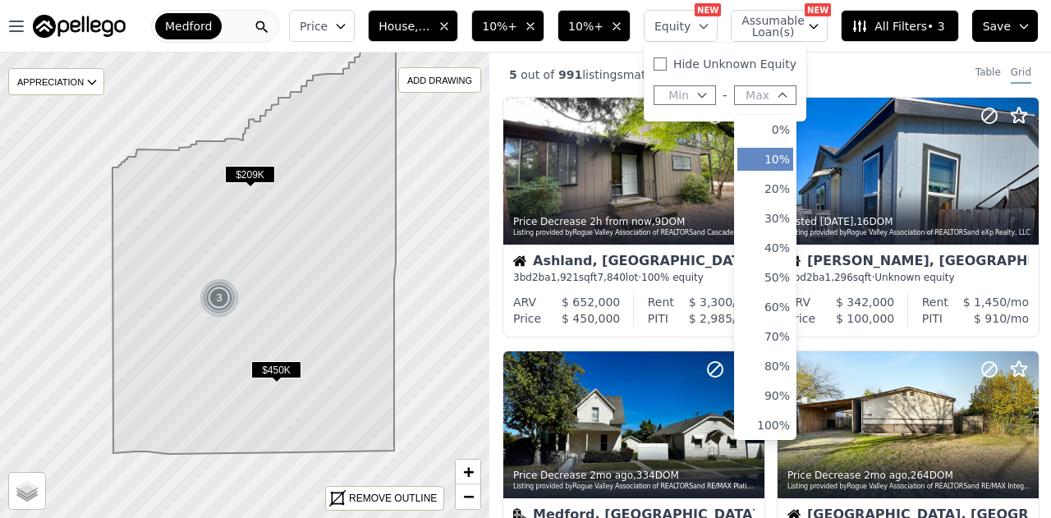
click at [789, 158] on button "10%" at bounding box center [765, 159] width 56 height 23
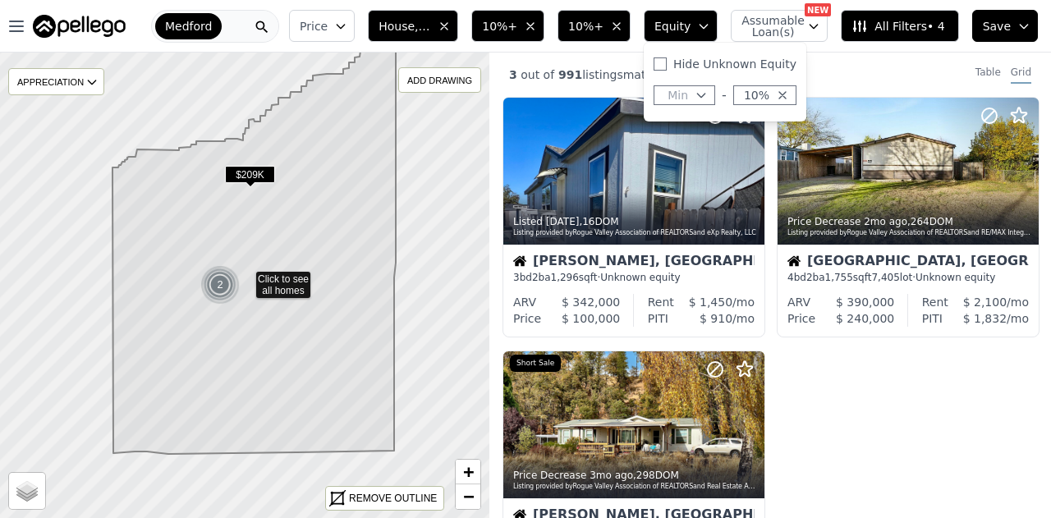
click at [1030, 33] on button "Save" at bounding box center [1005, 26] width 66 height 32
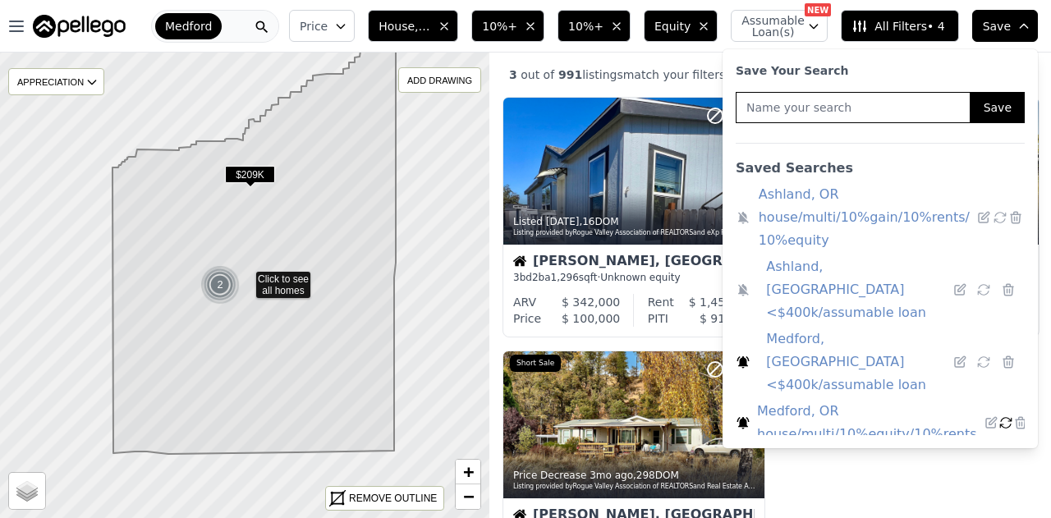
click at [998, 415] on icon at bounding box center [1005, 422] width 15 height 15
click at [986, 417] on icon at bounding box center [991, 422] width 11 height 11
drag, startPoint x: 857, startPoint y: 370, endPoint x: 910, endPoint y: 383, distance: 54.0
click at [910, 400] on div "Medford, OR house/multi/10%equity/10%rents Save" at bounding box center [852, 415] width 172 height 31
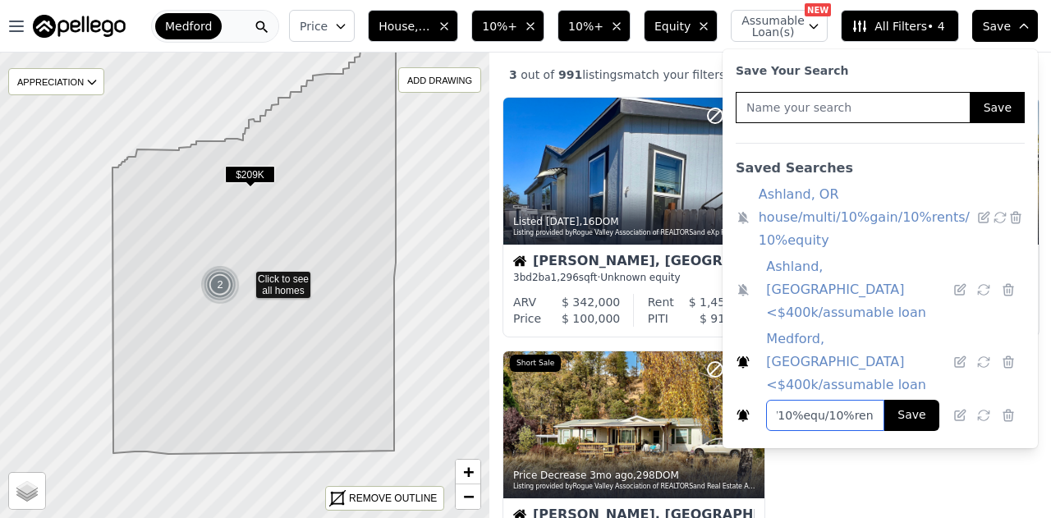
scroll to position [0, 140]
type input "Medford, OR house/multi/10%gain/10%rents/10%equity"
click at [912, 400] on button "Save" at bounding box center [911, 415] width 54 height 31
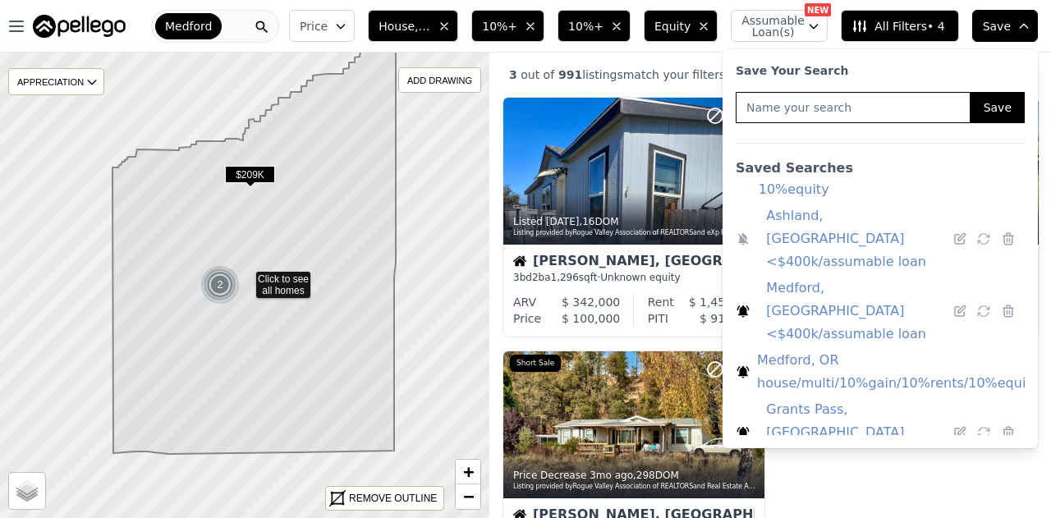
scroll to position [76, 0]
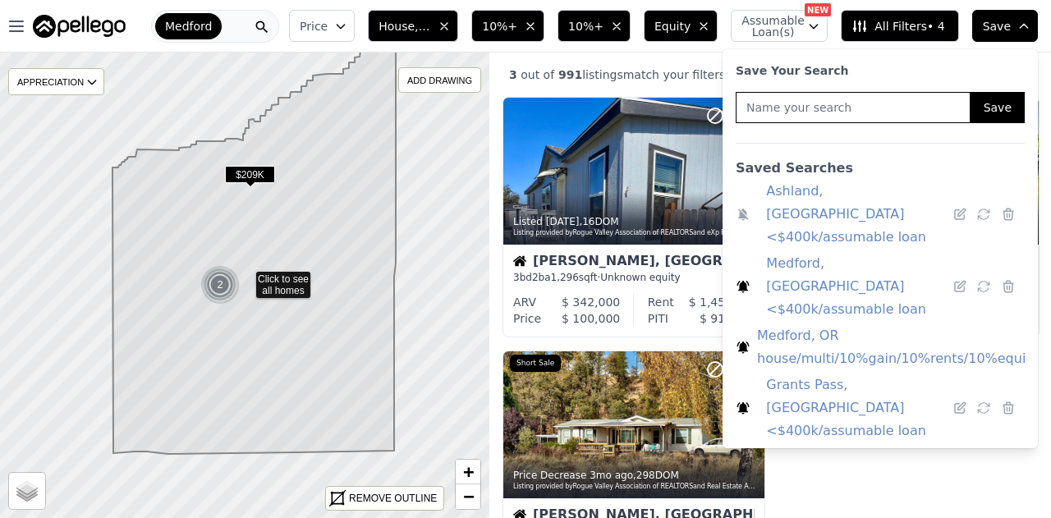
click at [832, 446] on link "Grants Pass, OR house/multi/10%equity/10%rents" at bounding box center [867, 469] width 220 height 46
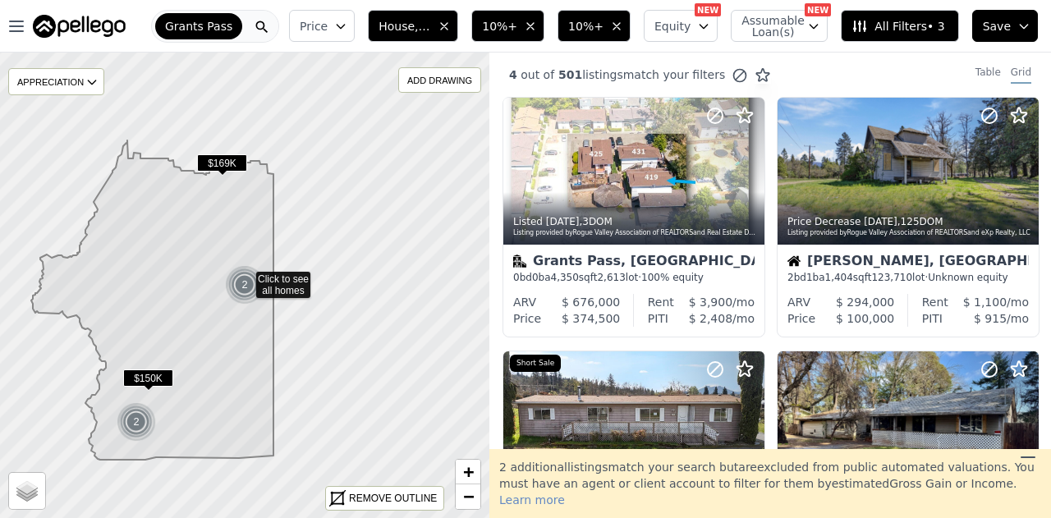
click at [680, 39] on button "Equity" at bounding box center [681, 26] width 74 height 32
click at [789, 94] on icon "button" at bounding box center [782, 95] width 13 height 13
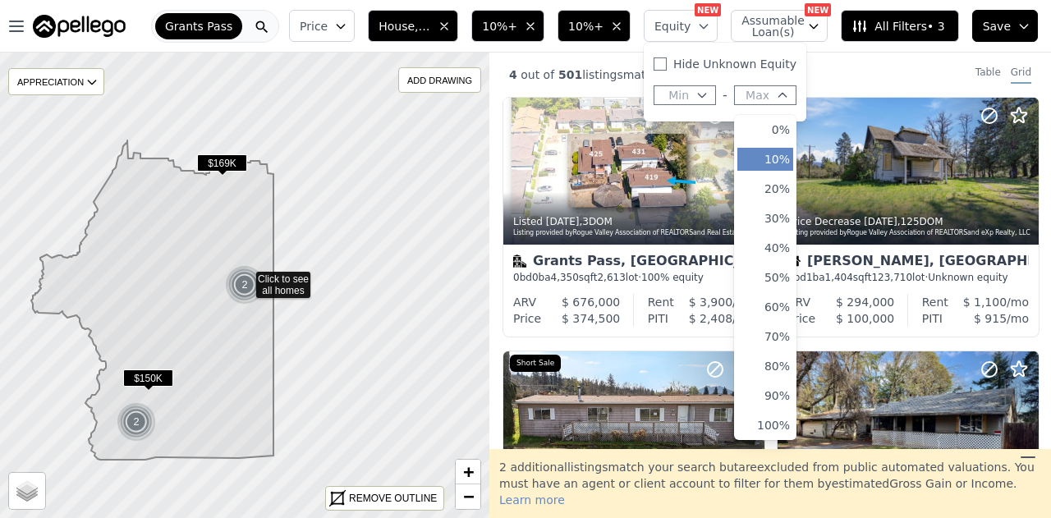
click at [786, 158] on button "10%" at bounding box center [765, 159] width 56 height 23
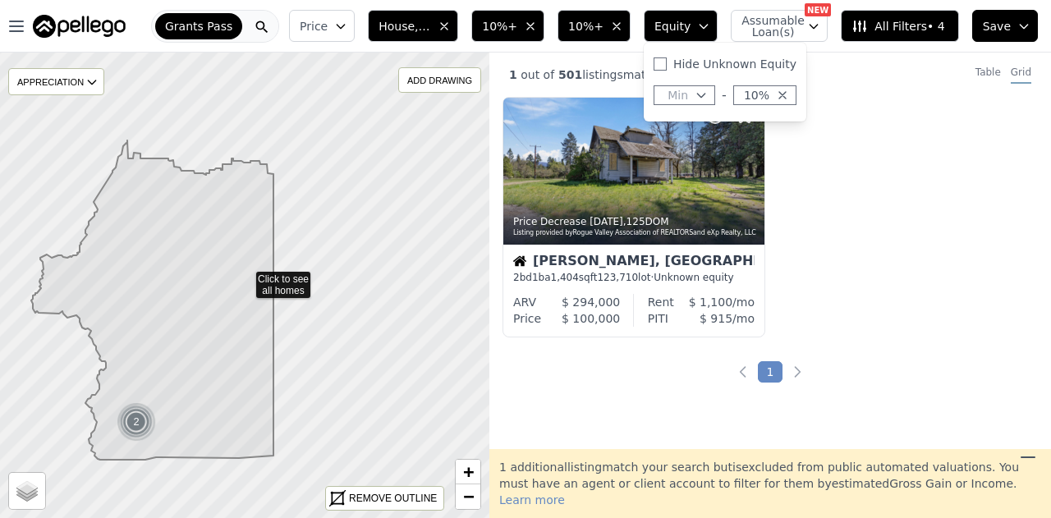
click at [1032, 21] on button "Save" at bounding box center [1005, 26] width 66 height 32
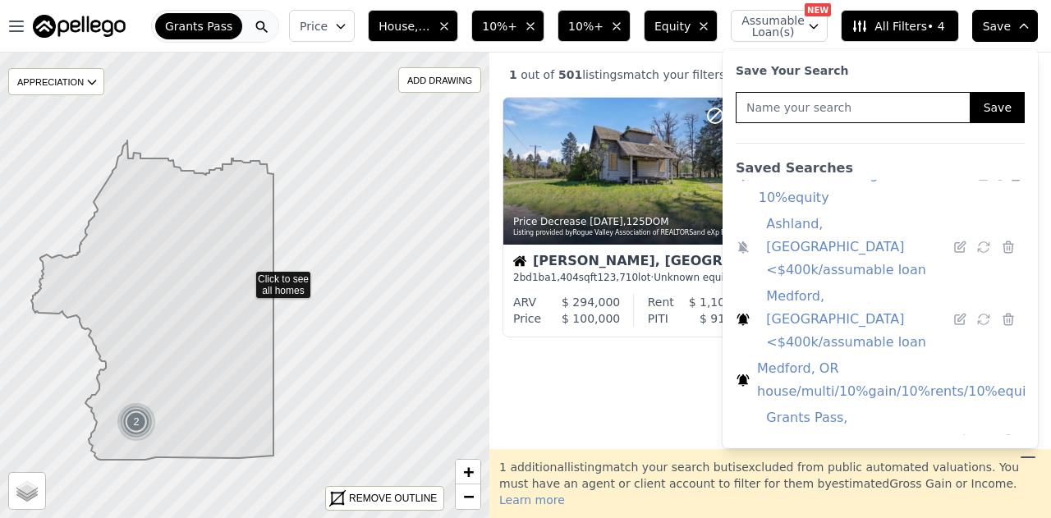
scroll to position [76, 0]
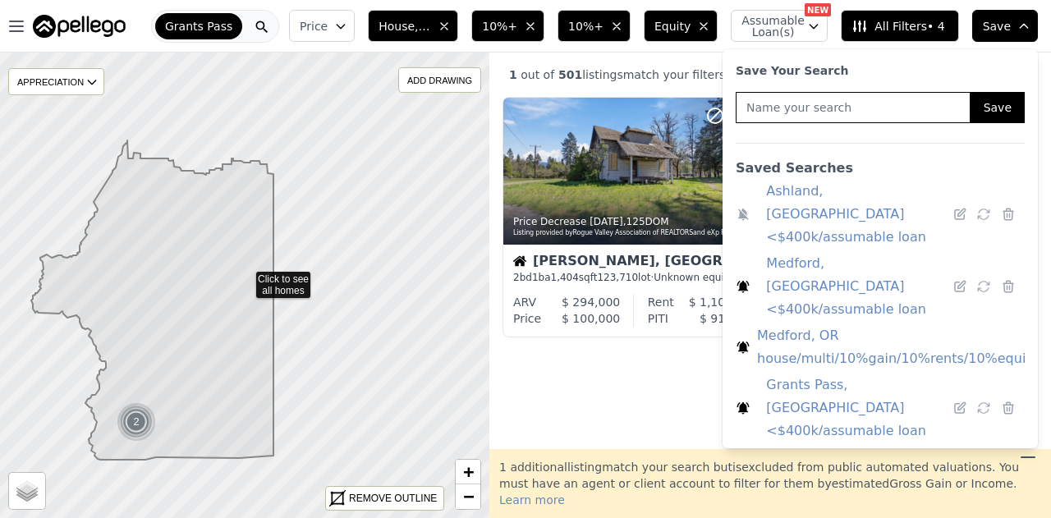
click at [998, 461] on icon at bounding box center [1005, 468] width 15 height 15
click at [986, 463] on icon at bounding box center [991, 468] width 11 height 11
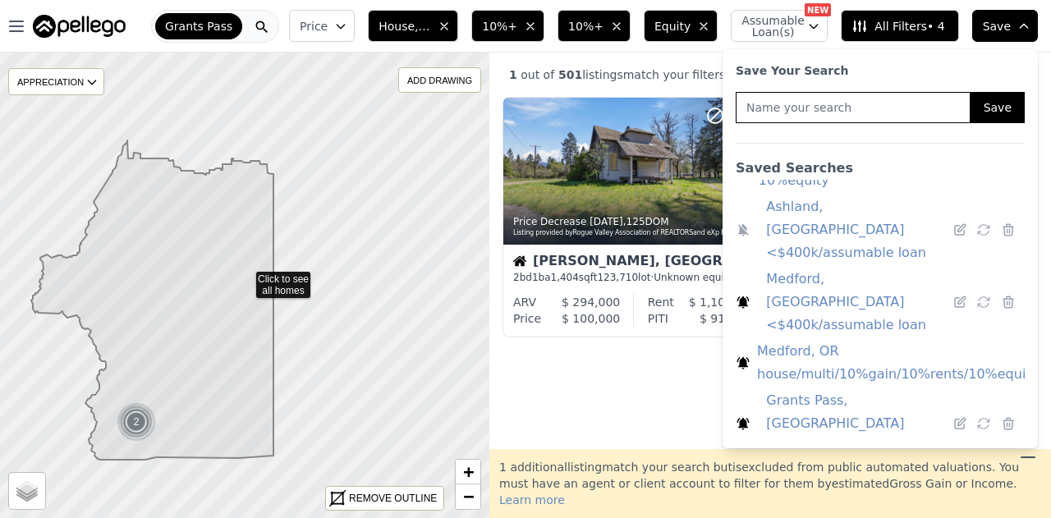
scroll to position [0, 154]
drag, startPoint x: 860, startPoint y: 408, endPoint x: 934, endPoint y: 429, distance: 77.7
click at [934, 429] on ul "Ashland, OR house/multi/10%gain/10%rents/ 10%equity Ashland, OR <$400k/assumabl…" at bounding box center [880, 307] width 289 height 255
type input "Grants Pass, OR house/multi/10%gain/10%rents/10%equity"
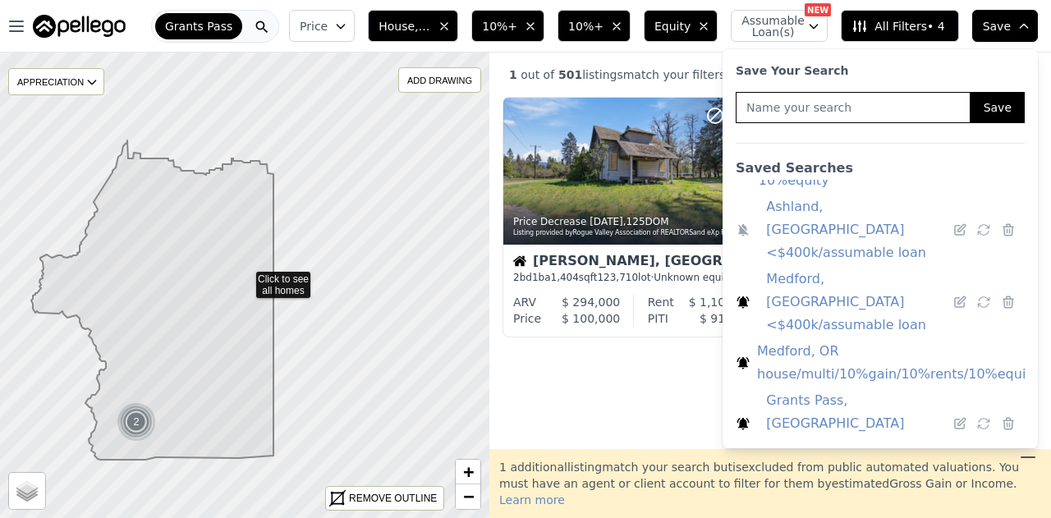
click at [920, 461] on button "Save" at bounding box center [911, 476] width 54 height 31
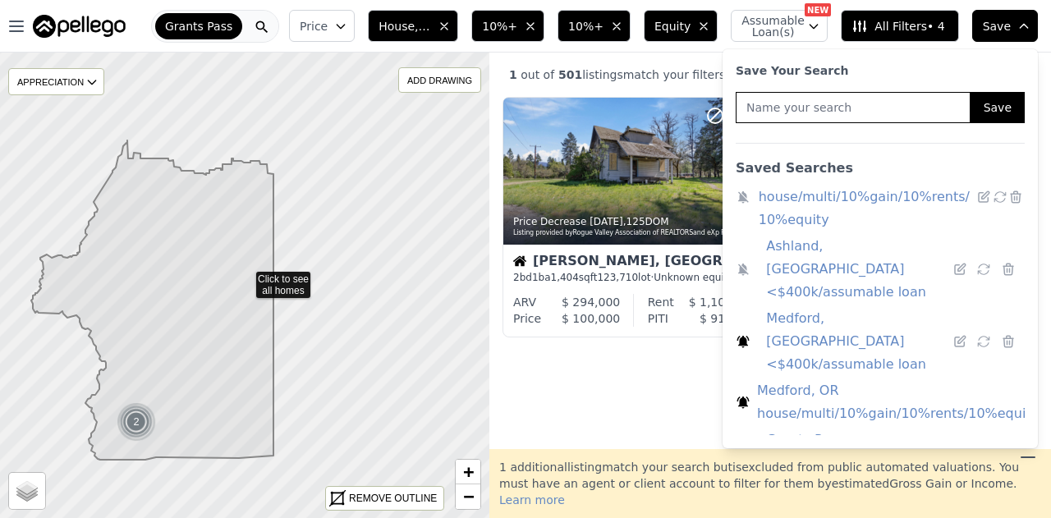
scroll to position [0, 0]
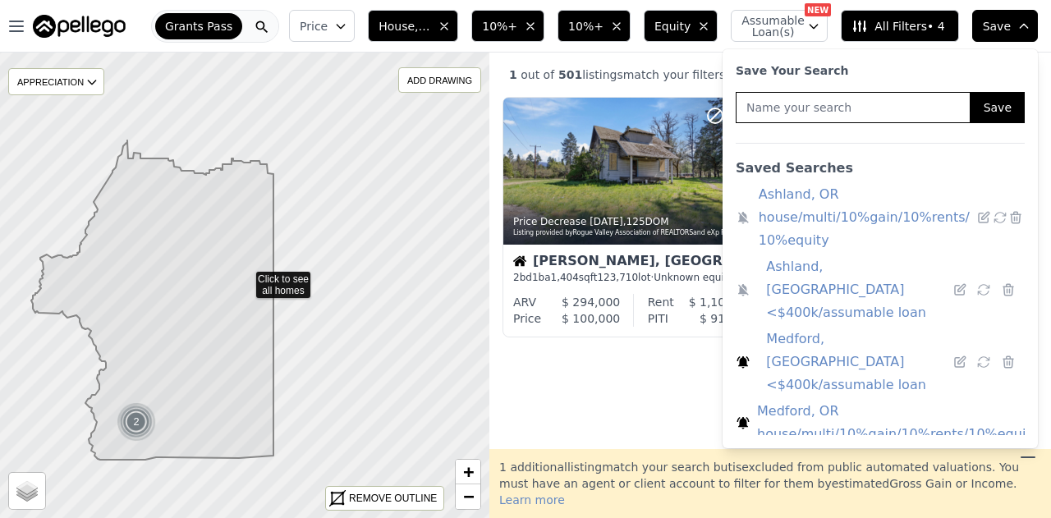
click at [803, 224] on link "Ashland, OR house/multi/10%gain/10%rents/ 10%equity" at bounding box center [864, 217] width 211 height 69
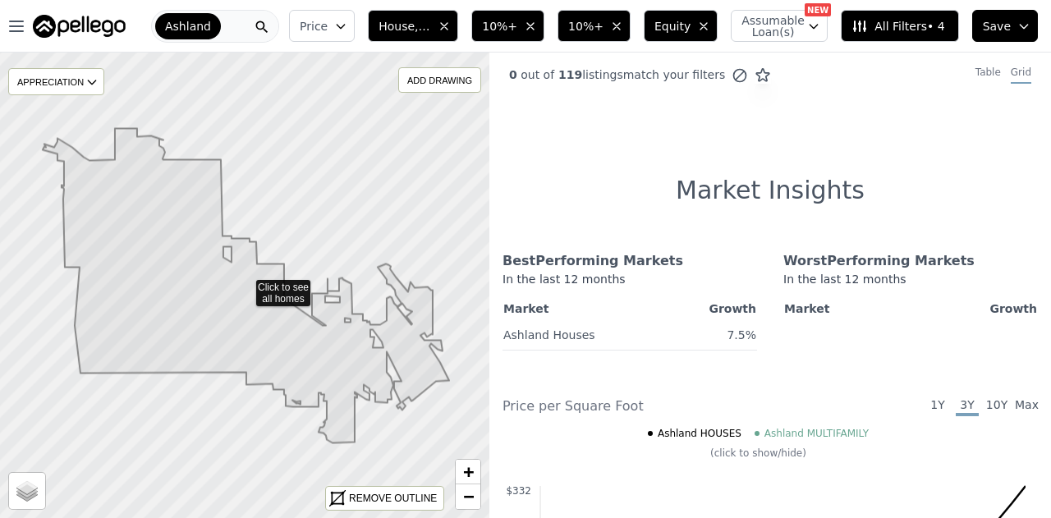
click at [1025, 26] on icon "button" at bounding box center [1023, 26] width 13 height 13
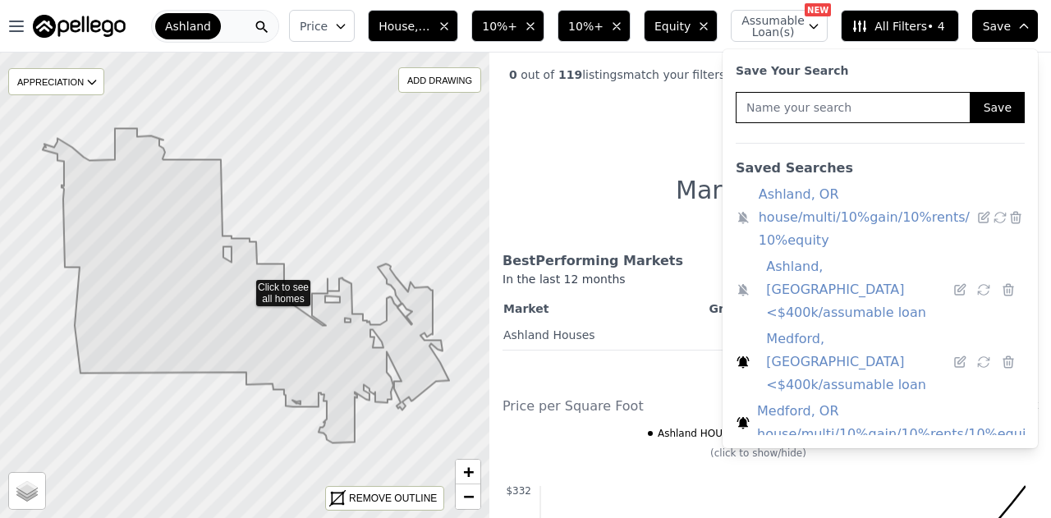
click at [808, 268] on link "Ashland, [GEOGRAPHIC_DATA] <$400k/assumable loan" at bounding box center [856, 289] width 180 height 69
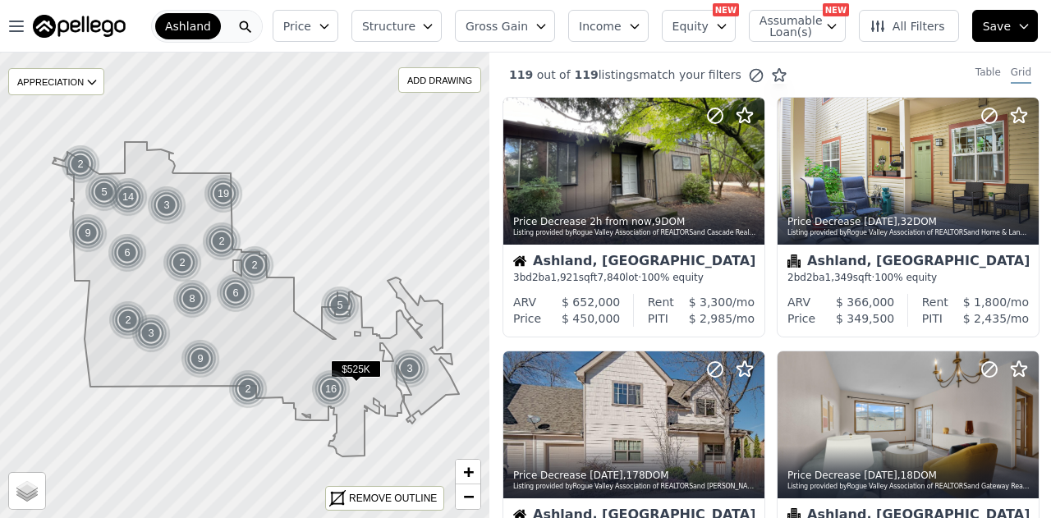
click at [792, 28] on span "Assumable Loan(s)" at bounding box center [786, 26] width 53 height 23
click at [775, 57] on input "Has Assumable Loan(s)" at bounding box center [768, 57] width 13 height 13
checkbox input "true"
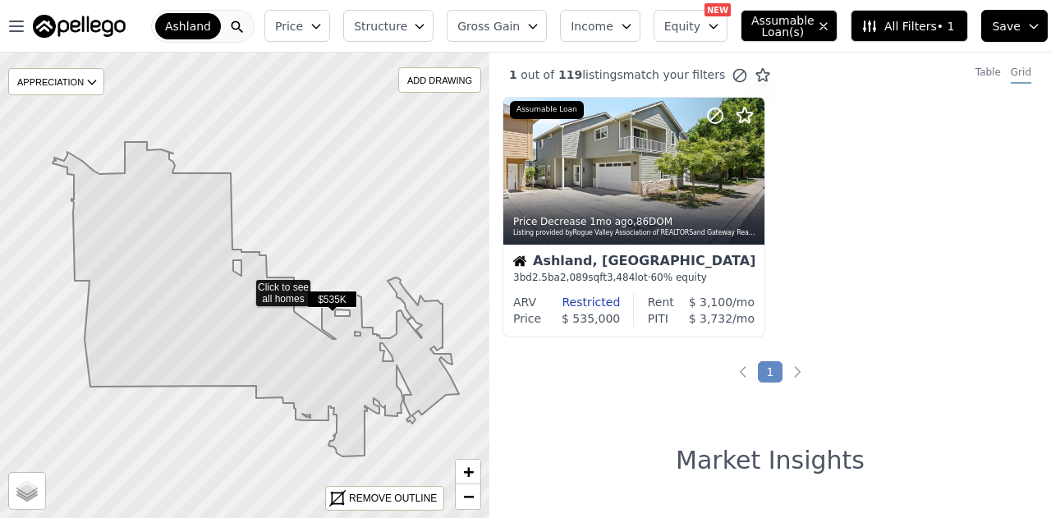
click at [1027, 30] on icon "button" at bounding box center [1033, 26] width 13 height 13
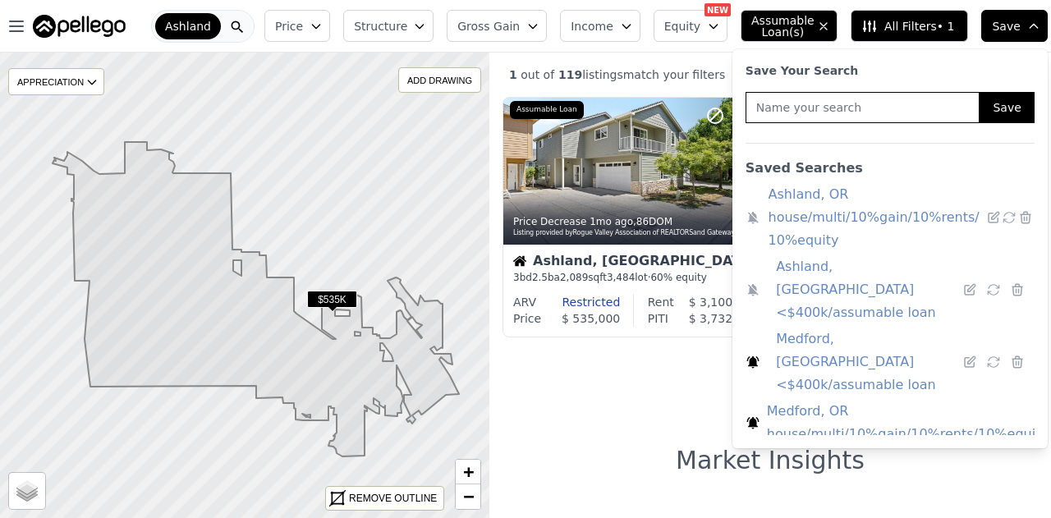
click at [323, 31] on icon "button" at bounding box center [316, 26] width 13 height 13
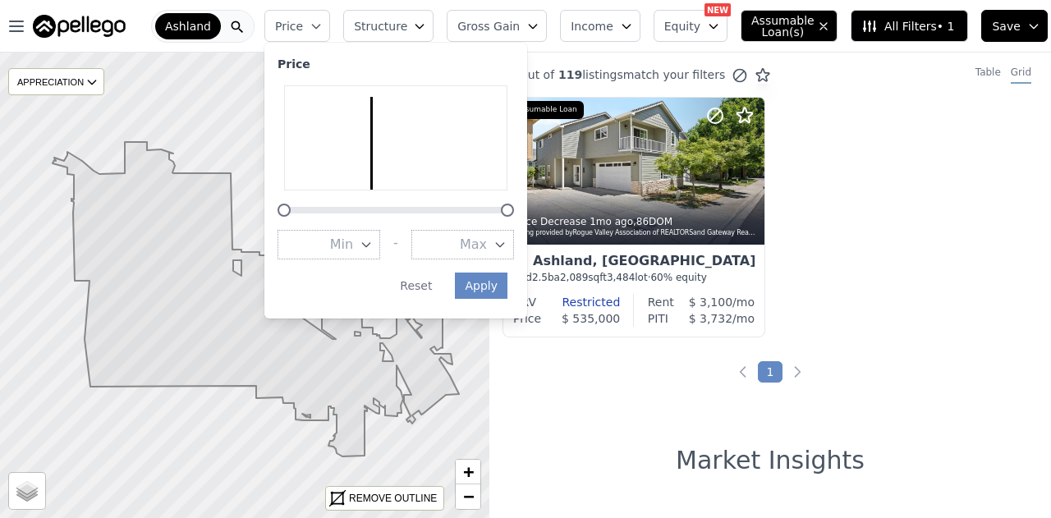
click at [487, 244] on span "Max" at bounding box center [473, 245] width 27 height 20
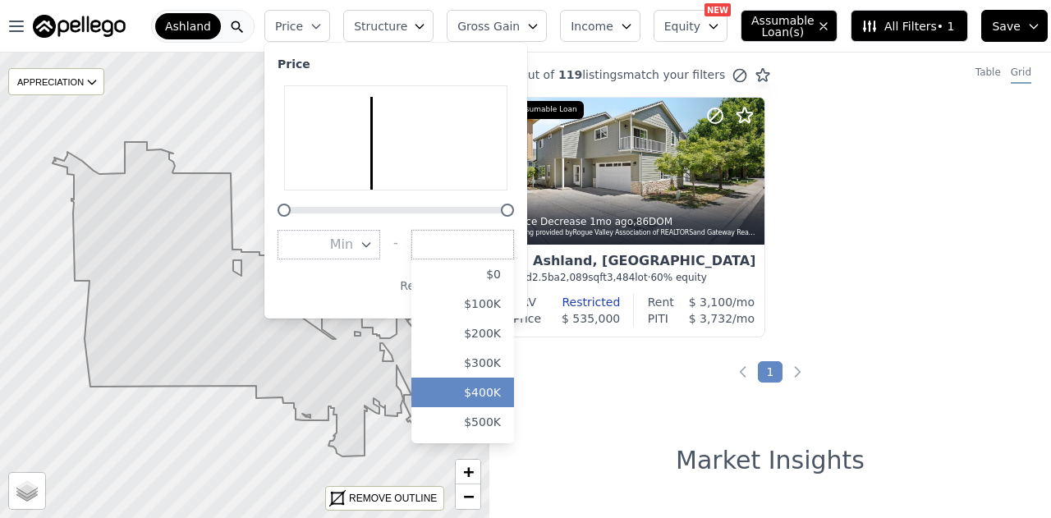
click at [504, 400] on button "$400K" at bounding box center [462, 393] width 103 height 30
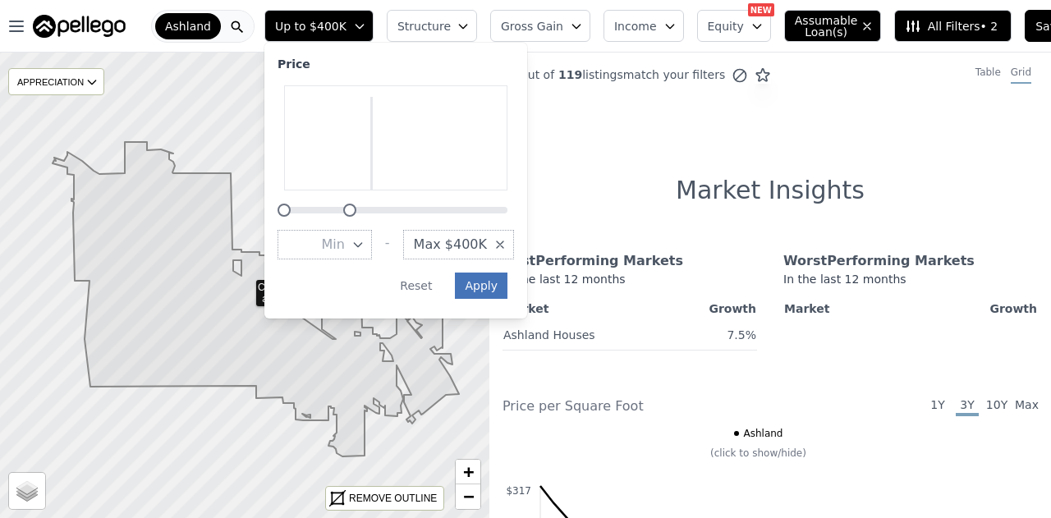
click at [482, 284] on button "Apply" at bounding box center [481, 286] width 53 height 26
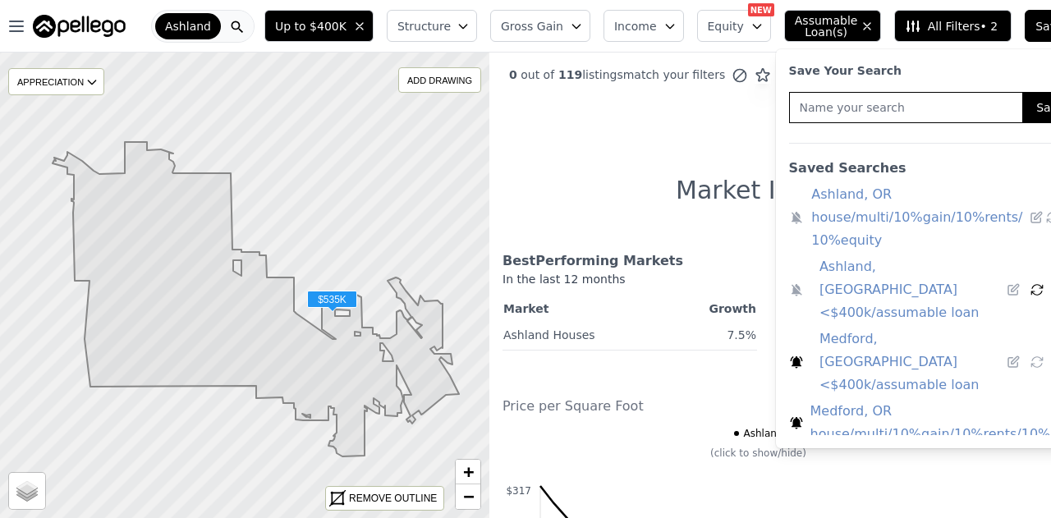
click at [1030, 282] on icon at bounding box center [1037, 289] width 15 height 15
click at [852, 400] on link "Medford, OR house/multi/10%gain/10%rents/10%equity" at bounding box center [951, 423] width 282 height 46
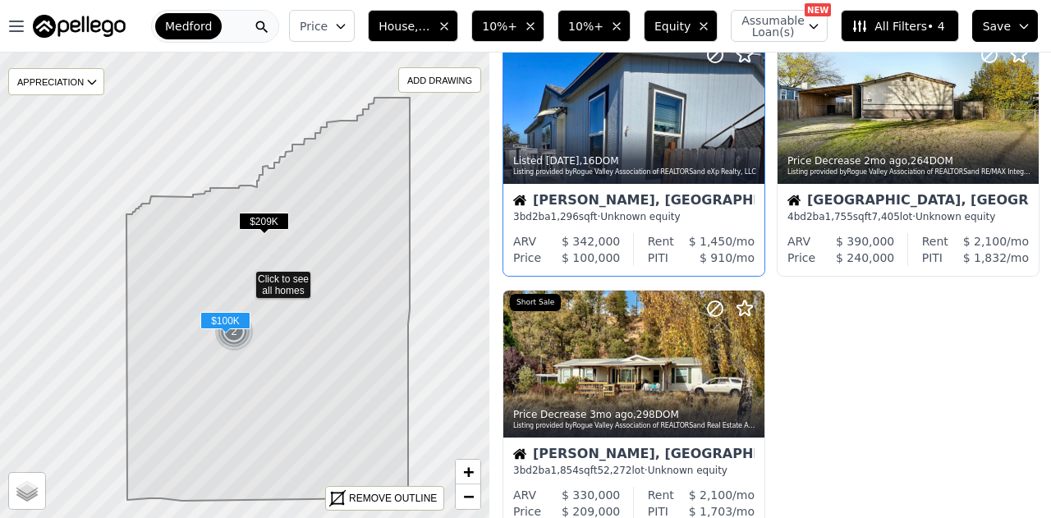
scroll to position [82, 0]
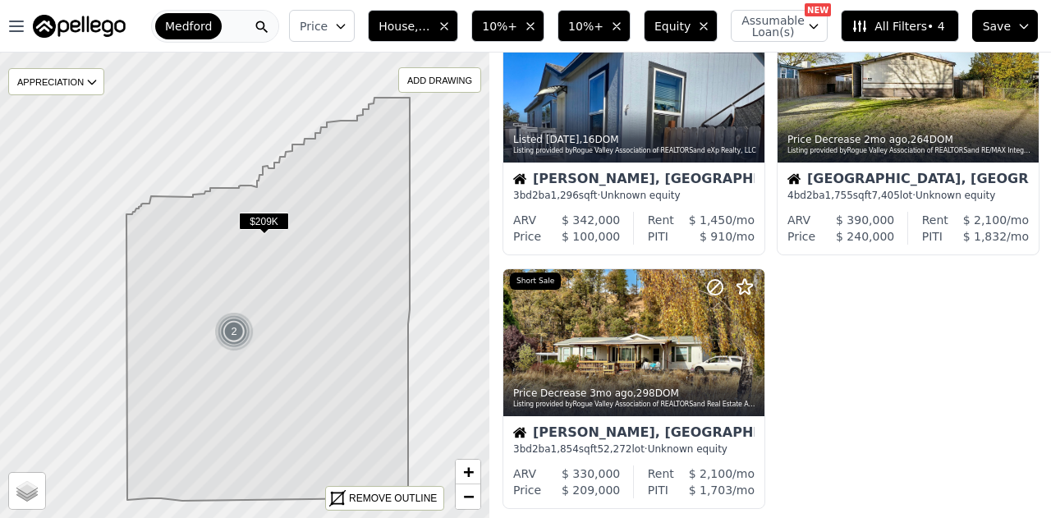
click at [239, 333] on img at bounding box center [234, 331] width 40 height 39
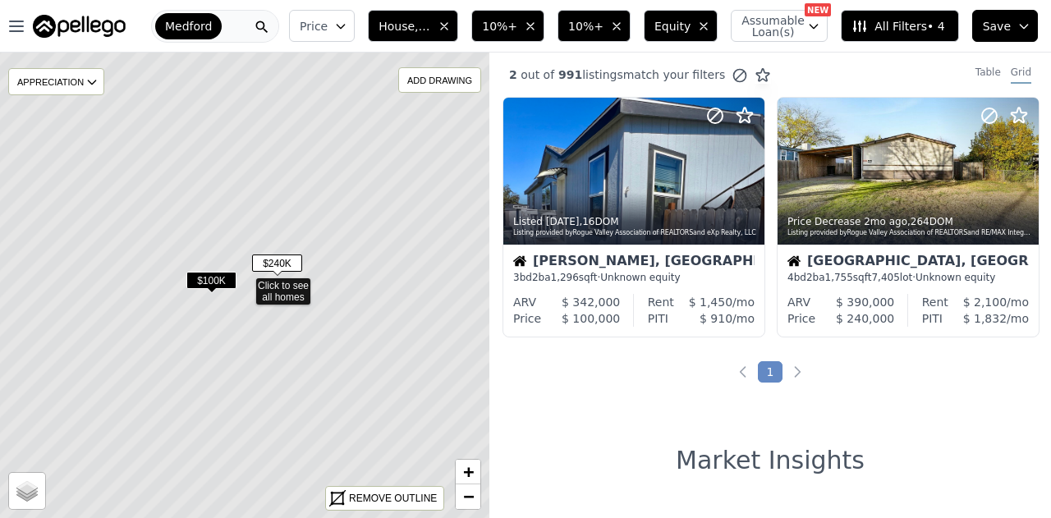
click at [209, 277] on span "$100K" at bounding box center [211, 280] width 50 height 17
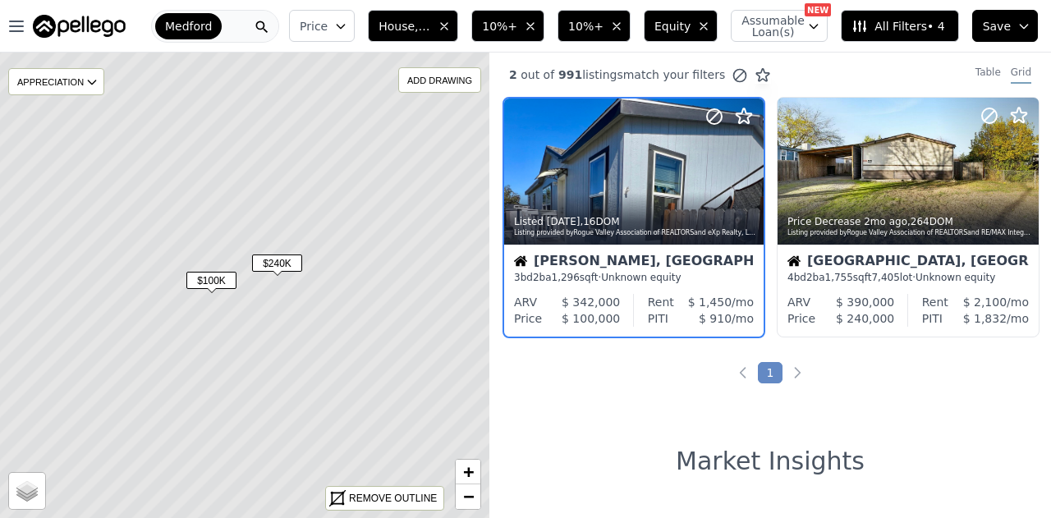
click at [273, 255] on span "$240K" at bounding box center [277, 263] width 50 height 17
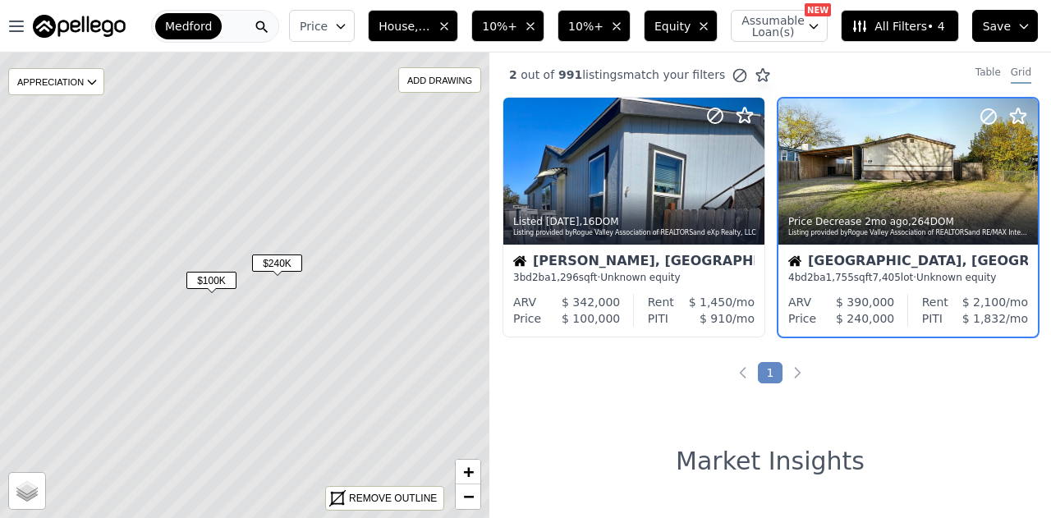
click at [1034, 25] on button "Save" at bounding box center [1005, 26] width 66 height 32
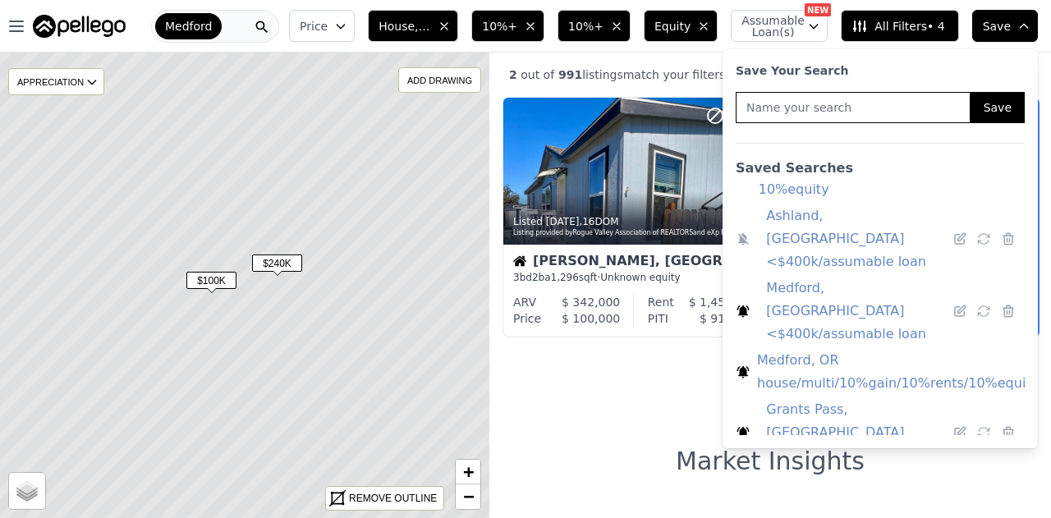
scroll to position [76, 0]
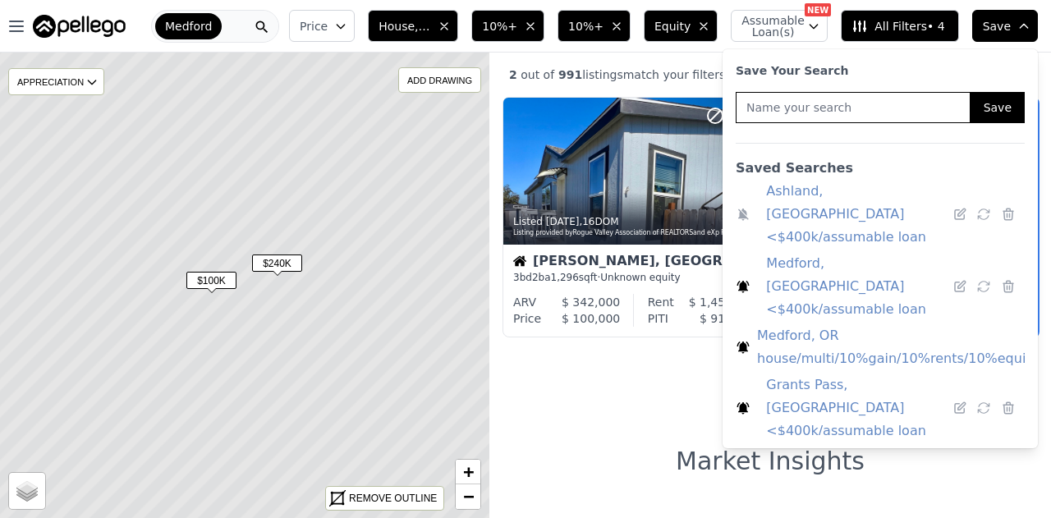
click at [830, 446] on link "Grants Pass, OR house/multi/10%gain/10%rents/10%equity" at bounding box center [898, 469] width 282 height 46
